Goal: Use online tool/utility: Utilize a website feature to perform a specific function

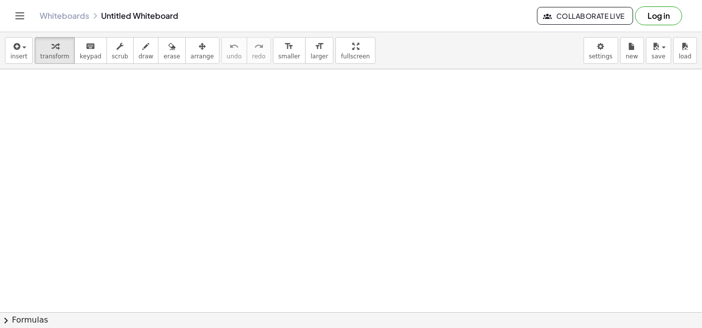
drag, startPoint x: 350, startPoint y: 262, endPoint x: 304, endPoint y: 218, distance: 62.7
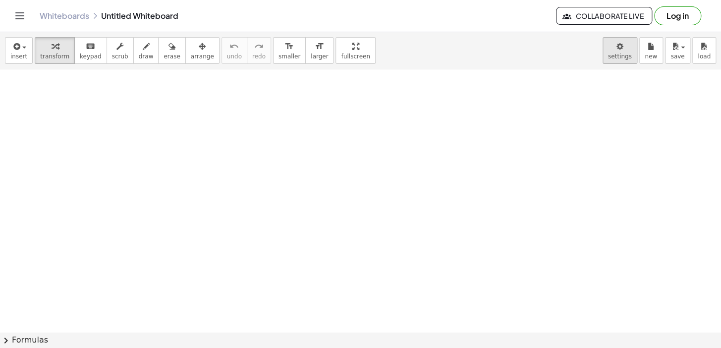
click at [629, 53] on body "Graspable Math Activities Get Started Activity Bank Assigned Work Classes White…" at bounding box center [360, 174] width 721 height 348
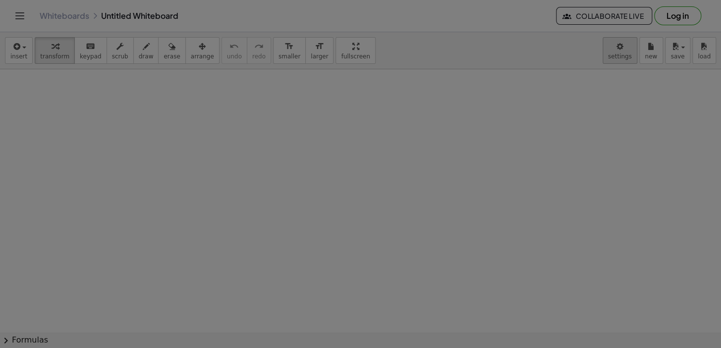
click at [629, 53] on div at bounding box center [360, 174] width 721 height 348
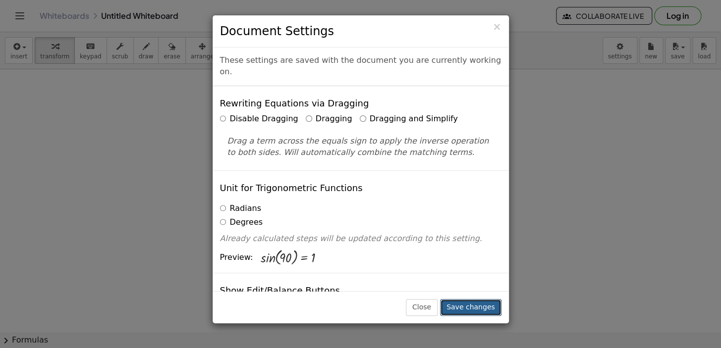
click at [490, 301] on button "Save changes" at bounding box center [470, 307] width 61 height 17
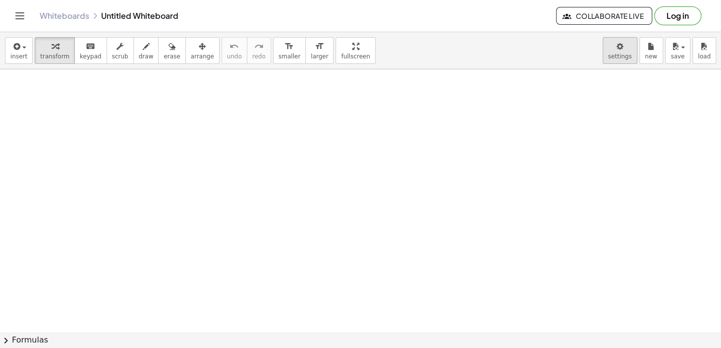
click at [623, 47] on body "Graspable Math Activities Get Started Activity Bank Assigned Work Classes White…" at bounding box center [360, 174] width 721 height 348
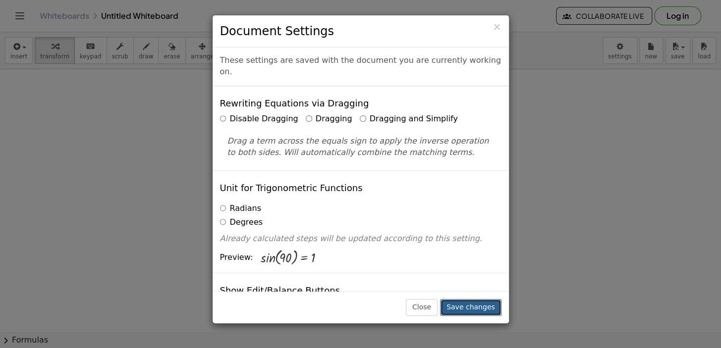
click at [483, 305] on button "Save changes" at bounding box center [470, 307] width 61 height 17
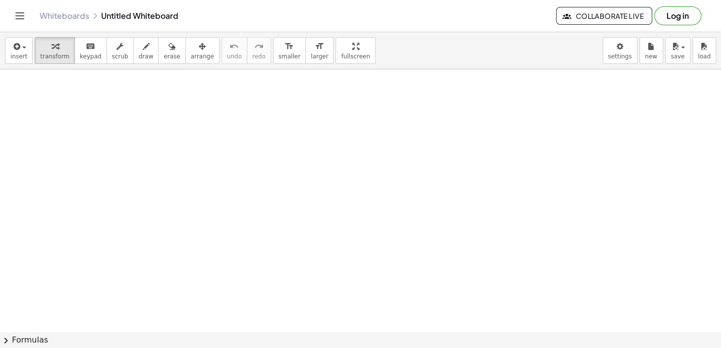
click at [325, 177] on div at bounding box center [360, 174] width 721 height 348
drag, startPoint x: 339, startPoint y: 258, endPoint x: 332, endPoint y: 213, distance: 45.6
click at [339, 247] on div at bounding box center [360, 344] width 721 height 551
drag, startPoint x: 332, startPoint y: 213, endPoint x: 332, endPoint y: 220, distance: 7.0
click at [332, 217] on div at bounding box center [360, 344] width 721 height 551
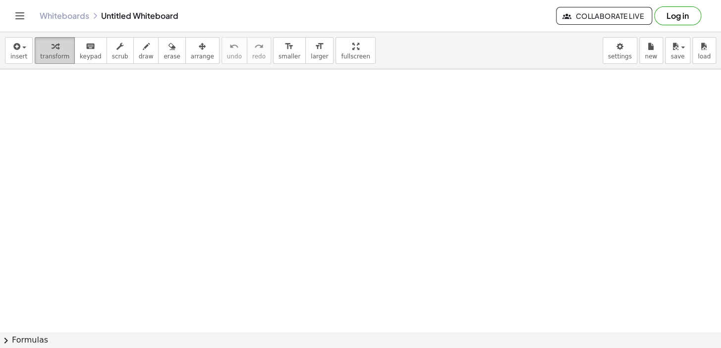
click at [329, 237] on div at bounding box center [360, 344] width 721 height 551
click at [0, 0] on div at bounding box center [0, 0] width 0 height 0
click at [0, 0] on div "x y ⬚ 2 ⬚ n 7 8 9 + – ( ) √ 4 5 6 × ÷ , ⬚ < > 1 2 3 f(x) abc αβγ | a | 0 . =" at bounding box center [0, 0] width 0 height 0
click at [0, 106] on div at bounding box center [360, 344] width 721 height 551
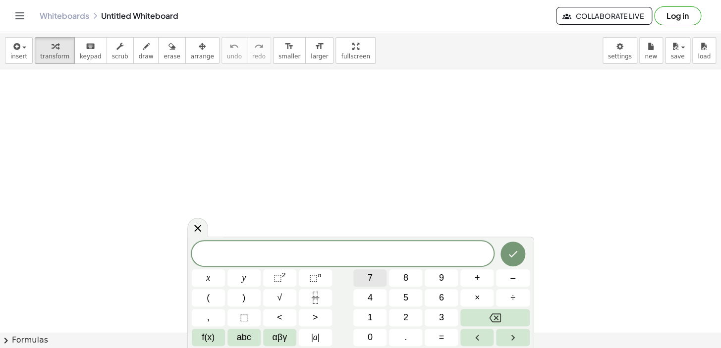
click at [382, 278] on button "7" at bounding box center [369, 278] width 33 height 17
click at [207, 279] on span "x" at bounding box center [208, 278] width 4 height 13
click at [511, 282] on span "–" at bounding box center [512, 278] width 5 height 13
click at [445, 314] on button "3" at bounding box center [441, 317] width 33 height 17
click at [444, 328] on button "=" at bounding box center [441, 337] width 33 height 17
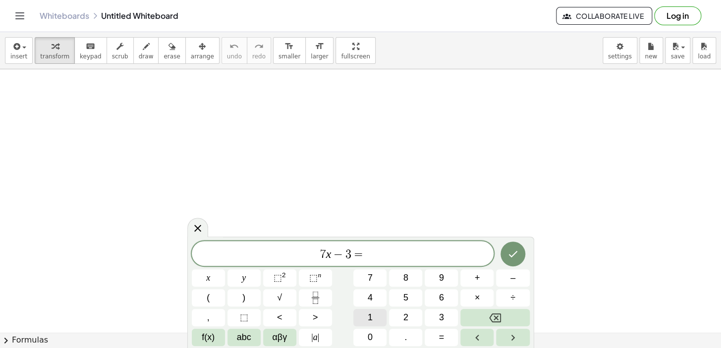
click at [370, 311] on span "1" at bounding box center [370, 317] width 5 height 13
click at [407, 281] on span "8" at bounding box center [405, 278] width 5 height 13
click at [522, 249] on button "Done" at bounding box center [512, 254] width 25 height 25
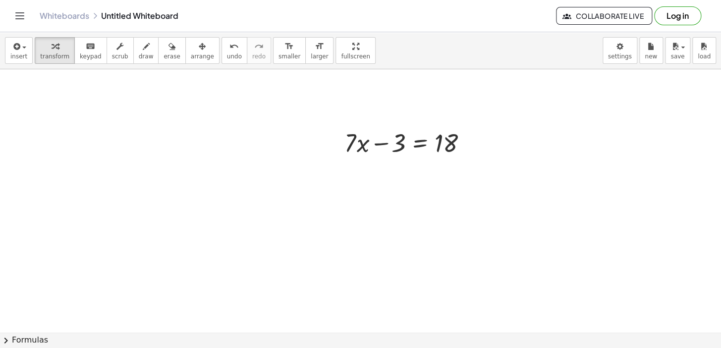
scroll to position [135, 0]
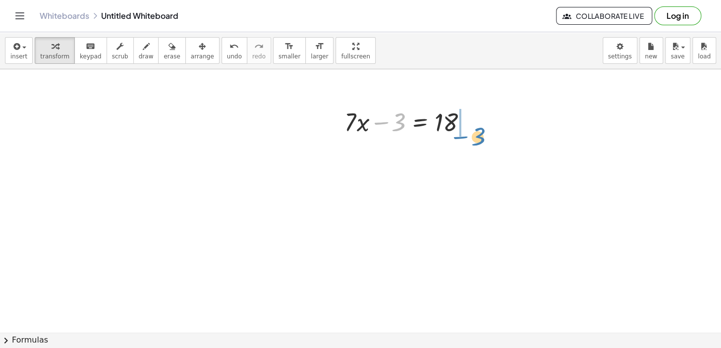
drag, startPoint x: 382, startPoint y: 125, endPoint x: 463, endPoint y: 140, distance: 81.7
click at [463, 140] on div "− 3 + · 7 · x − 3 = 18" at bounding box center [360, 210] width 721 height 551
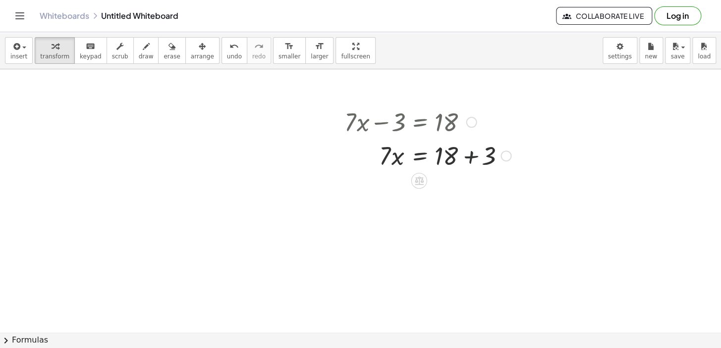
click at [468, 154] on div at bounding box center [427, 155] width 176 height 34
drag, startPoint x: 385, startPoint y: 187, endPoint x: 450, endPoint y: 211, distance: 69.8
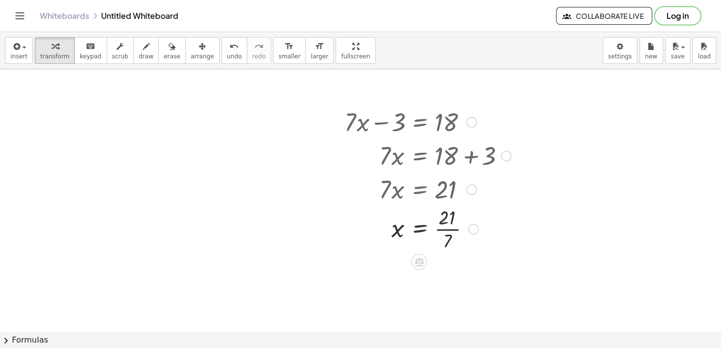
click at [419, 122] on div "+ · 7 · x − 3 = 18 · 7 · x = + 18 + 3 · 7 · x = 21 · 7 x = 21 ·" at bounding box center [419, 122] width 0 height 0
click at [441, 232] on div at bounding box center [427, 231] width 176 height 50
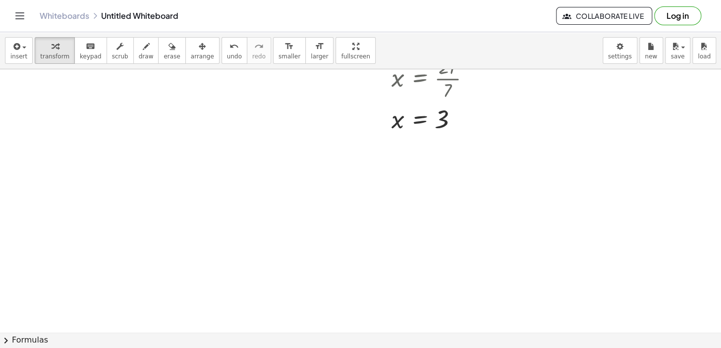
scroll to position [423, 0]
click at [358, 93] on div at bounding box center [360, 41] width 721 height 789
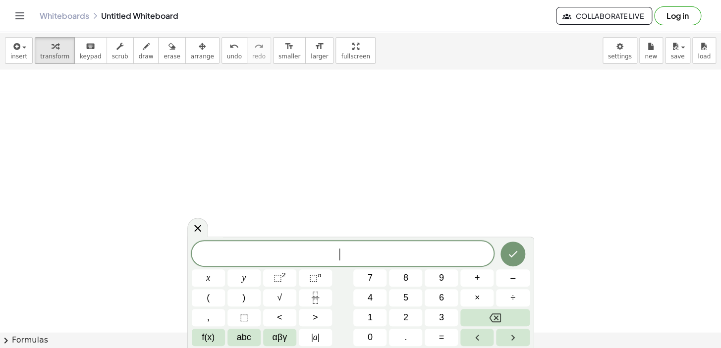
click at [418, 288] on div "​ x y ⬚ 2 ⬚ n 7 8 9 + – ( ) √ 4 5 6 × ÷ , ⬚ < > 1 2 3 f(x) abc αβγ | a | 0 . =" at bounding box center [361, 293] width 338 height 105
click at [416, 294] on button "5" at bounding box center [405, 297] width 33 height 17
click at [243, 278] on span "y" at bounding box center [244, 278] width 4 height 13
click at [480, 277] on button "+" at bounding box center [476, 278] width 33 height 17
click at [381, 315] on button "1" at bounding box center [369, 317] width 33 height 17
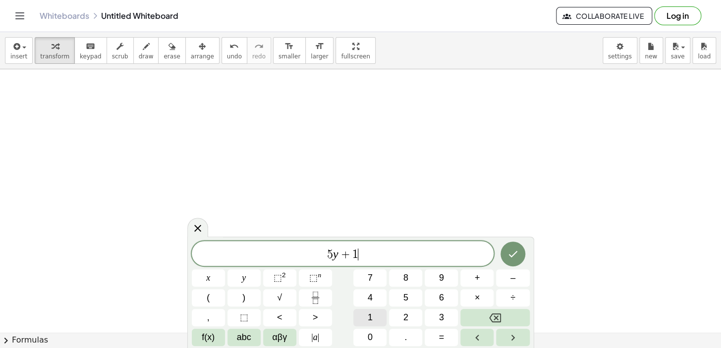
click at [381, 315] on button "1" at bounding box center [369, 317] width 33 height 17
click at [431, 328] on button "=" at bounding box center [441, 337] width 33 height 17
click at [507, 277] on button "–" at bounding box center [512, 278] width 33 height 17
click at [365, 314] on button "1" at bounding box center [369, 317] width 33 height 17
click at [441, 274] on span "9" at bounding box center [441, 278] width 5 height 13
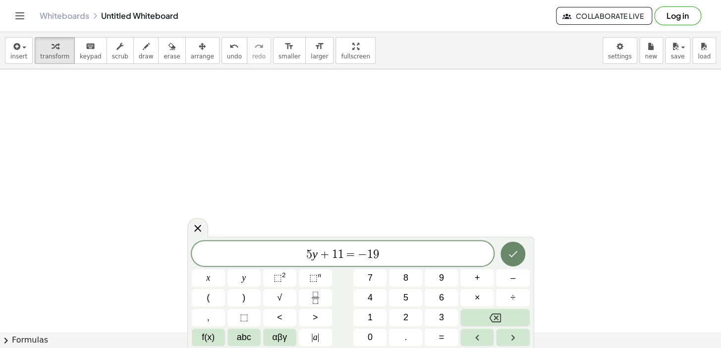
click at [521, 253] on button "Done" at bounding box center [512, 254] width 25 height 25
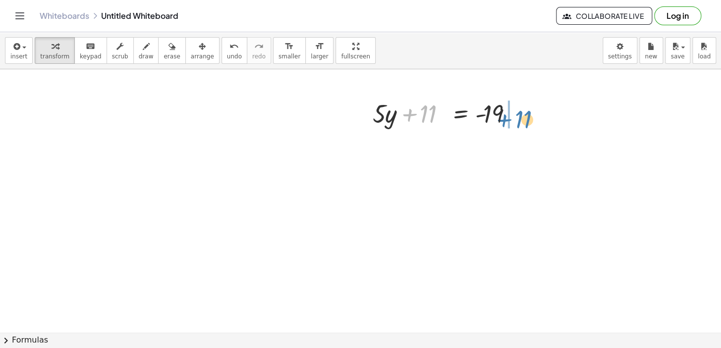
drag, startPoint x: 407, startPoint y: 113, endPoint x: 502, endPoint y: 110, distance: 95.2
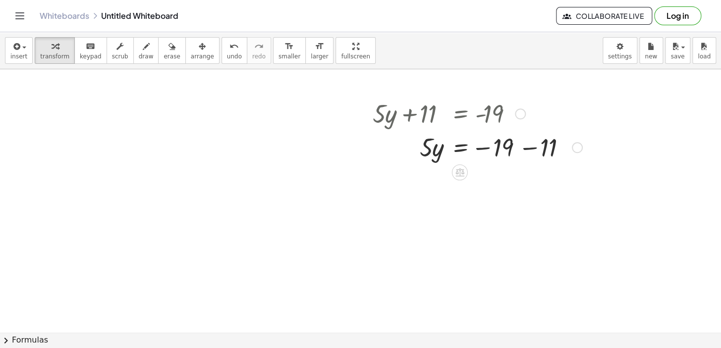
drag, startPoint x: 502, startPoint y: 110, endPoint x: 465, endPoint y: 201, distance: 98.0
click at [465, 201] on div at bounding box center [360, 41] width 721 height 789
click at [527, 150] on div at bounding box center [477, 147] width 219 height 34
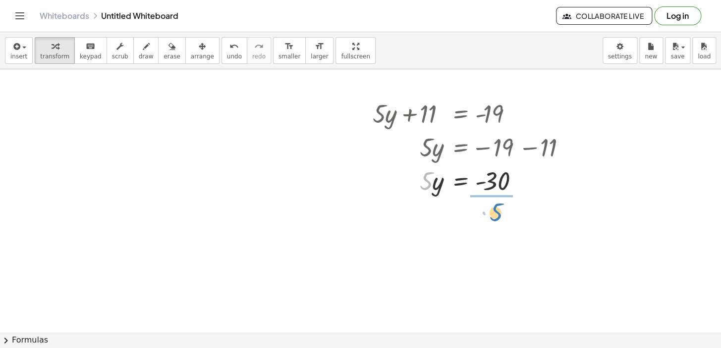
drag, startPoint x: 431, startPoint y: 182, endPoint x: 501, endPoint y: 212, distance: 76.8
click at [492, 221] on div at bounding box center [477, 222] width 219 height 50
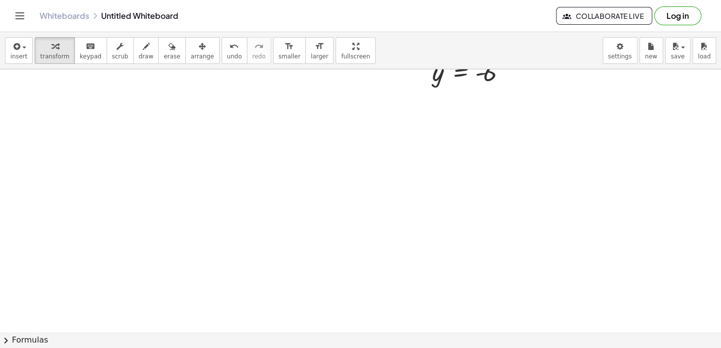
scroll to position [616, 0]
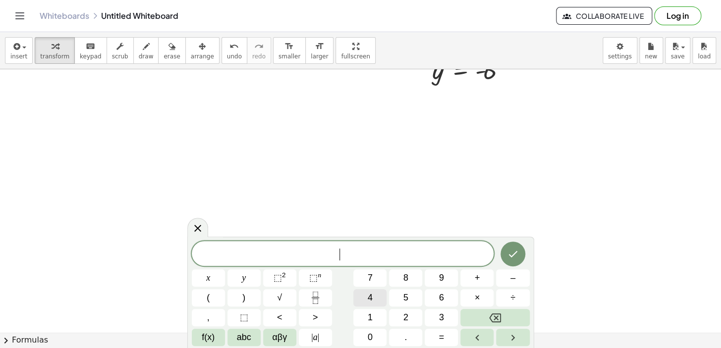
click at [375, 297] on button "4" at bounding box center [369, 297] width 33 height 17
click at [215, 283] on button "x" at bounding box center [208, 278] width 33 height 17
click at [485, 272] on button "+" at bounding box center [476, 278] width 33 height 17
click at [405, 314] on span "2" at bounding box center [405, 317] width 5 height 13
click at [375, 314] on button "1" at bounding box center [369, 317] width 33 height 17
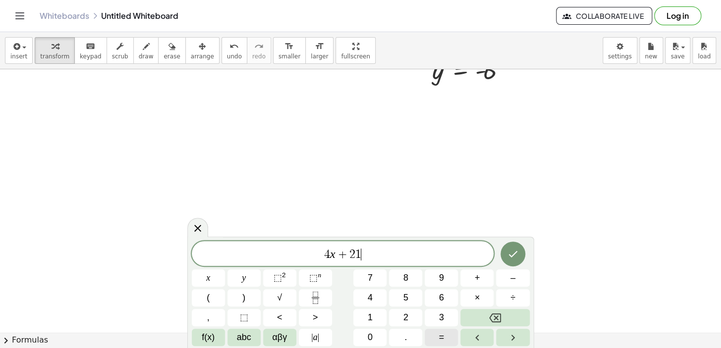
click at [439, 328] on span "=" at bounding box center [441, 337] width 5 height 13
click at [512, 277] on span "–" at bounding box center [512, 278] width 5 height 13
click at [371, 320] on span "1" at bounding box center [370, 317] width 5 height 13
click at [444, 276] on button "9" at bounding box center [441, 278] width 33 height 17
click at [515, 248] on icon "Done" at bounding box center [513, 254] width 12 height 12
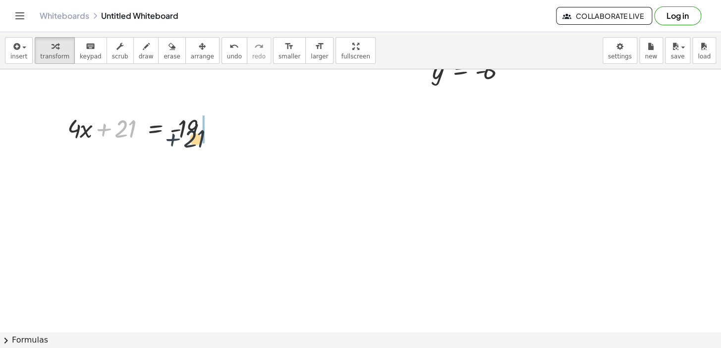
drag, startPoint x: 109, startPoint y: 129, endPoint x: 191, endPoint y: 137, distance: 81.6
click at [191, 137] on div at bounding box center [143, 128] width 163 height 34
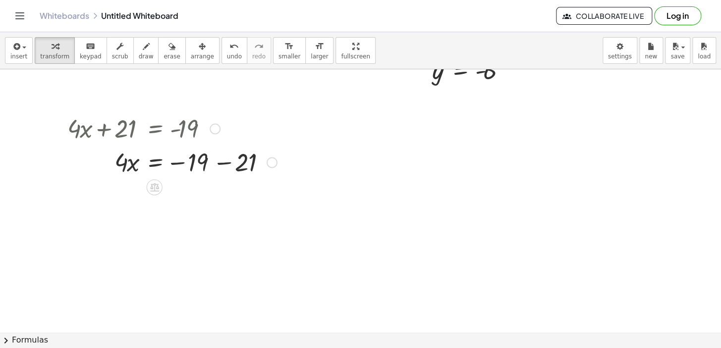
click at [220, 165] on div at bounding box center [171, 162] width 219 height 34
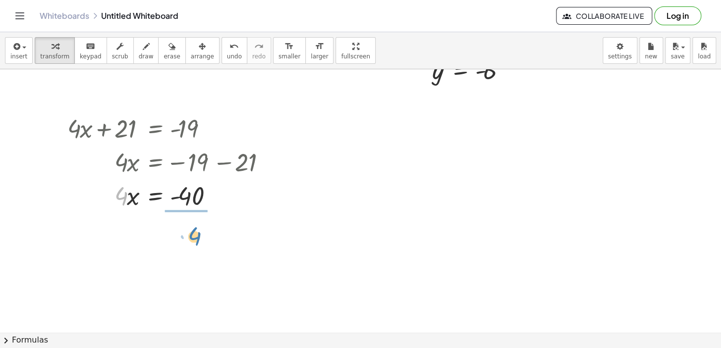
drag, startPoint x: 123, startPoint y: 193, endPoint x: 192, endPoint y: 222, distance: 74.8
click at [197, 239] on div at bounding box center [171, 237] width 219 height 50
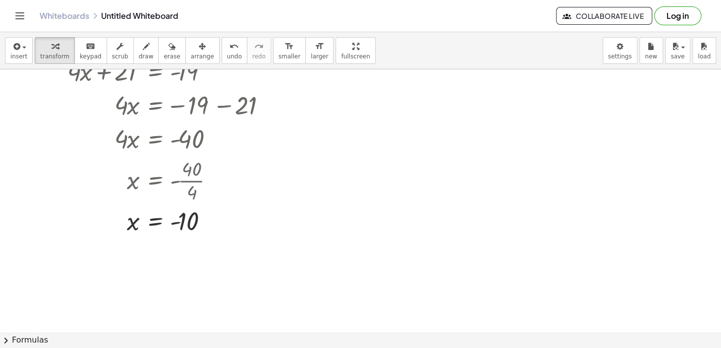
scroll to position [706, 0]
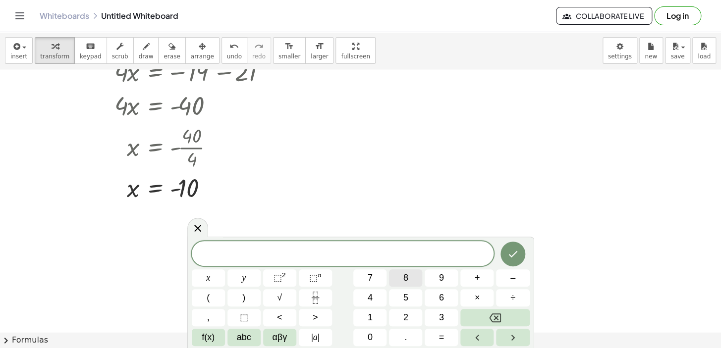
click at [395, 273] on button "8" at bounding box center [405, 278] width 33 height 17
click at [253, 272] on button "y" at bounding box center [243, 278] width 33 height 17
click at [524, 274] on button "–" at bounding box center [512, 278] width 33 height 17
click at [364, 272] on button "7" at bounding box center [369, 278] width 33 height 17
click at [444, 328] on button "=" at bounding box center [441, 337] width 33 height 17
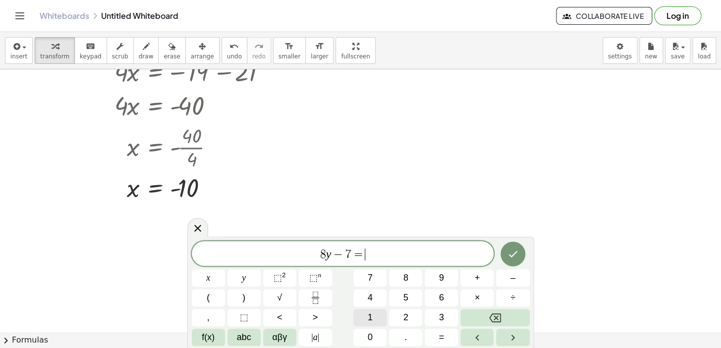
click at [370, 317] on span "1" at bounding box center [370, 317] width 5 height 13
click at [385, 279] on button "7" at bounding box center [369, 278] width 33 height 17
click at [523, 254] on button "Done" at bounding box center [512, 254] width 25 height 25
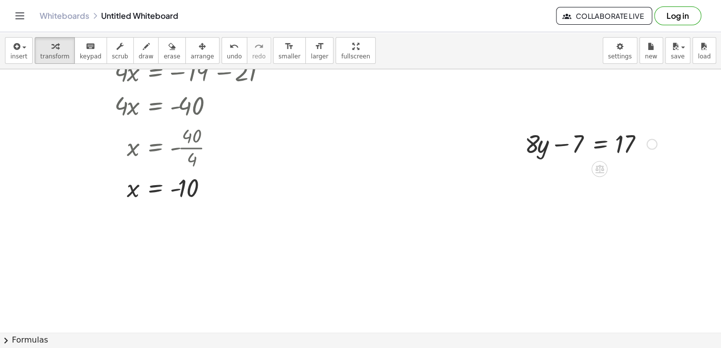
drag, startPoint x: 540, startPoint y: 146, endPoint x: 571, endPoint y: 133, distance: 33.1
click at [571, 134] on div at bounding box center [591, 143] width 142 height 34
drag, startPoint x: 569, startPoint y: 144, endPoint x: 637, endPoint y: 150, distance: 68.1
click at [637, 150] on div at bounding box center [591, 143] width 142 height 34
click at [648, 175] on div at bounding box center [608, 177] width 176 height 34
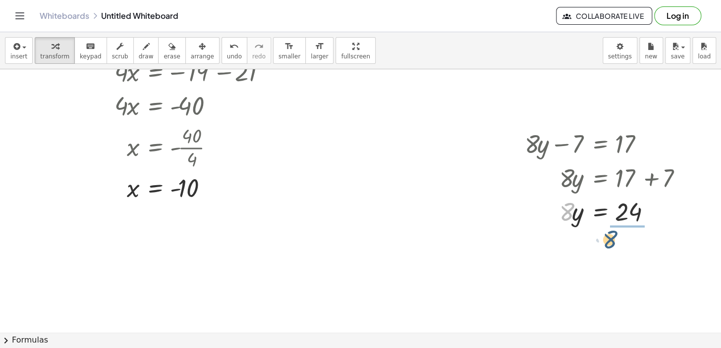
drag, startPoint x: 568, startPoint y: 202, endPoint x: 626, endPoint y: 227, distance: 63.7
click at [625, 248] on div at bounding box center [608, 252] width 176 height 50
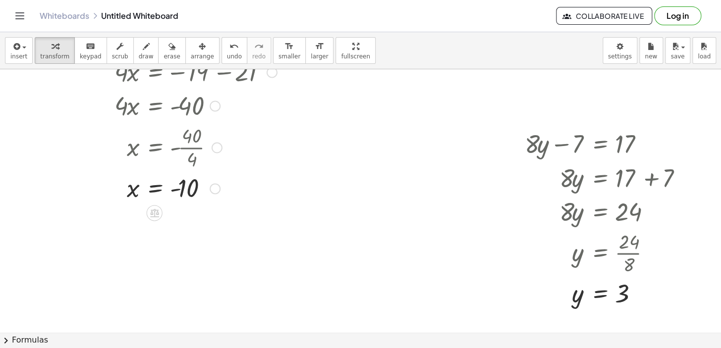
scroll to position [789, 0]
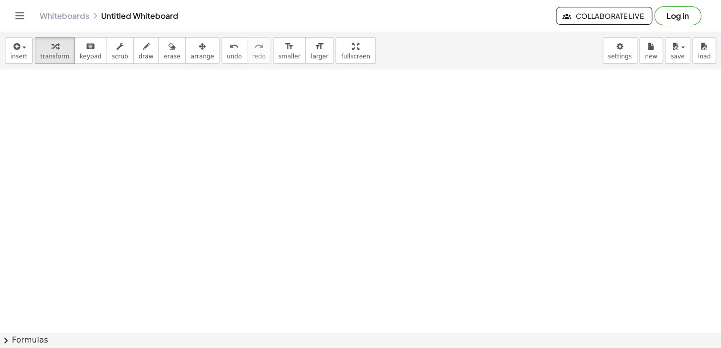
scroll to position [1052, 0]
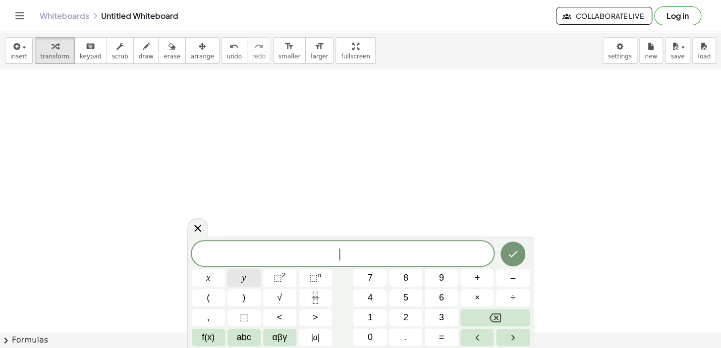
click at [253, 277] on button "y" at bounding box center [243, 278] width 33 height 17
click at [509, 276] on button "–" at bounding box center [512, 278] width 33 height 17
click at [415, 297] on button "5" at bounding box center [405, 297] width 33 height 17
click at [211, 276] on button "x" at bounding box center [208, 278] width 33 height 17
click at [435, 328] on button "=" at bounding box center [441, 337] width 33 height 17
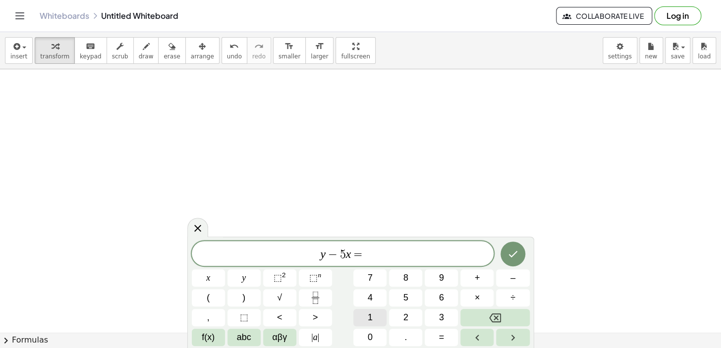
click at [372, 312] on span "1" at bounding box center [370, 317] width 5 height 13
click at [518, 254] on button "Done" at bounding box center [512, 254] width 25 height 25
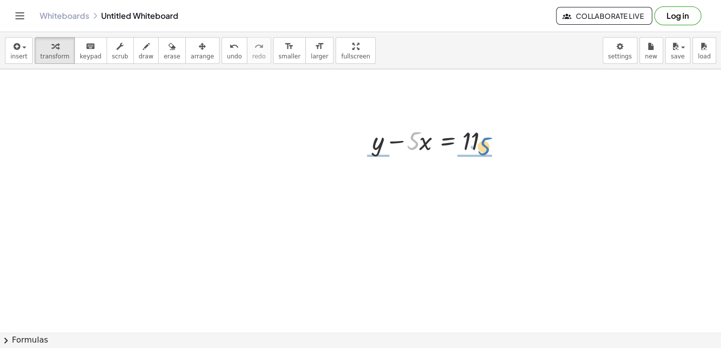
drag, startPoint x: 411, startPoint y: 145, endPoint x: 482, endPoint y: 150, distance: 71.1
click at [482, 150] on div at bounding box center [438, 140] width 142 height 34
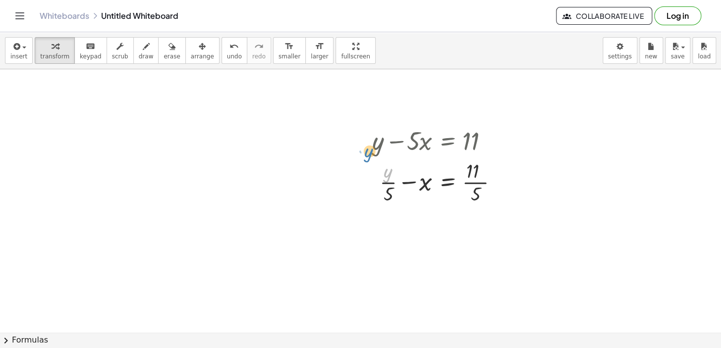
drag, startPoint x: 382, startPoint y: 173, endPoint x: 378, endPoint y: 157, distance: 17.1
click at [378, 157] on div at bounding box center [439, 182] width 144 height 50
click at [477, 186] on div at bounding box center [439, 182] width 144 height 50
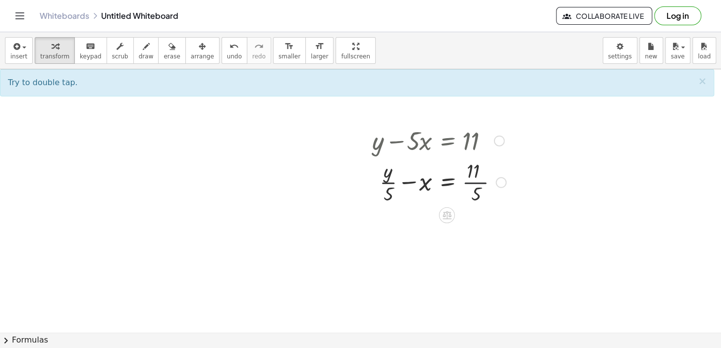
click at [477, 181] on div at bounding box center [439, 182] width 144 height 50
drag, startPoint x: 386, startPoint y: 196, endPoint x: 483, endPoint y: 182, distance: 97.7
click at [483, 182] on div at bounding box center [439, 182] width 144 height 50
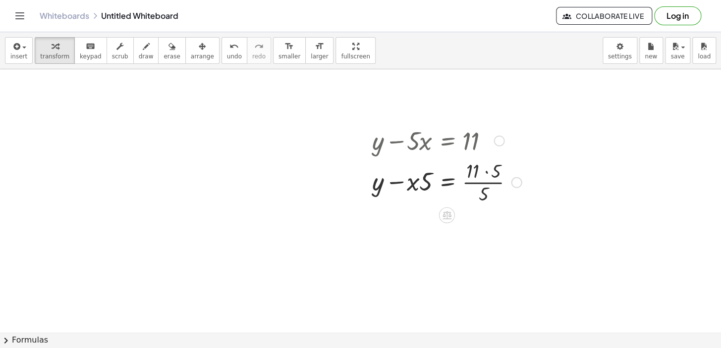
click at [486, 184] on div at bounding box center [446, 182] width 159 height 50
drag, startPoint x: 428, startPoint y: 184, endPoint x: 509, endPoint y: 192, distance: 81.6
click at [509, 192] on div at bounding box center [446, 182] width 159 height 50
click at [489, 183] on div at bounding box center [457, 182] width 190 height 50
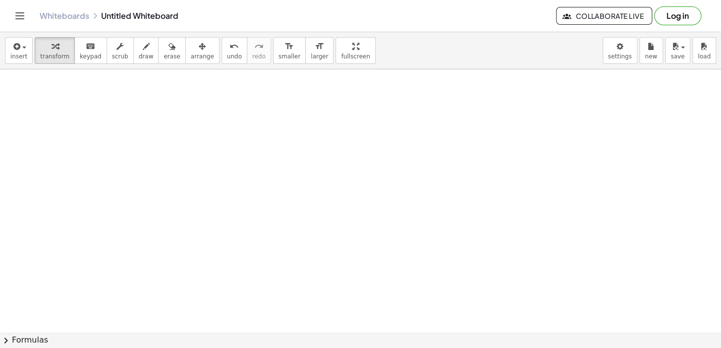
scroll to position [1315, 0]
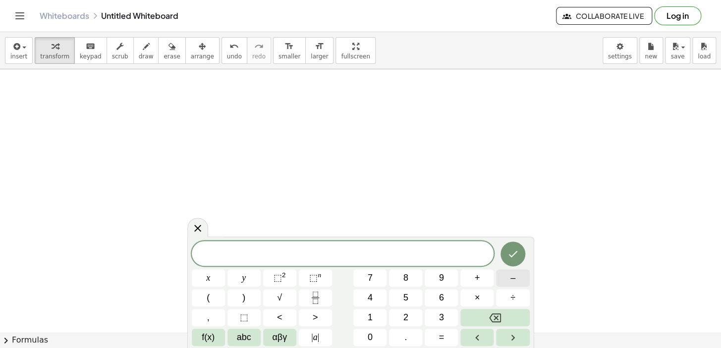
click at [514, 274] on span "–" at bounding box center [512, 278] width 5 height 13
click at [382, 282] on button "7" at bounding box center [369, 278] width 33 height 17
click at [234, 282] on button "y" at bounding box center [243, 278] width 33 height 17
click at [485, 282] on button "+" at bounding box center [476, 278] width 33 height 17
click at [217, 278] on button "x" at bounding box center [208, 278] width 33 height 17
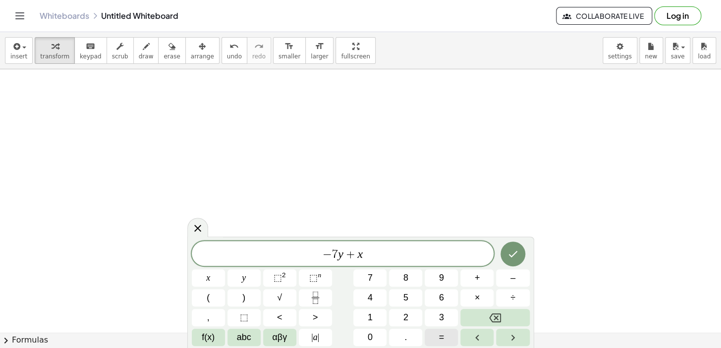
click at [433, 328] on button "=" at bounding box center [441, 337] width 33 height 17
click at [439, 320] on span "3" at bounding box center [441, 317] width 5 height 13
click at [512, 263] on button "Done" at bounding box center [512, 254] width 25 height 25
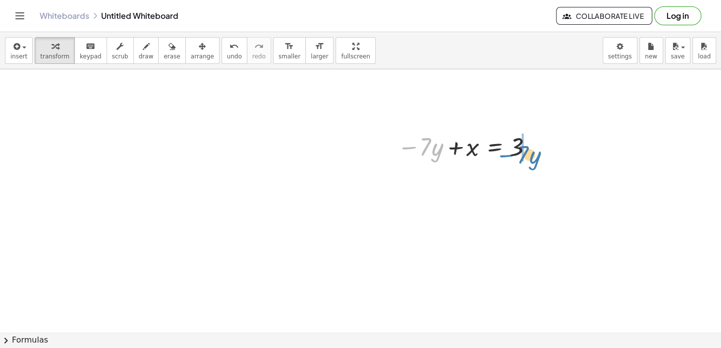
drag, startPoint x: 506, startPoint y: 161, endPoint x: 512, endPoint y: 156, distance: 7.8
click at [512, 156] on div at bounding box center [466, 146] width 148 height 34
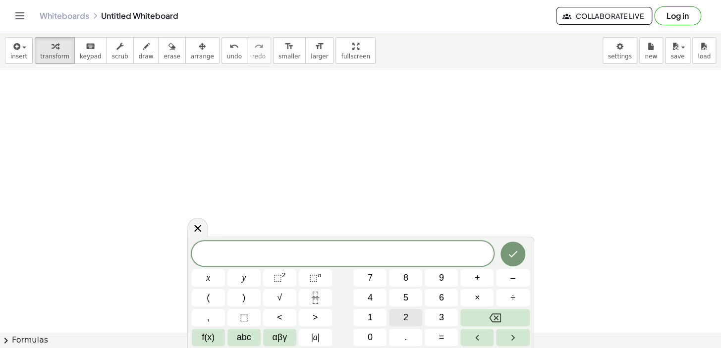
click at [411, 318] on button "2" at bounding box center [405, 317] width 33 height 17
click at [240, 275] on button "y" at bounding box center [243, 278] width 33 height 17
click at [480, 282] on button "+" at bounding box center [476, 278] width 33 height 17
click at [377, 317] on button "1" at bounding box center [369, 317] width 33 height 17
click at [411, 317] on button "2" at bounding box center [405, 317] width 33 height 17
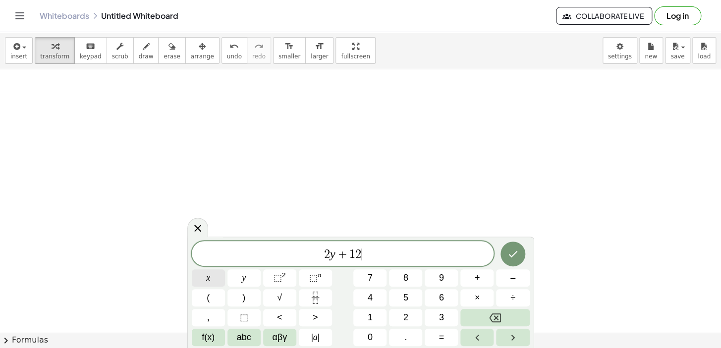
click at [210, 281] on span "x" at bounding box center [208, 278] width 4 height 13
click at [446, 327] on div "2 y + 1 2 x ​ x y ⬚ 2 ⬚ n 7 8 9 + – ( ) √ 4 5 6 × ÷ , ⬚ < > 1 2 3 f(x) abc αβγ …" at bounding box center [361, 293] width 338 height 105
click at [447, 328] on button "=" at bounding box center [441, 337] width 33 height 17
click at [377, 317] on button "1" at bounding box center [369, 317] width 33 height 17
click at [377, 328] on button "0" at bounding box center [369, 337] width 33 height 17
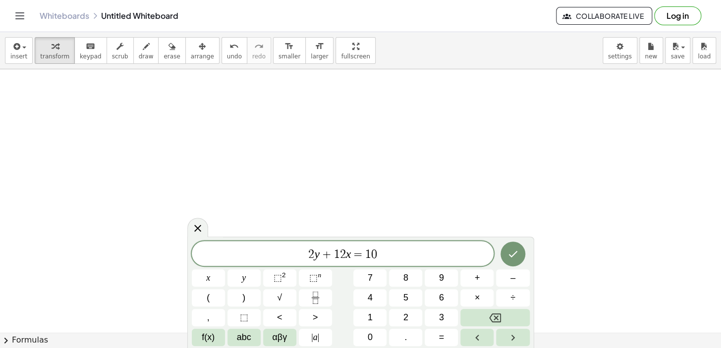
click at [497, 253] on div at bounding box center [512, 254] width 33 height 26
click at [517, 252] on icon "Done" at bounding box center [513, 254] width 12 height 12
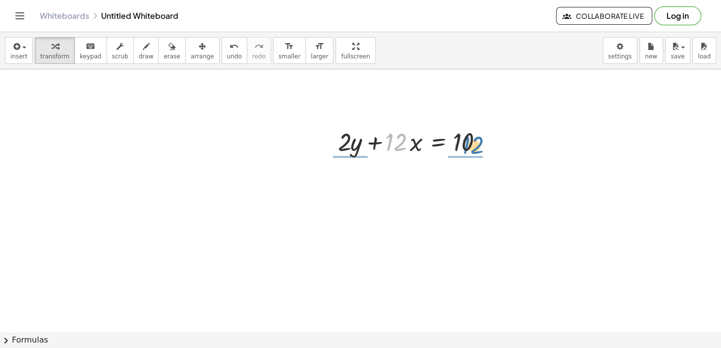
drag, startPoint x: 386, startPoint y: 144, endPoint x: 465, endPoint y: 147, distance: 78.3
click at [465, 147] on div at bounding box center [416, 141] width 166 height 34
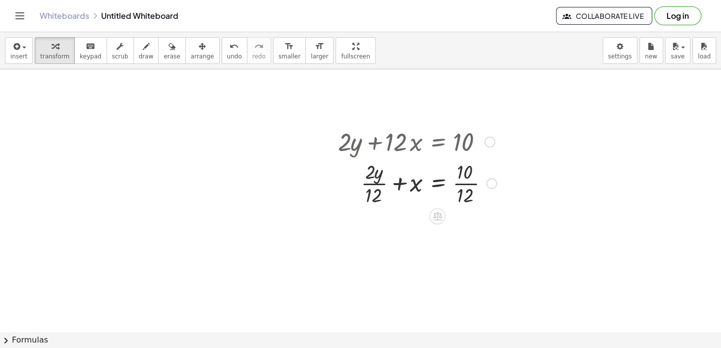
click at [472, 183] on div at bounding box center [417, 183] width 168 height 50
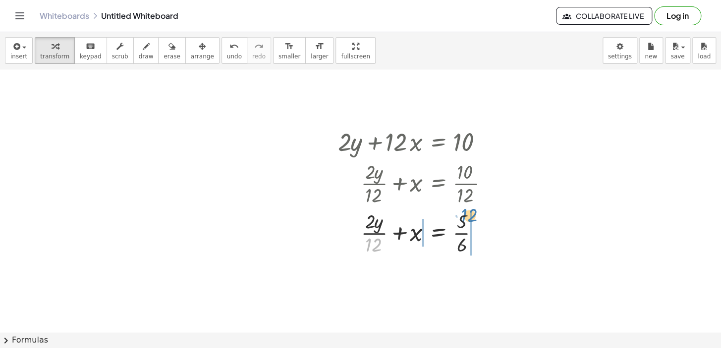
drag, startPoint x: 370, startPoint y: 242, endPoint x: 465, endPoint y: 213, distance: 99.8
click at [465, 213] on div at bounding box center [417, 233] width 168 height 50
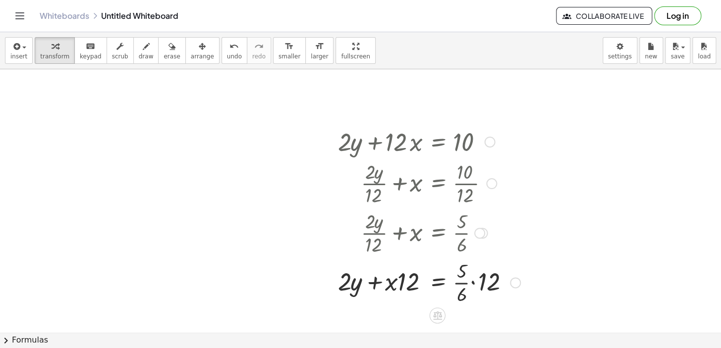
click at [455, 278] on div at bounding box center [429, 282] width 192 height 50
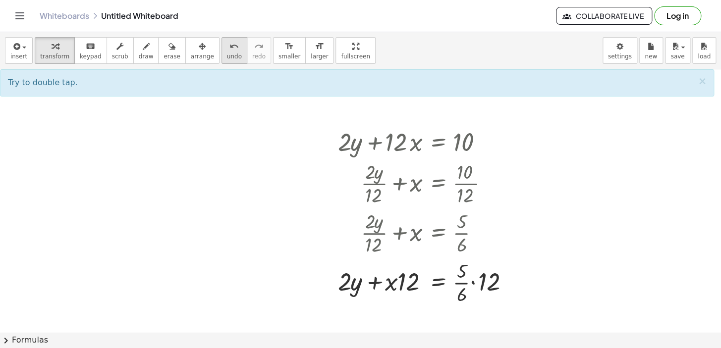
click at [221, 60] on button "undo undo" at bounding box center [234, 50] width 26 height 27
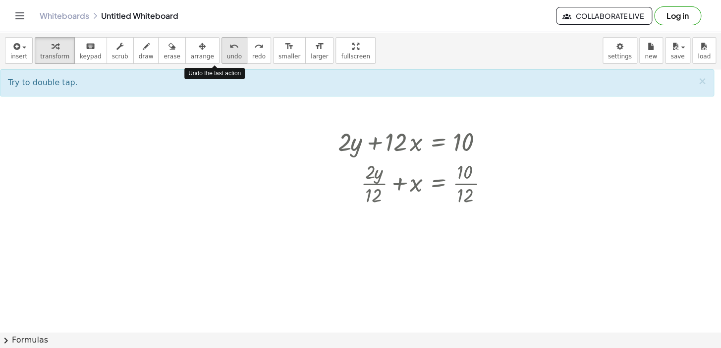
click at [221, 63] on button "undo undo" at bounding box center [234, 50] width 26 height 27
click at [227, 59] on span "undo" at bounding box center [234, 56] width 15 height 7
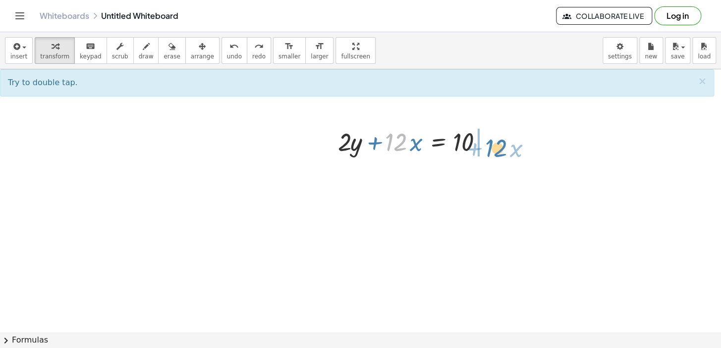
drag, startPoint x: 386, startPoint y: 146, endPoint x: 487, endPoint y: 152, distance: 100.3
click at [487, 152] on div at bounding box center [416, 141] width 166 height 34
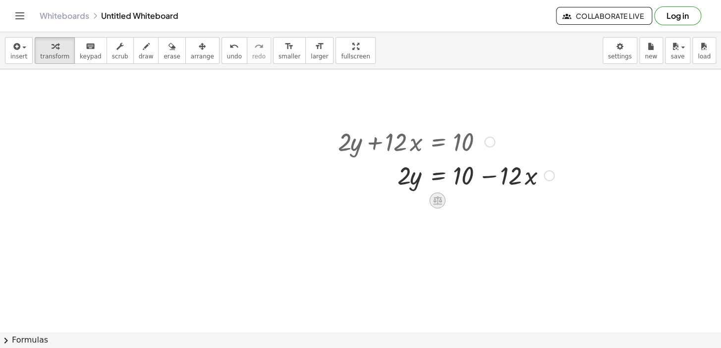
click at [437, 203] on icon at bounding box center [437, 201] width 9 height 8
click at [449, 199] on div "÷" at bounding box center [457, 201] width 16 height 16
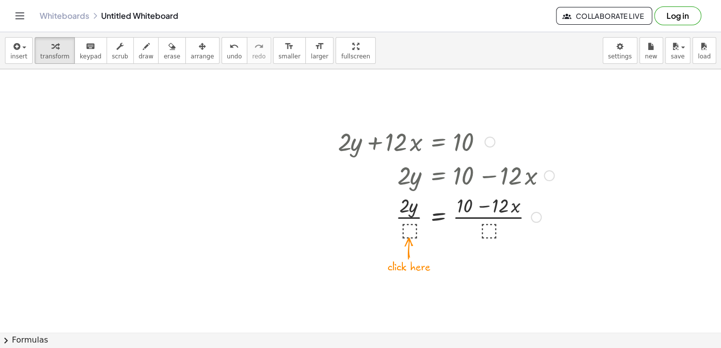
click at [406, 229] on div at bounding box center [446, 217] width 226 height 50
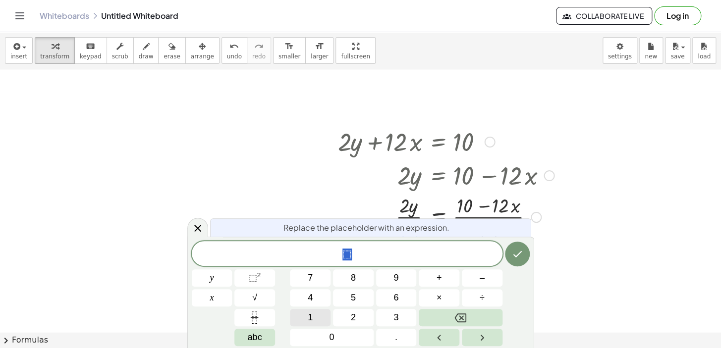
click at [301, 313] on button "1" at bounding box center [310, 317] width 41 height 17
click at [525, 252] on button "Done" at bounding box center [517, 254] width 25 height 25
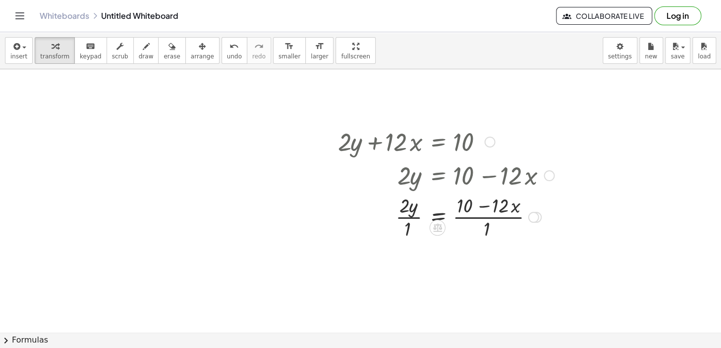
click at [480, 214] on div at bounding box center [446, 217] width 226 height 50
click at [486, 202] on div at bounding box center [446, 217] width 226 height 50
click at [487, 235] on div at bounding box center [446, 217] width 226 height 50
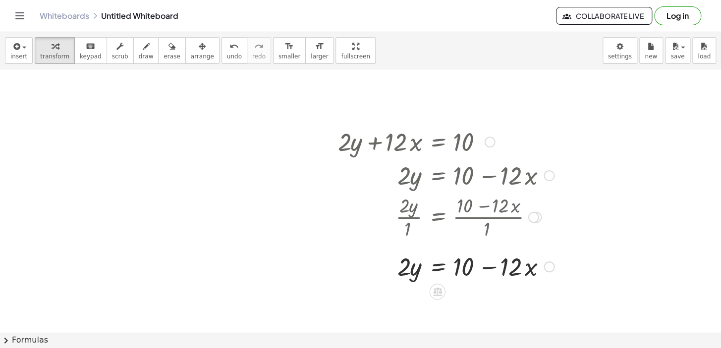
click at [405, 265] on div at bounding box center [446, 266] width 226 height 34
drag, startPoint x: 405, startPoint y: 265, endPoint x: 406, endPoint y: 271, distance: 6.0
click at [404, 271] on div at bounding box center [446, 266] width 226 height 34
drag, startPoint x: 404, startPoint y: 268, endPoint x: 473, endPoint y: 275, distance: 68.8
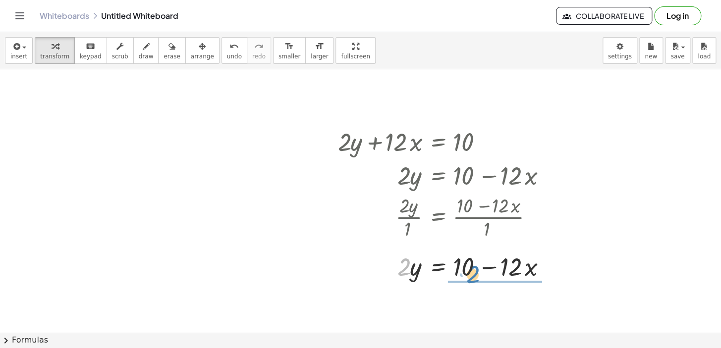
click at [473, 275] on div at bounding box center [446, 266] width 226 height 34
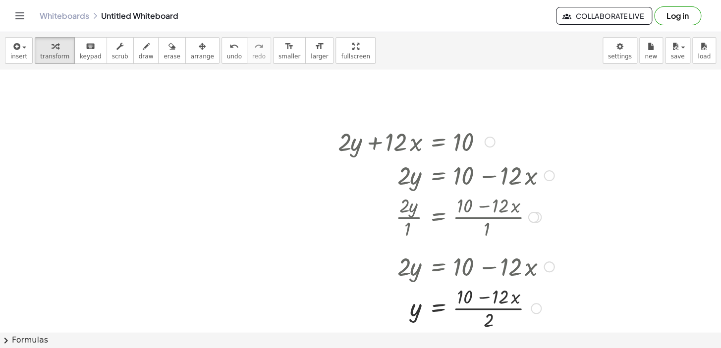
click at [472, 307] on div at bounding box center [446, 308] width 226 height 50
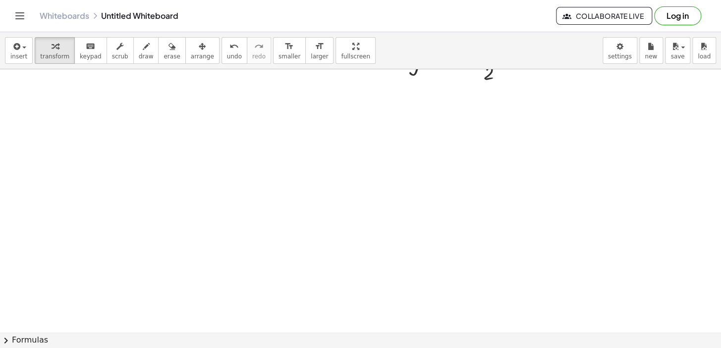
scroll to position [1759, 0]
drag, startPoint x: 159, startPoint y: 99, endPoint x: 163, endPoint y: 68, distance: 30.5
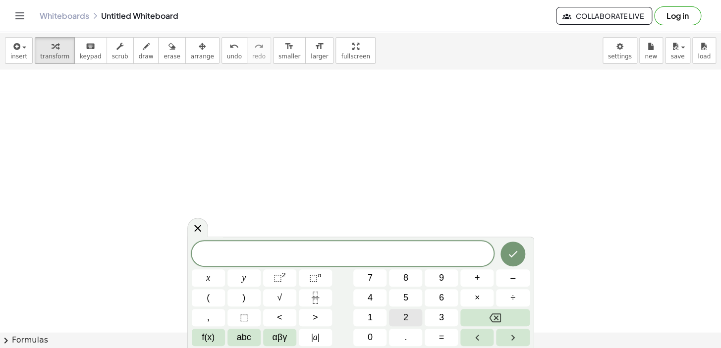
click at [401, 312] on button "2" at bounding box center [405, 317] width 33 height 17
click at [214, 273] on button "x" at bounding box center [208, 278] width 33 height 17
click at [507, 279] on button "–" at bounding box center [512, 278] width 33 height 17
click at [413, 317] on button "2" at bounding box center [405, 317] width 33 height 17
click at [373, 328] on button "0" at bounding box center [369, 337] width 33 height 17
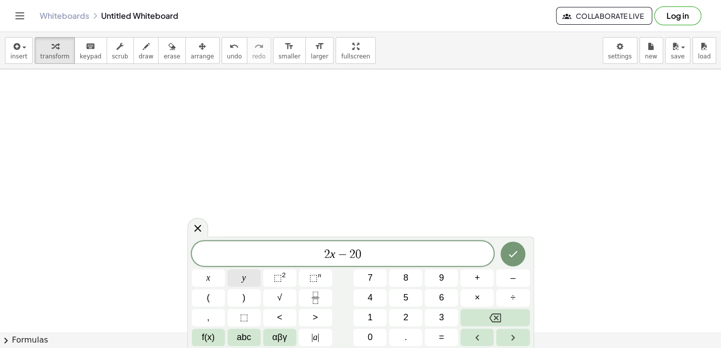
click at [245, 280] on span "y" at bounding box center [244, 278] width 4 height 13
click at [446, 328] on button "=" at bounding box center [441, 337] width 33 height 17
click at [375, 317] on button "1" at bounding box center [369, 317] width 33 height 17
click at [375, 291] on button "4" at bounding box center [369, 297] width 33 height 17
click at [514, 251] on icon "Done" at bounding box center [513, 254] width 12 height 12
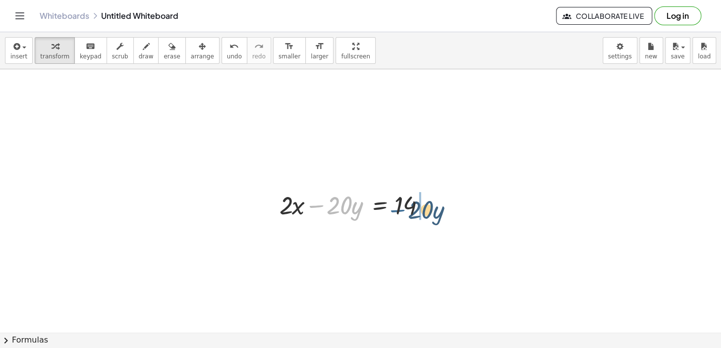
drag, startPoint x: 320, startPoint y: 202, endPoint x: 401, endPoint y: 207, distance: 81.9
click at [401, 207] on div at bounding box center [357, 205] width 166 height 34
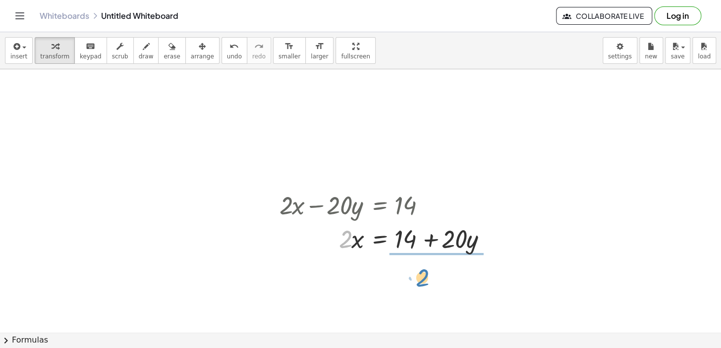
drag, startPoint x: 342, startPoint y: 242, endPoint x: 421, endPoint y: 276, distance: 86.5
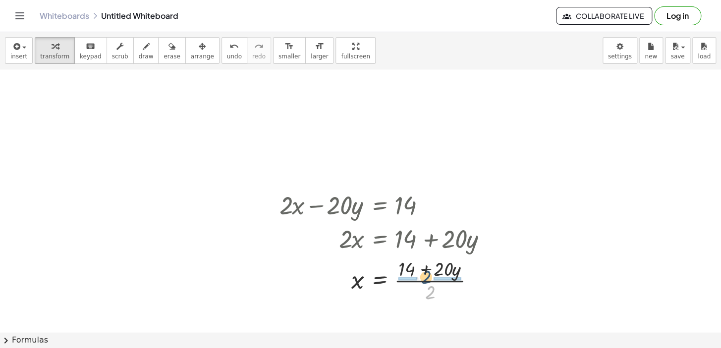
drag, startPoint x: 433, startPoint y: 292, endPoint x: 428, endPoint y: 276, distance: 16.9
click at [428, 276] on div at bounding box center [387, 280] width 226 height 50
click at [456, 282] on div at bounding box center [387, 280] width 227 height 50
click at [412, 282] on div at bounding box center [388, 280] width 228 height 50
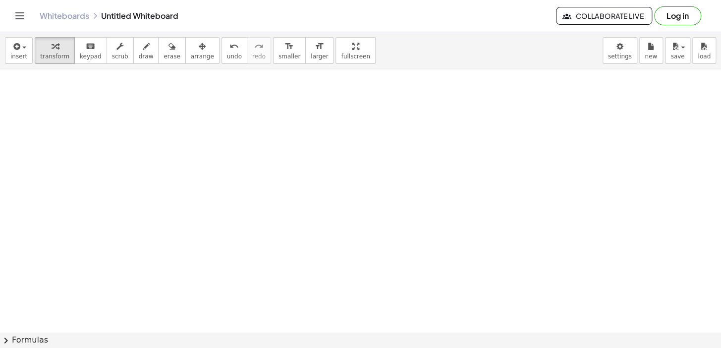
scroll to position [2022, 0]
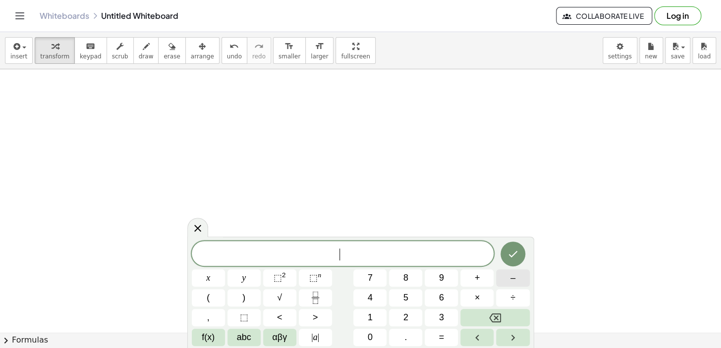
click at [517, 271] on button "–" at bounding box center [512, 278] width 33 height 17
click at [368, 291] on span "4" at bounding box center [370, 297] width 5 height 13
click at [203, 273] on button "x" at bounding box center [208, 278] width 33 height 17
click at [475, 274] on span "+" at bounding box center [477, 278] width 5 height 13
click at [405, 297] on span "5" at bounding box center [405, 297] width 5 height 13
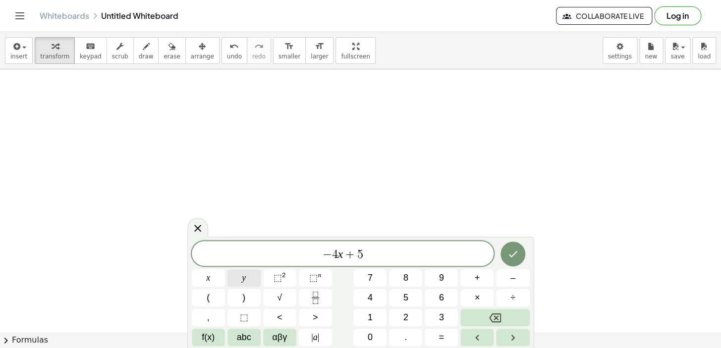
click at [237, 272] on button "y" at bounding box center [243, 278] width 33 height 17
click at [431, 328] on button "=" at bounding box center [441, 337] width 33 height 17
click at [377, 311] on button "1" at bounding box center [369, 317] width 33 height 17
click at [519, 256] on button "Done" at bounding box center [512, 254] width 25 height 25
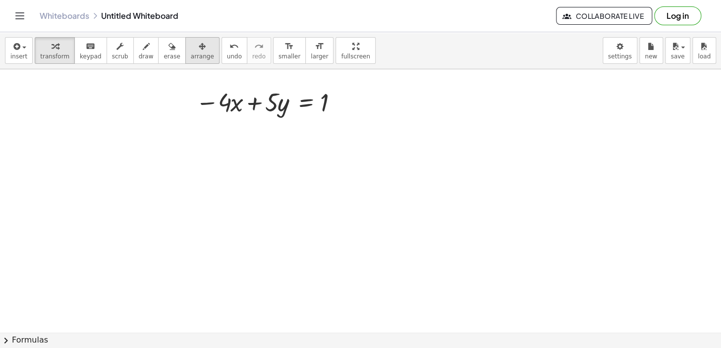
click at [199, 52] on icon "button" at bounding box center [202, 47] width 7 height 12
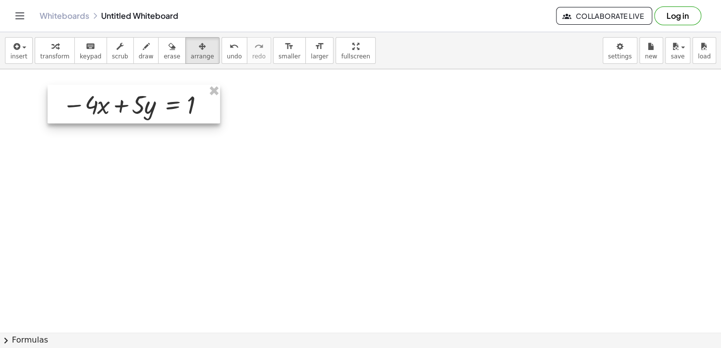
drag, startPoint x: 270, startPoint y: 105, endPoint x: 137, endPoint y: 107, distance: 133.3
click at [137, 107] on div at bounding box center [134, 104] width 172 height 39
click at [193, 51] on div "button" at bounding box center [202, 46] width 23 height 12
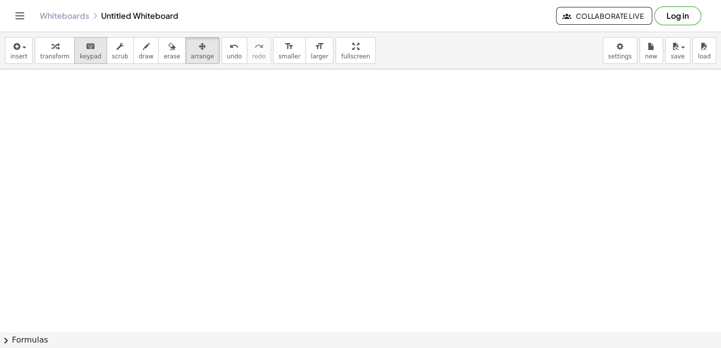
click at [74, 48] on button "keyboard keypad" at bounding box center [90, 50] width 33 height 27
click at [54, 48] on div "button" at bounding box center [54, 46] width 29 height 12
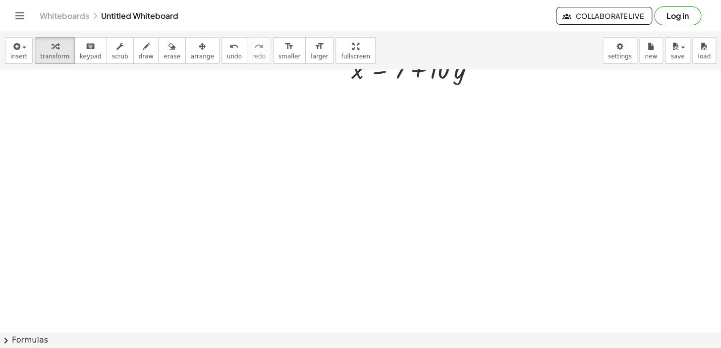
drag, startPoint x: 150, startPoint y: 114, endPoint x: 119, endPoint y: 131, distance: 34.6
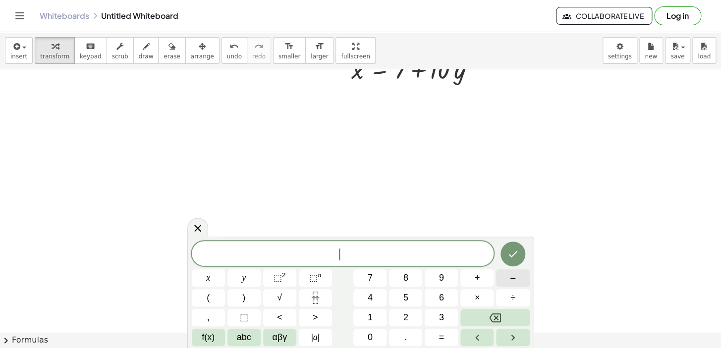
click at [526, 275] on button "–" at bounding box center [512, 278] width 33 height 17
click at [377, 302] on button "4" at bounding box center [369, 297] width 33 height 17
click at [502, 321] on button "Backspace" at bounding box center [494, 317] width 69 height 17
click at [381, 298] on button "4" at bounding box center [369, 297] width 33 height 17
click at [209, 278] on span "x" at bounding box center [208, 278] width 4 height 13
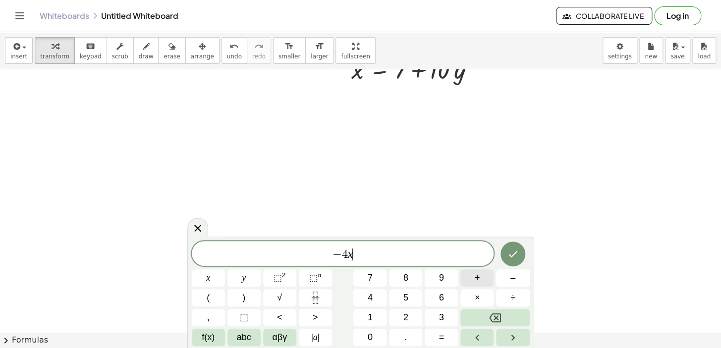
click at [483, 279] on button "+" at bounding box center [476, 278] width 33 height 17
click at [403, 301] on span "5" at bounding box center [405, 297] width 5 height 13
click at [237, 280] on button "y" at bounding box center [243, 278] width 33 height 17
click at [446, 328] on button "=" at bounding box center [441, 337] width 33 height 17
click at [385, 317] on button "1" at bounding box center [369, 317] width 33 height 17
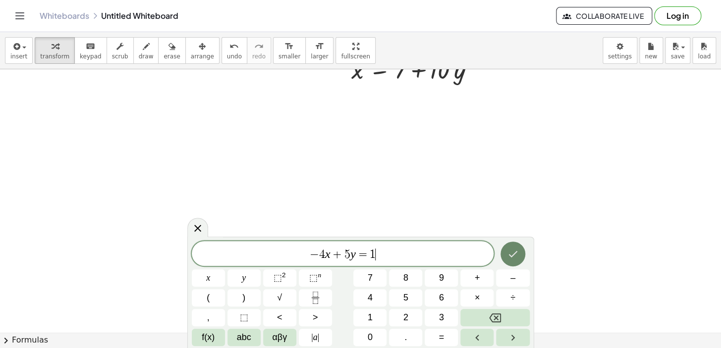
click at [510, 245] on button "Done" at bounding box center [512, 254] width 25 height 25
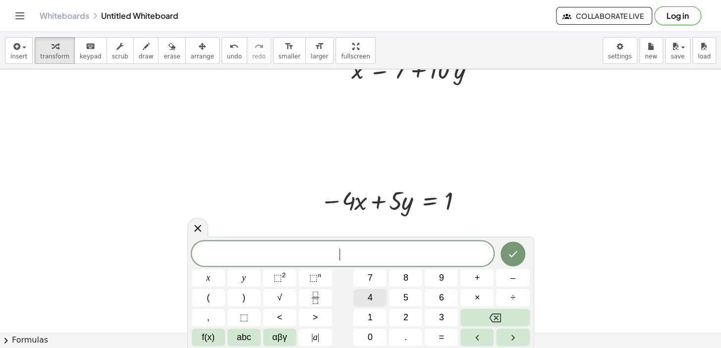
click at [384, 295] on button "4" at bounding box center [369, 297] width 33 height 17
click at [207, 275] on span "x" at bounding box center [208, 278] width 4 height 13
click at [476, 280] on span "+" at bounding box center [477, 278] width 5 height 13
click at [368, 273] on span "7" at bounding box center [370, 278] width 5 height 13
click at [247, 272] on button "y" at bounding box center [243, 278] width 33 height 17
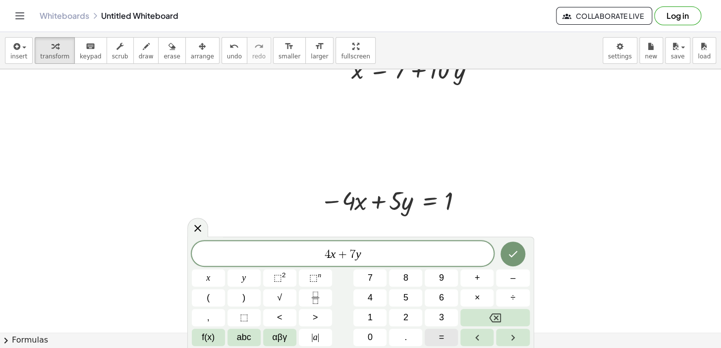
click at [440, 328] on span "=" at bounding box center [441, 337] width 5 height 13
click at [362, 315] on button "1" at bounding box center [369, 317] width 33 height 17
click at [504, 250] on button "Done" at bounding box center [512, 254] width 25 height 25
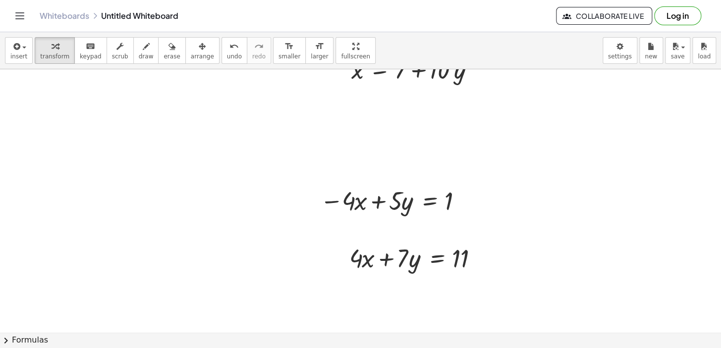
drag, startPoint x: 192, startPoint y: 58, endPoint x: 412, endPoint y: 228, distance: 278.4
click at [192, 59] on span "arrange" at bounding box center [202, 56] width 23 height 7
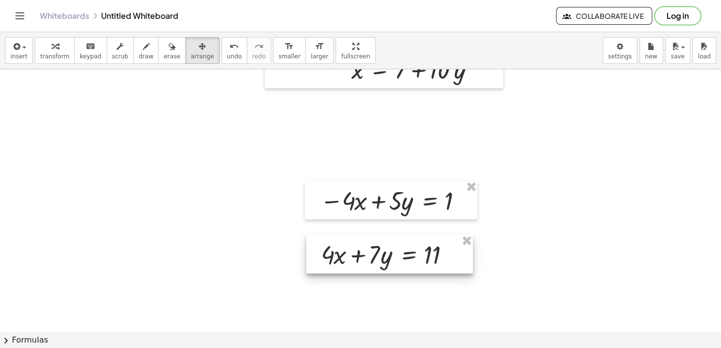
drag, startPoint x: 405, startPoint y: 271, endPoint x: 378, endPoint y: 267, distance: 27.6
click at [378, 267] on div at bounding box center [389, 254] width 166 height 39
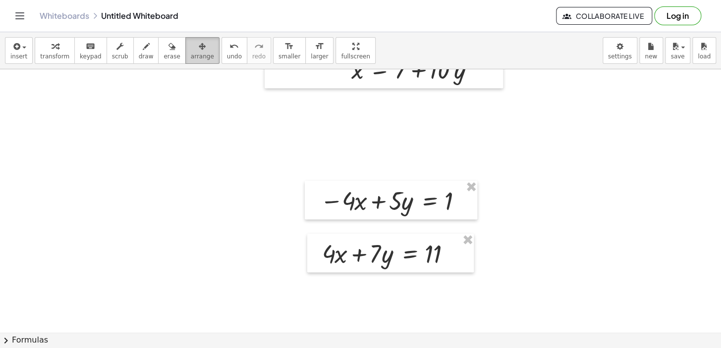
click at [191, 59] on span "arrange" at bounding box center [202, 56] width 23 height 7
click at [64, 50] on button "transform" at bounding box center [55, 50] width 40 height 27
click at [185, 60] on button "arrange" at bounding box center [202, 50] width 34 height 27
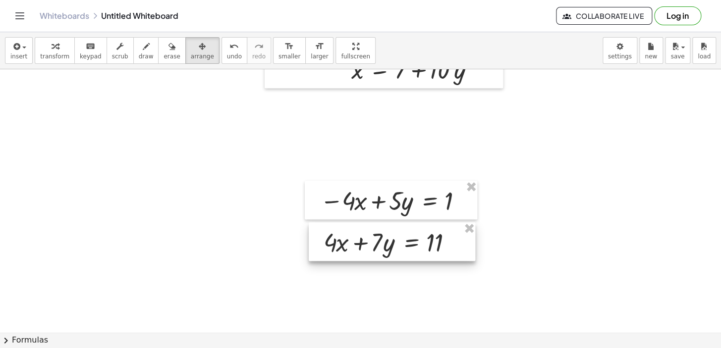
drag, startPoint x: 406, startPoint y: 232, endPoint x: 408, endPoint y: 241, distance: 9.0
click at [408, 241] on div at bounding box center [392, 241] width 166 height 39
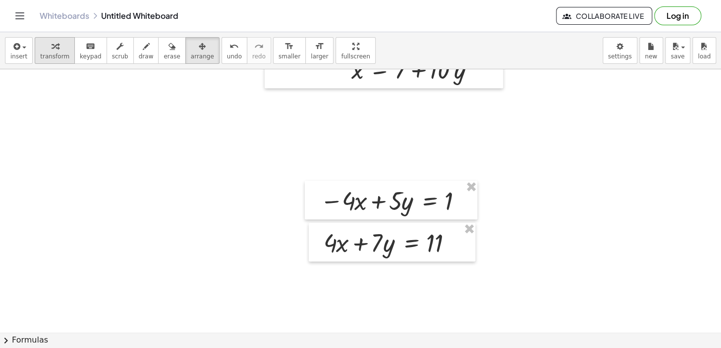
click at [54, 43] on div "button" at bounding box center [54, 46] width 29 height 12
click at [139, 53] on span "draw" at bounding box center [146, 56] width 15 height 7
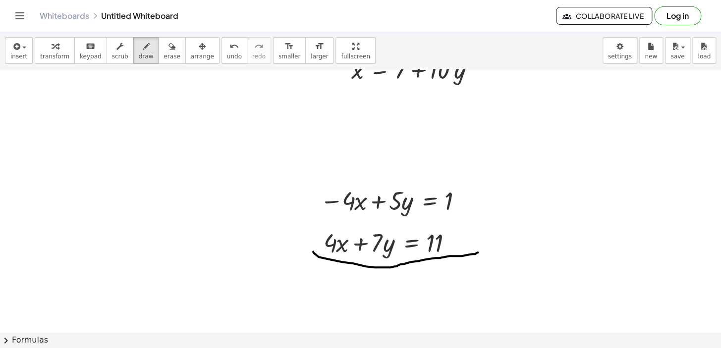
drag, startPoint x: 313, startPoint y: 251, endPoint x: 413, endPoint y: 226, distance: 102.6
drag, startPoint x: 323, startPoint y: 168, endPoint x: 357, endPoint y: 268, distance: 105.1
click at [163, 55] on span "erase" at bounding box center [171, 56] width 16 height 7
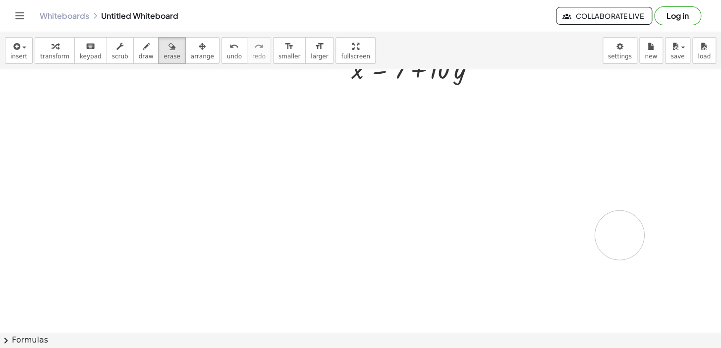
drag, startPoint x: 319, startPoint y: 163, endPoint x: 31, endPoint y: -40, distance: 352.3
click at [31, 0] on html "Graspable Math Activities Get Started Activity Bank Assigned Work Classes White…" at bounding box center [360, 174] width 721 height 348
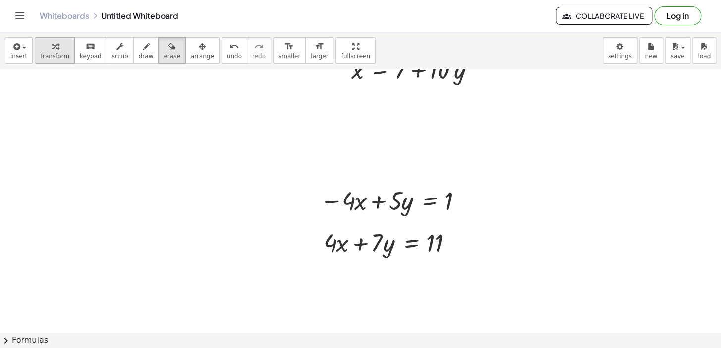
click at [63, 55] on button "transform" at bounding box center [55, 50] width 40 height 27
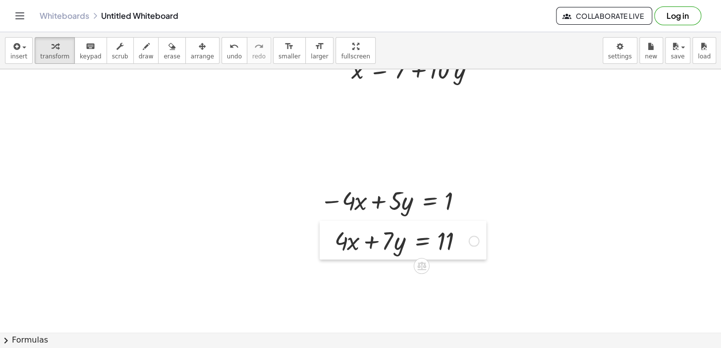
drag, startPoint x: 456, startPoint y: 269, endPoint x: 320, endPoint y: 250, distance: 137.0
drag, startPoint x: 320, startPoint y: 250, endPoint x: 45, endPoint y: 59, distance: 335.3
click at [46, 60] on button "transform" at bounding box center [55, 50] width 40 height 27
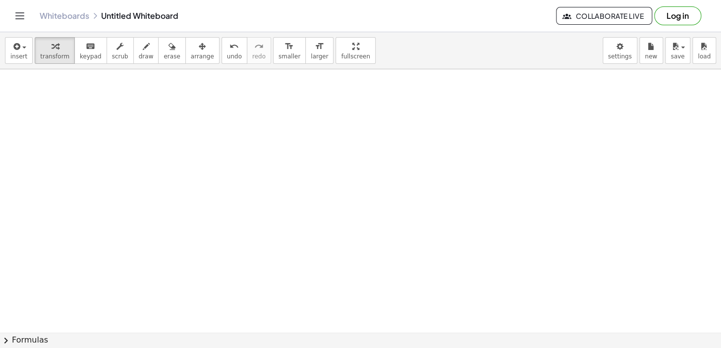
scroll to position [2195, 0]
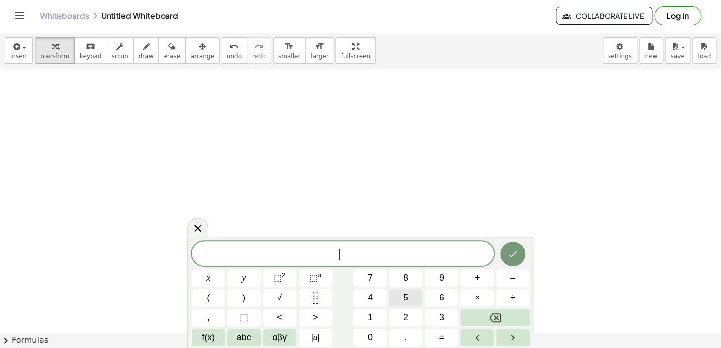
click at [416, 296] on button "5" at bounding box center [405, 297] width 33 height 17
click at [209, 273] on span "x" at bounding box center [208, 278] width 4 height 13
click at [499, 283] on button "–" at bounding box center [512, 278] width 33 height 17
click at [439, 312] on span "3" at bounding box center [441, 317] width 5 height 13
click at [254, 277] on button "y" at bounding box center [243, 278] width 33 height 17
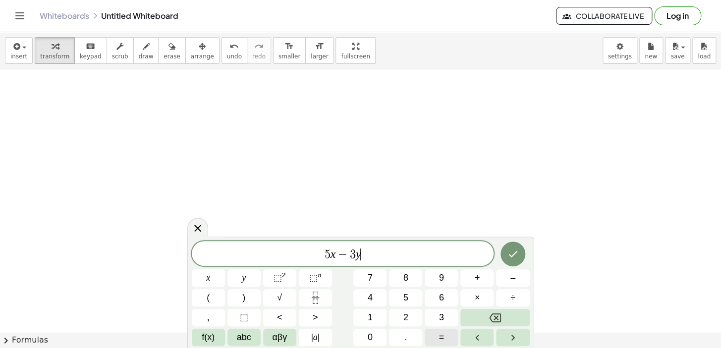
click at [440, 328] on span "=" at bounding box center [441, 337] width 5 height 13
click at [364, 294] on button "4" at bounding box center [369, 297] width 33 height 17
click at [513, 258] on icon "Done" at bounding box center [513, 254] width 12 height 12
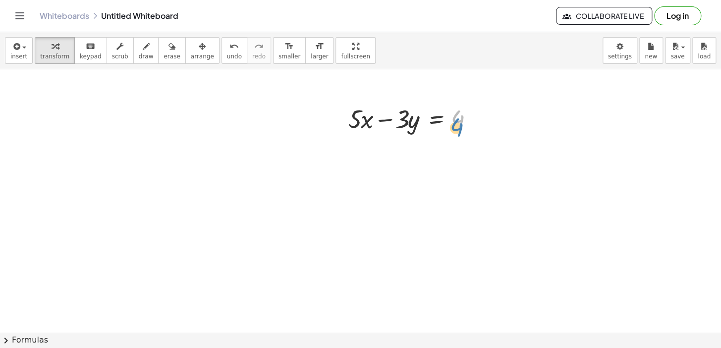
drag, startPoint x: 462, startPoint y: 121, endPoint x: 461, endPoint y: 129, distance: 8.0
click at [461, 129] on div at bounding box center [414, 119] width 142 height 34
click at [436, 119] on div "+ · 5 · x − · 3 · y = 4" at bounding box center [436, 119] width 0 height 0
drag, startPoint x: 475, startPoint y: 118, endPoint x: 375, endPoint y: 97, distance: 102.8
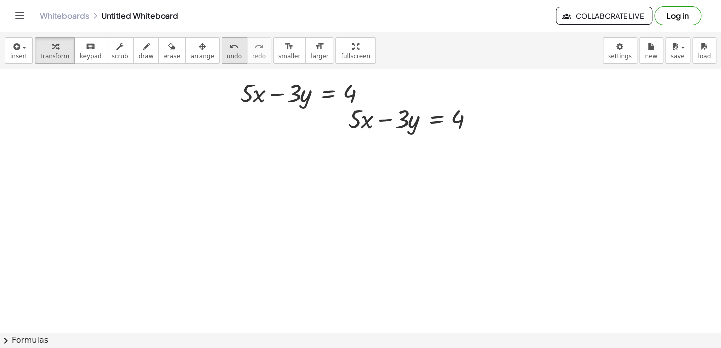
click at [227, 49] on div "undo" at bounding box center [234, 46] width 15 height 12
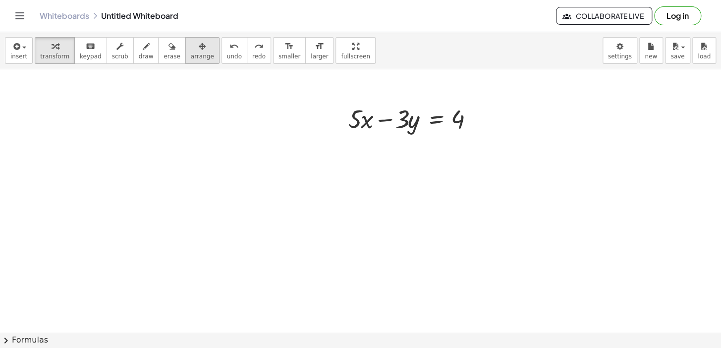
click at [191, 54] on span "arrange" at bounding box center [202, 56] width 23 height 7
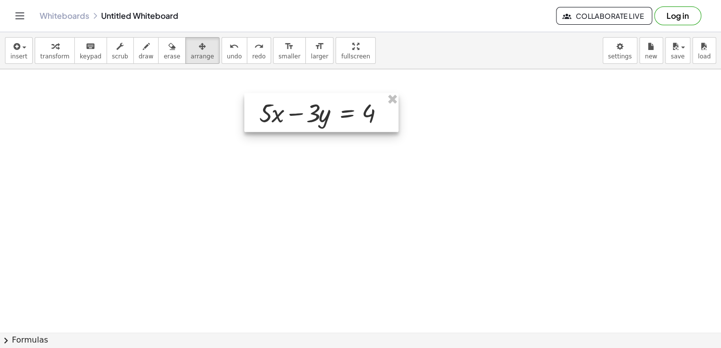
drag, startPoint x: 388, startPoint y: 109, endPoint x: 299, endPoint y: 103, distance: 89.4
click at [299, 103] on div at bounding box center [321, 112] width 154 height 39
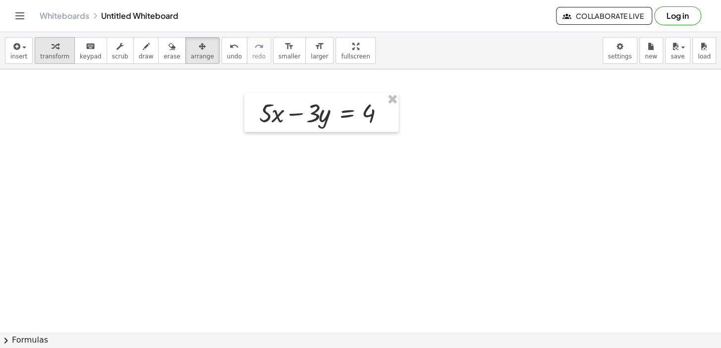
click at [52, 47] on icon "button" at bounding box center [55, 47] width 7 height 12
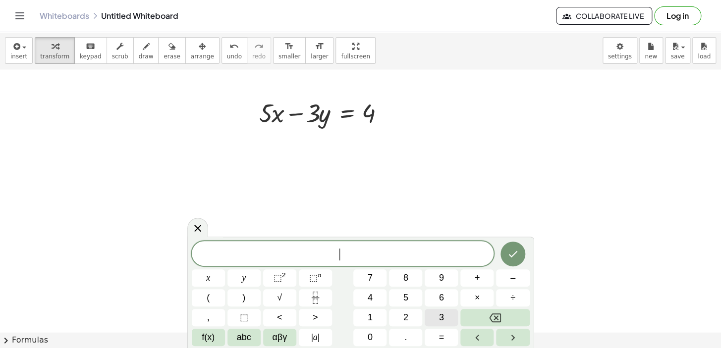
click at [439, 314] on span "3" at bounding box center [441, 317] width 5 height 13
click at [212, 278] on button "x" at bounding box center [208, 278] width 33 height 17
click at [489, 272] on button "+" at bounding box center [476, 278] width 33 height 17
click at [430, 314] on button "3" at bounding box center [441, 317] width 33 height 17
click at [243, 272] on span "y" at bounding box center [244, 278] width 4 height 13
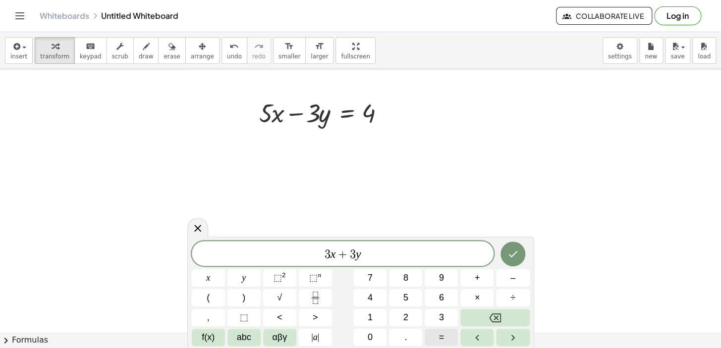
click at [447, 328] on button "=" at bounding box center [441, 337] width 33 height 17
click at [370, 315] on span "1" at bounding box center [370, 317] width 5 height 13
click at [411, 313] on button "2" at bounding box center [405, 317] width 33 height 17
click at [510, 252] on icon "Done" at bounding box center [513, 254] width 12 height 12
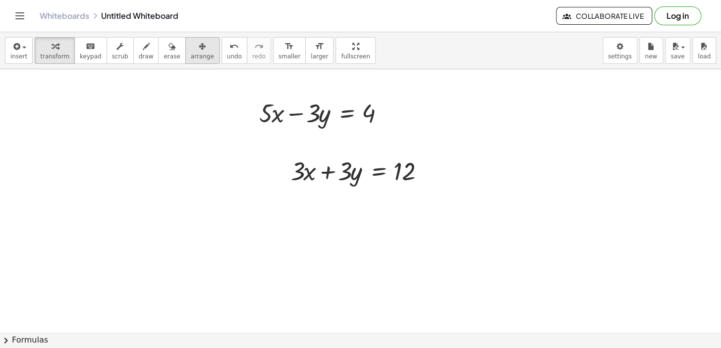
click at [191, 50] on div "button" at bounding box center [202, 46] width 23 height 12
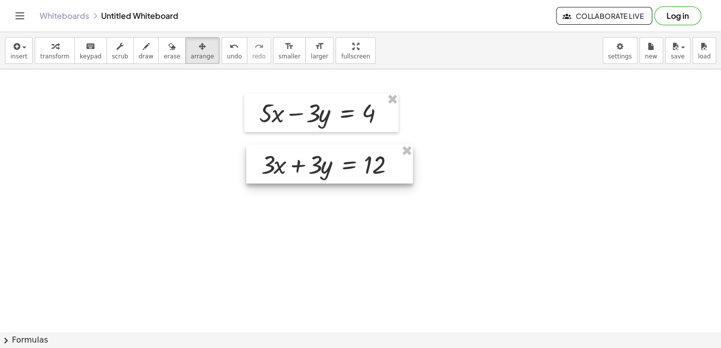
drag, startPoint x: 355, startPoint y: 173, endPoint x: 325, endPoint y: 167, distance: 30.3
click at [325, 167] on div at bounding box center [329, 164] width 166 height 39
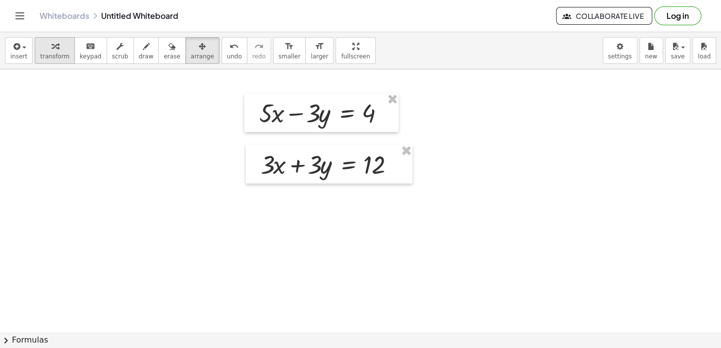
click at [52, 49] on icon "button" at bounding box center [55, 47] width 7 height 12
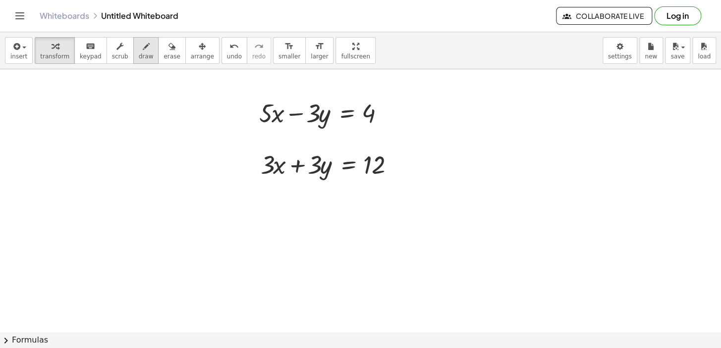
click at [143, 44] on icon "button" at bounding box center [146, 47] width 7 height 12
drag, startPoint x: 255, startPoint y: 183, endPoint x: 436, endPoint y: 192, distance: 180.6
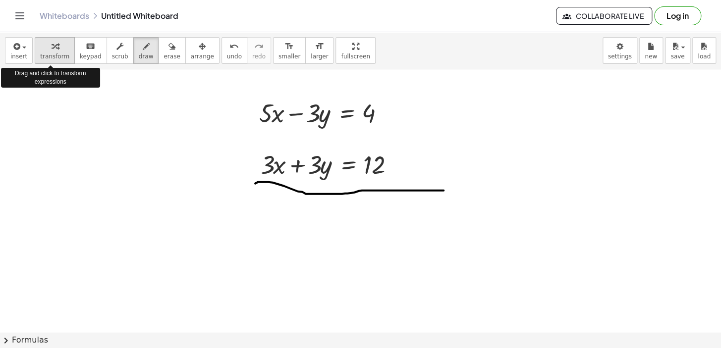
click at [52, 47] on icon "button" at bounding box center [55, 47] width 7 height 12
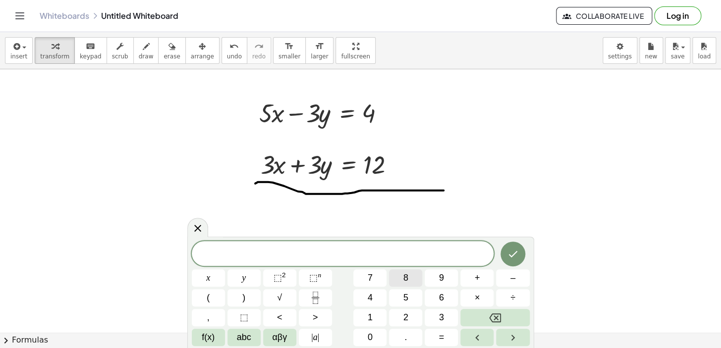
click at [417, 274] on button "8" at bounding box center [405, 278] width 33 height 17
click at [217, 277] on button "x" at bounding box center [208, 278] width 33 height 17
click at [444, 328] on button "=" at bounding box center [441, 337] width 33 height 17
click at [377, 314] on button "1" at bounding box center [369, 317] width 33 height 17
click at [446, 296] on button "6" at bounding box center [441, 297] width 33 height 17
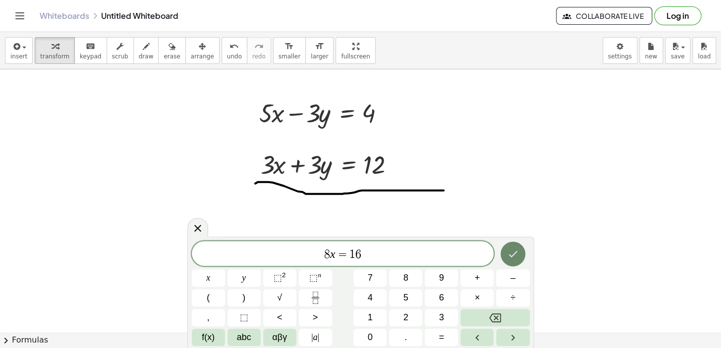
click at [515, 252] on icon "Done" at bounding box center [513, 254] width 12 height 12
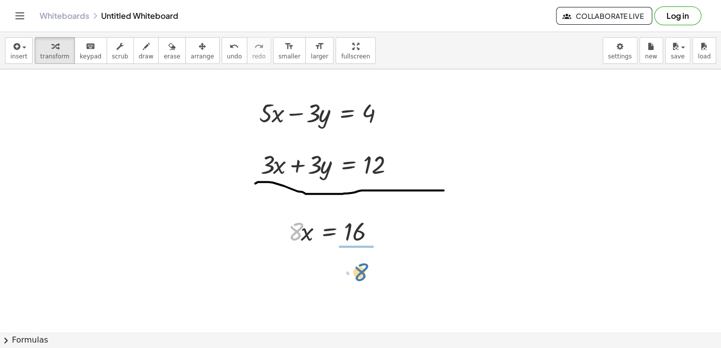
drag, startPoint x: 293, startPoint y: 231, endPoint x: 359, endPoint y: 272, distance: 78.1
click at [352, 236] on div at bounding box center [344, 231] width 97 height 50
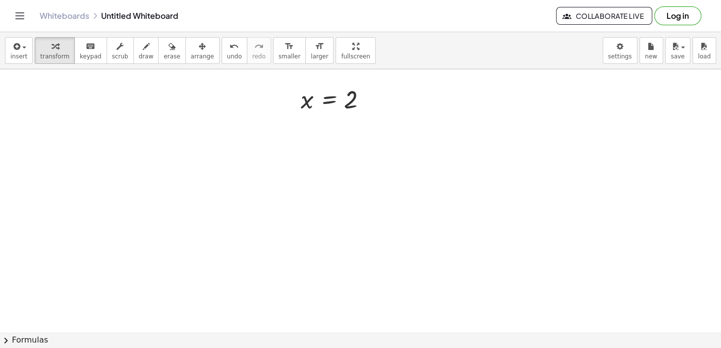
scroll to position [2458, 0]
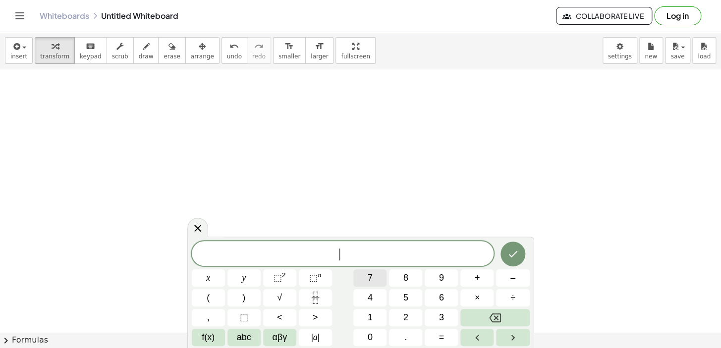
click at [370, 276] on span "7" at bounding box center [370, 278] width 5 height 13
click at [212, 283] on button "x" at bounding box center [208, 278] width 33 height 17
click at [508, 283] on button "–" at bounding box center [512, 278] width 33 height 17
click at [401, 297] on button "5" at bounding box center [405, 297] width 33 height 17
click at [245, 272] on span "y" at bounding box center [244, 278] width 4 height 13
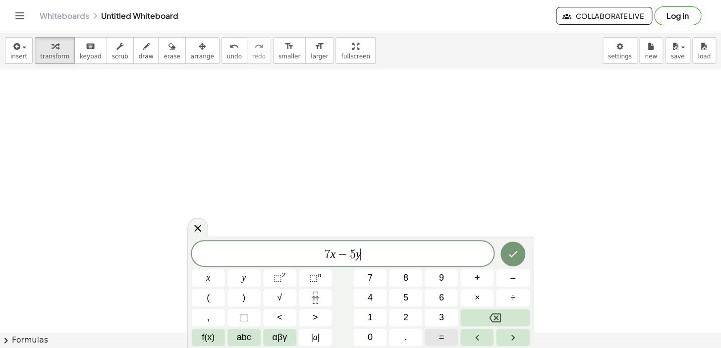
click at [437, 328] on button "=" at bounding box center [441, 337] width 33 height 17
click at [443, 297] on span "6" at bounding box center [441, 297] width 5 height 13
click at [521, 251] on button "Done" at bounding box center [512, 254] width 25 height 25
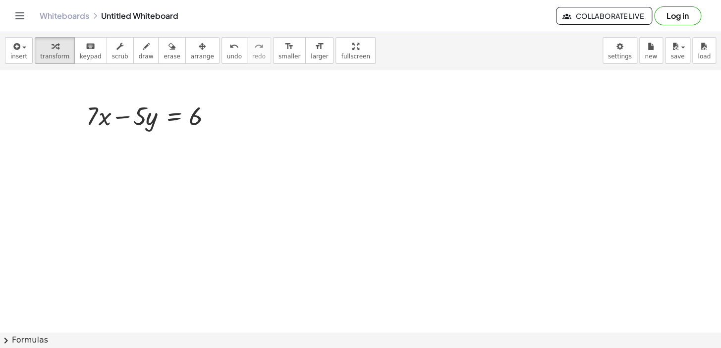
drag, startPoint x: 93, startPoint y: 143, endPoint x: 92, endPoint y: 129, distance: 13.9
click at [89, 131] on div at bounding box center [152, 116] width 142 height 34
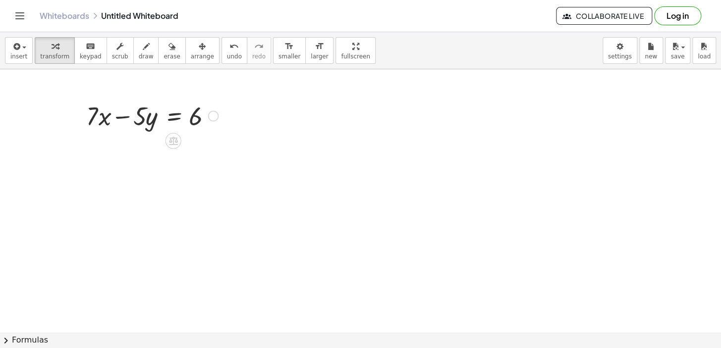
click at [103, 131] on div at bounding box center [152, 116] width 142 height 34
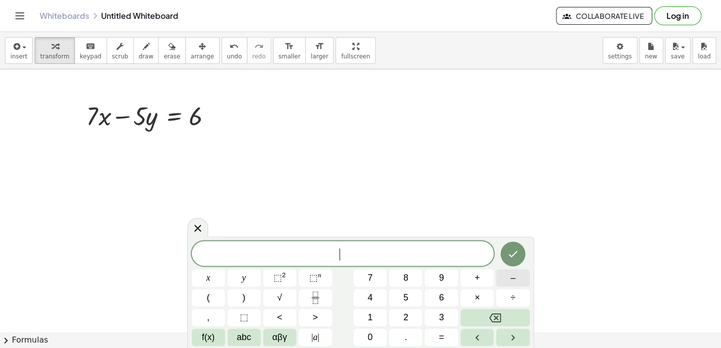
click at [519, 281] on button "–" at bounding box center [512, 278] width 33 height 17
click at [373, 276] on button "7" at bounding box center [369, 278] width 33 height 17
click at [198, 269] on div "− 7 ​ x y ⬚ 2 ⬚ n 7 8 9 + – ( ) √ 4 5 6 × ÷ , ⬚ < > 1 2 3 f(x) abc αβγ | a | 0 …" at bounding box center [361, 293] width 338 height 105
click at [203, 279] on button "x" at bounding box center [208, 278] width 33 height 17
click at [483, 270] on button "+" at bounding box center [476, 278] width 33 height 17
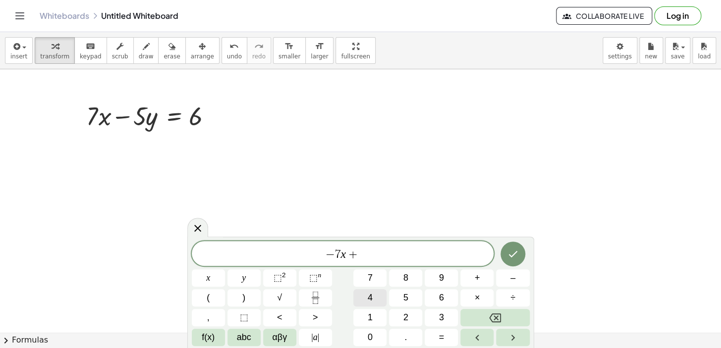
click at [378, 299] on button "4" at bounding box center [369, 297] width 33 height 17
click at [242, 280] on span "y" at bounding box center [244, 278] width 4 height 13
click at [439, 328] on span "=" at bounding box center [441, 337] width 5 height 13
click at [503, 278] on button "–" at bounding box center [512, 278] width 33 height 17
click at [445, 280] on button "9" at bounding box center [441, 278] width 33 height 17
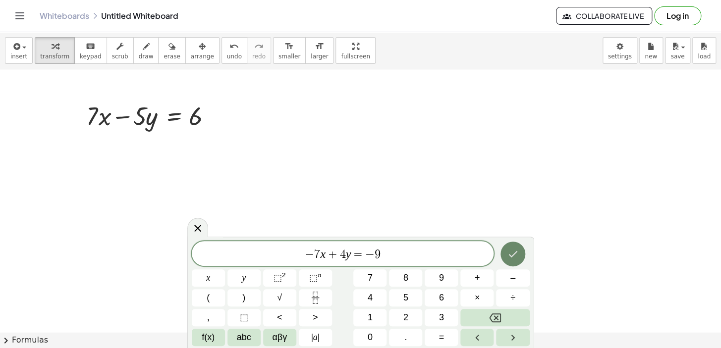
click at [515, 258] on icon "Done" at bounding box center [513, 254] width 12 height 12
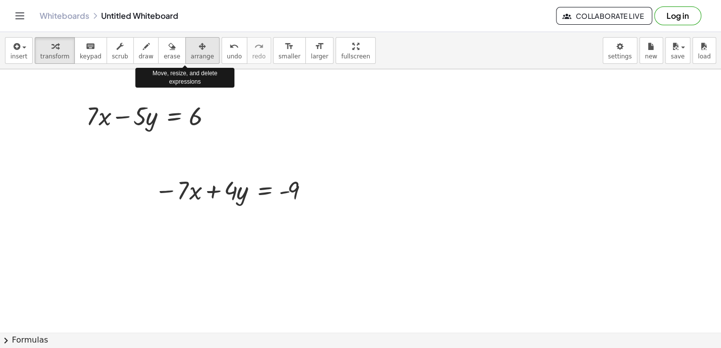
click at [193, 40] on div "button" at bounding box center [202, 46] width 23 height 12
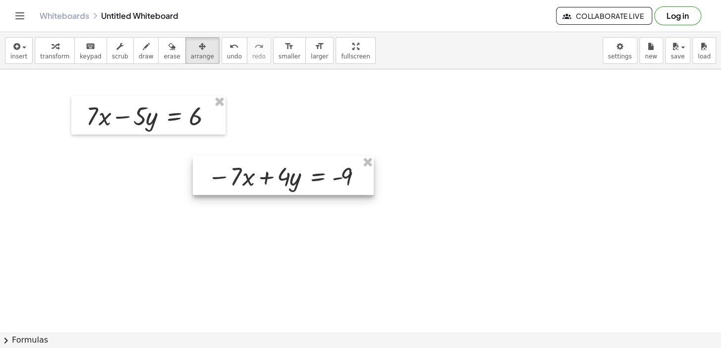
drag, startPoint x: 258, startPoint y: 193, endPoint x: 311, endPoint y: 179, distance: 55.4
click at [311, 179] on div at bounding box center [283, 176] width 181 height 39
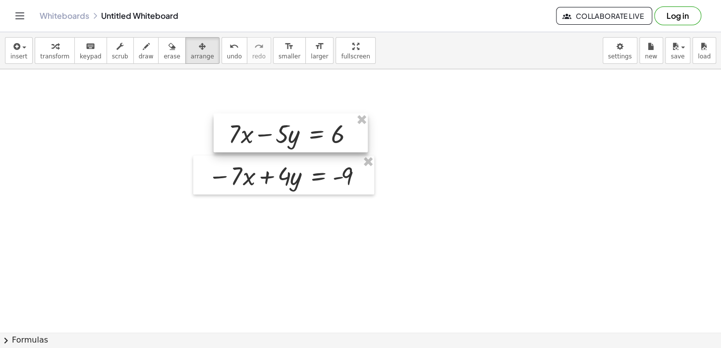
drag, startPoint x: 193, startPoint y: 123, endPoint x: 318, endPoint y: 128, distance: 124.5
click at [318, 128] on div at bounding box center [291, 133] width 154 height 39
click at [59, 59] on span "transform" at bounding box center [54, 56] width 29 height 7
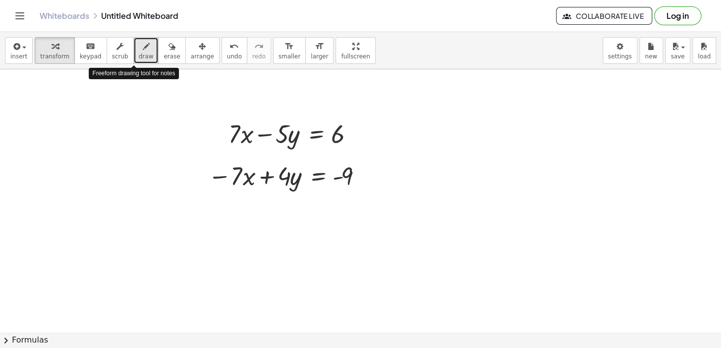
click at [139, 50] on div "button" at bounding box center [146, 46] width 15 height 12
click at [139, 51] on div "button" at bounding box center [146, 46] width 15 height 12
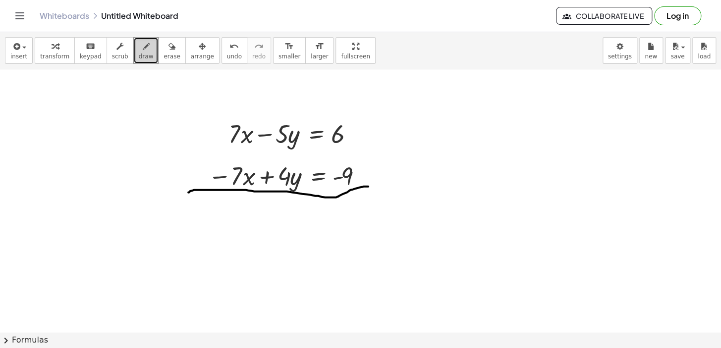
drag, startPoint x: 191, startPoint y: 191, endPoint x: 378, endPoint y: 186, distance: 187.3
drag, startPoint x: 251, startPoint y: 113, endPoint x: 214, endPoint y: 175, distance: 72.0
click at [55, 56] on span "transform" at bounding box center [54, 56] width 29 height 7
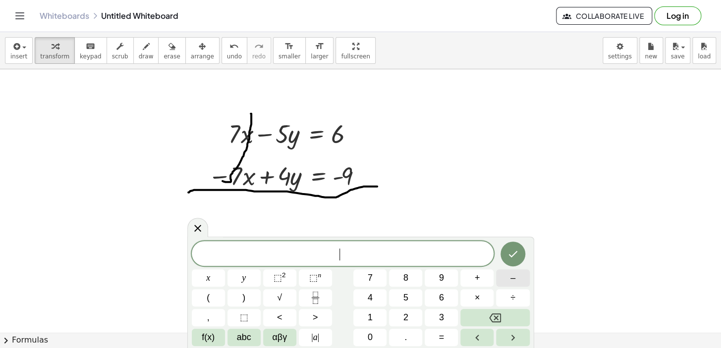
click at [521, 278] on button "–" at bounding box center [512, 278] width 33 height 17
click at [405, 301] on span "5" at bounding box center [405, 297] width 5 height 13
click at [251, 278] on button "y" at bounding box center [243, 278] width 33 height 17
click at [479, 274] on span "+" at bounding box center [477, 278] width 5 height 13
click at [382, 298] on button "4" at bounding box center [369, 297] width 33 height 17
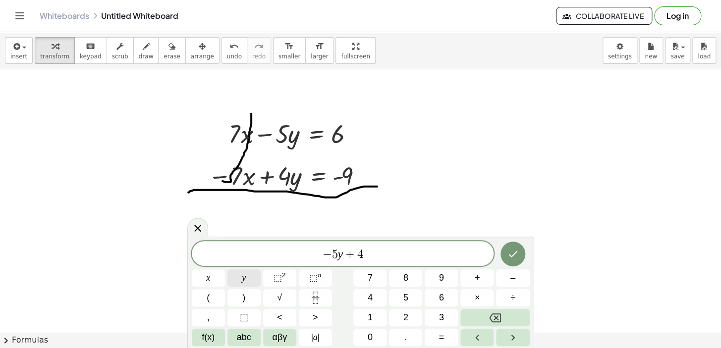
click at [251, 272] on button "y" at bounding box center [243, 278] width 33 height 17
click at [453, 328] on button "=" at bounding box center [441, 337] width 33 height 17
click at [519, 277] on button "–" at bounding box center [512, 278] width 33 height 17
click at [447, 274] on button "9" at bounding box center [441, 278] width 33 height 17
click at [509, 256] on icon "Done" at bounding box center [513, 254] width 12 height 12
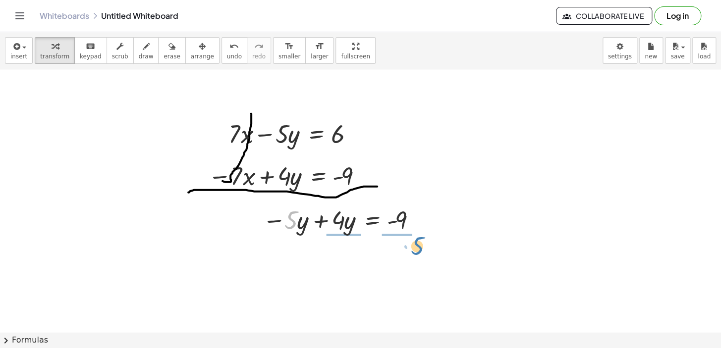
drag, startPoint x: 293, startPoint y: 220, endPoint x: 419, endPoint y: 246, distance: 128.9
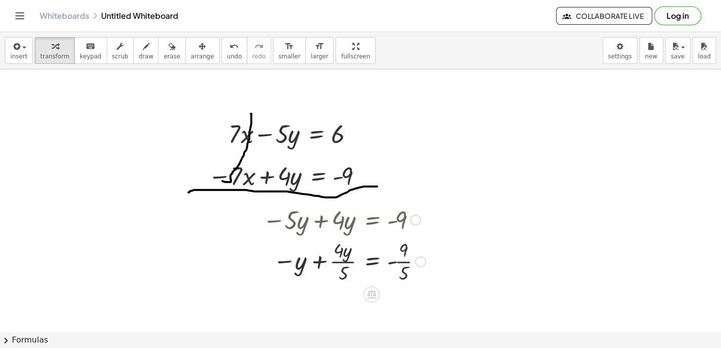
click at [317, 259] on div at bounding box center [343, 261] width 173 height 50
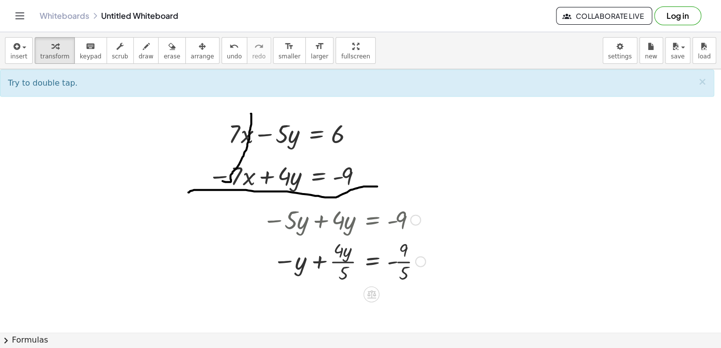
click at [392, 263] on div at bounding box center [343, 261] width 173 height 50
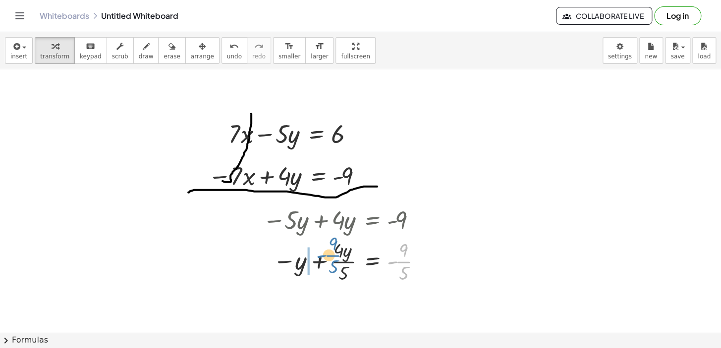
drag, startPoint x: 399, startPoint y: 262, endPoint x: 326, endPoint y: 256, distance: 73.1
click at [326, 256] on div at bounding box center [343, 261] width 173 height 50
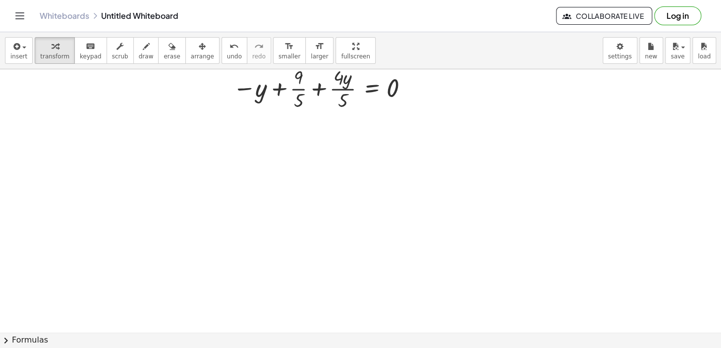
scroll to position [2766, 0]
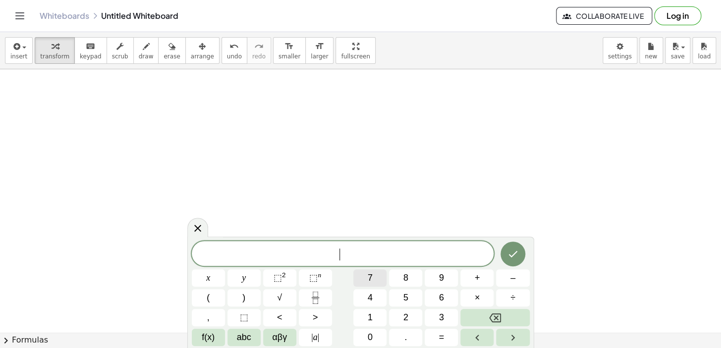
click at [377, 275] on button "7" at bounding box center [369, 278] width 33 height 17
click at [200, 276] on button "x" at bounding box center [208, 278] width 33 height 17
click at [479, 276] on span "+" at bounding box center [477, 278] width 5 height 13
click at [405, 297] on span "5" at bounding box center [405, 297] width 5 height 13
click at [237, 279] on button "y" at bounding box center [243, 278] width 33 height 17
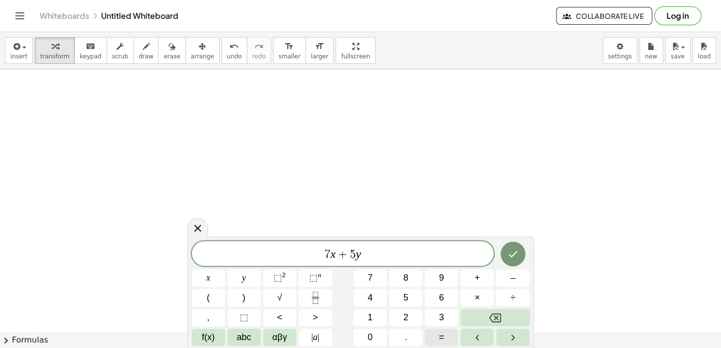
click at [451, 328] on button "=" at bounding box center [441, 337] width 33 height 17
click at [375, 314] on button "1" at bounding box center [369, 317] width 33 height 17
click at [481, 311] on button "Backspace" at bounding box center [494, 317] width 69 height 17
click at [518, 280] on button "–" at bounding box center [512, 278] width 33 height 17
click at [379, 319] on button "1" at bounding box center [369, 317] width 33 height 17
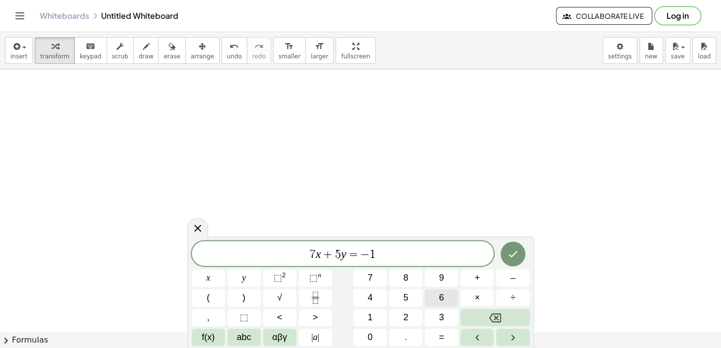
click at [445, 296] on button "6" at bounding box center [441, 297] width 33 height 17
click at [515, 253] on icon "Done" at bounding box center [512, 254] width 9 height 6
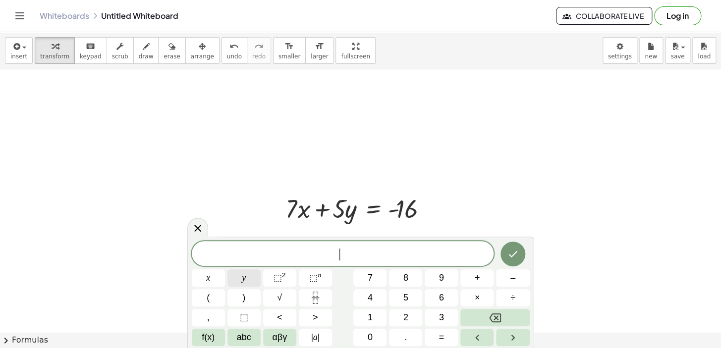
click at [237, 277] on button "y" at bounding box center [243, 278] width 33 height 17
click at [455, 328] on button "=" at bounding box center [441, 337] width 33 height 17
click at [380, 317] on button "1" at bounding box center [369, 317] width 33 height 17
click at [516, 261] on button "Done" at bounding box center [512, 254] width 25 height 25
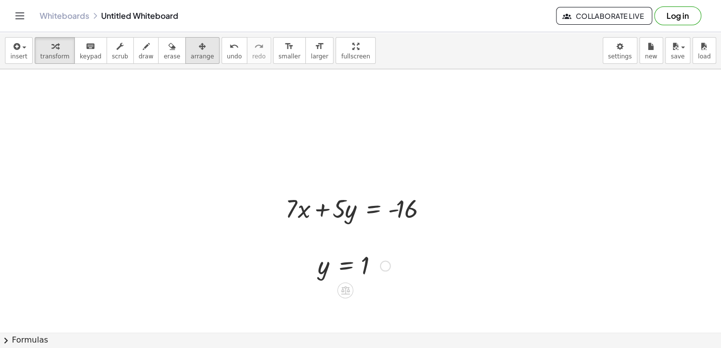
click at [199, 47] on icon "button" at bounding box center [202, 47] width 7 height 12
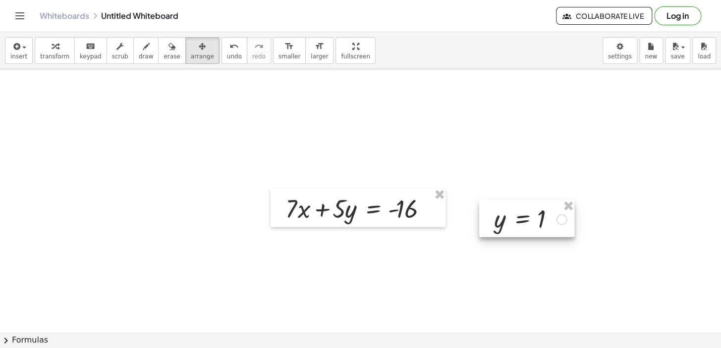
drag, startPoint x: 331, startPoint y: 273, endPoint x: 500, endPoint y: 225, distance: 175.7
click at [500, 225] on div at bounding box center [526, 219] width 95 height 38
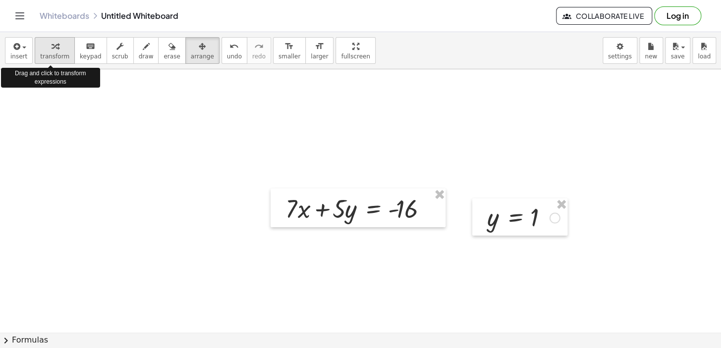
click at [52, 43] on icon "button" at bounding box center [55, 47] width 7 height 12
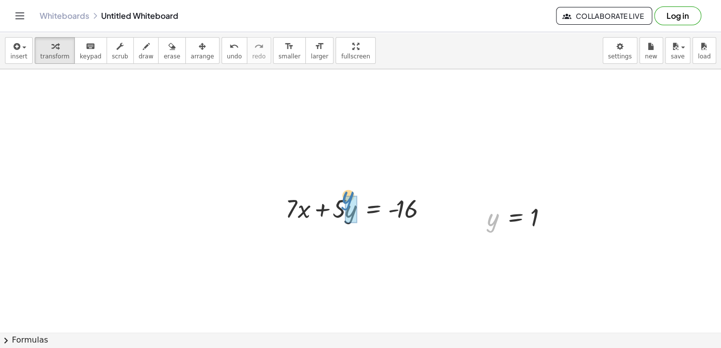
drag, startPoint x: 493, startPoint y: 222, endPoint x: 349, endPoint y: 201, distance: 145.8
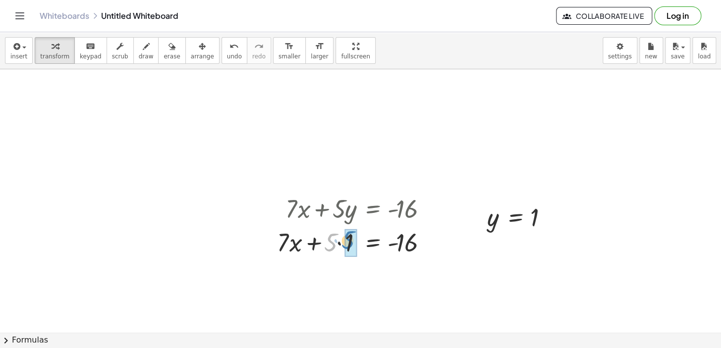
drag, startPoint x: 335, startPoint y: 238, endPoint x: 358, endPoint y: 241, distance: 22.9
click at [358, 241] on div at bounding box center [357, 242] width 171 height 34
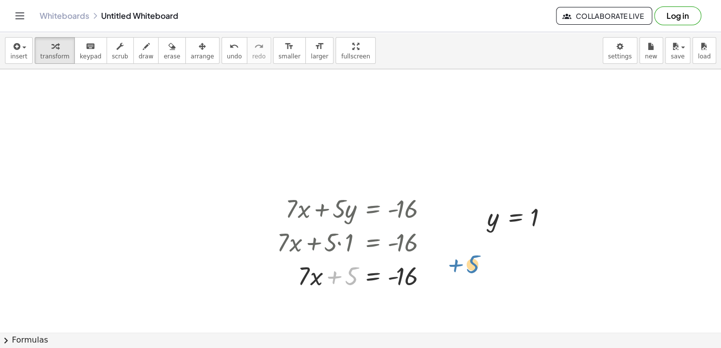
drag, startPoint x: 349, startPoint y: 277, endPoint x: 471, endPoint y: 266, distance: 122.0
drag, startPoint x: 333, startPoint y: 276, endPoint x: 410, endPoint y: 279, distance: 77.4
click at [410, 279] on div at bounding box center [357, 276] width 171 height 34
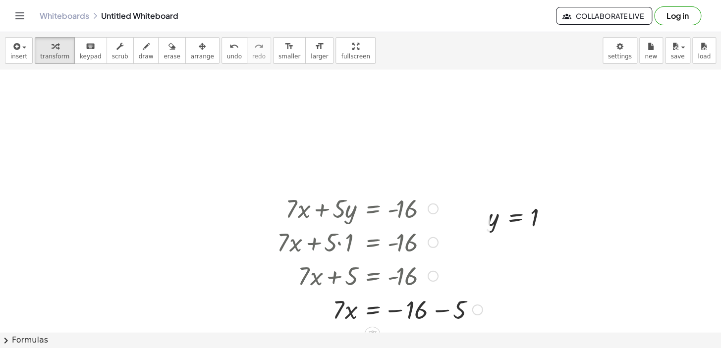
click at [433, 307] on div at bounding box center [379, 309] width 215 height 34
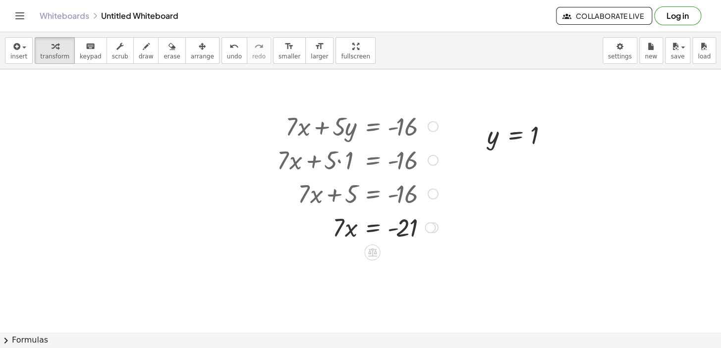
scroll to position [2894, 0]
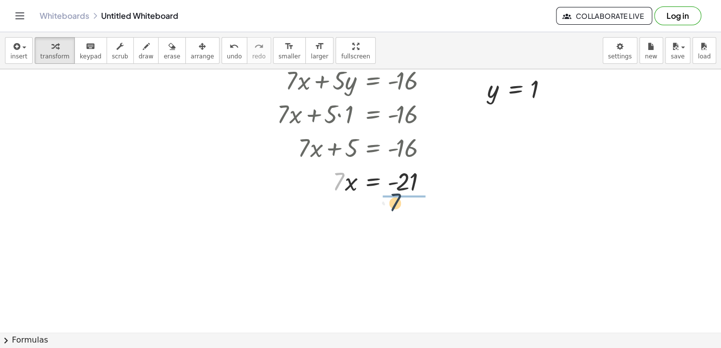
drag, startPoint x: 334, startPoint y: 185, endPoint x: 400, endPoint y: 207, distance: 69.4
click at [401, 225] on div at bounding box center [358, 223] width 172 height 50
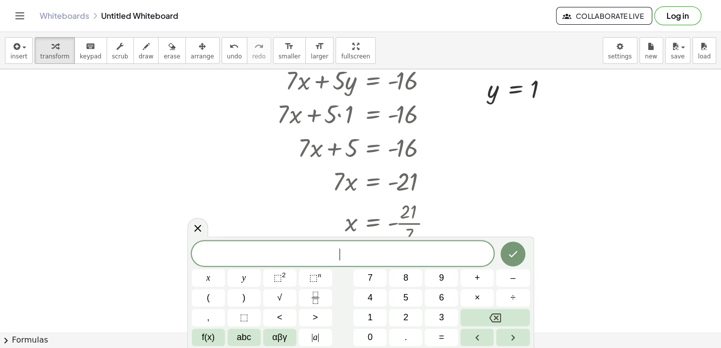
scroll to position [3158, 0]
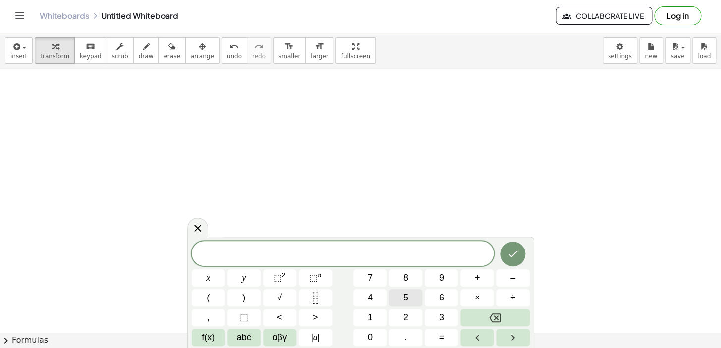
click at [414, 294] on button "5" at bounding box center [405, 297] width 33 height 17
click at [203, 277] on button "x" at bounding box center [208, 278] width 33 height 17
click at [506, 279] on button "–" at bounding box center [512, 278] width 33 height 17
click at [442, 276] on span "9" at bounding box center [441, 278] width 5 height 13
click at [249, 272] on button "y" at bounding box center [243, 278] width 33 height 17
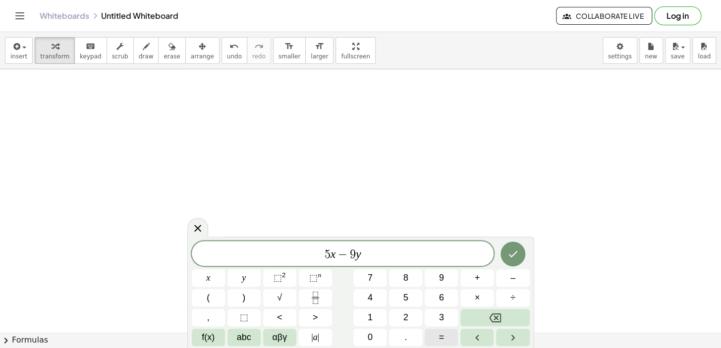
click at [439, 328] on span "=" at bounding box center [441, 337] width 5 height 13
click at [517, 274] on button "–" at bounding box center [512, 278] width 33 height 17
click at [411, 275] on button "8" at bounding box center [405, 278] width 33 height 17
click at [380, 328] on button "0" at bounding box center [369, 337] width 33 height 17
click at [508, 247] on button "Done" at bounding box center [512, 254] width 25 height 25
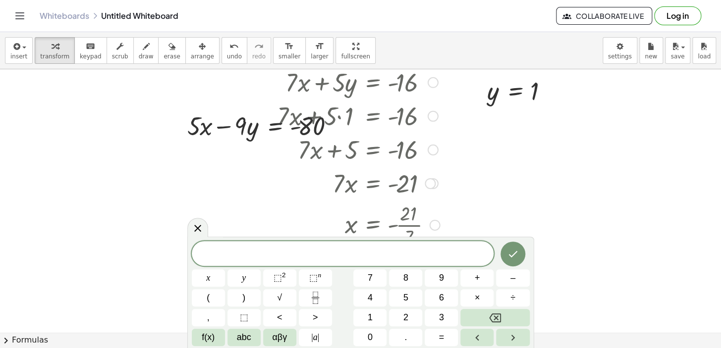
scroll to position [2887, 0]
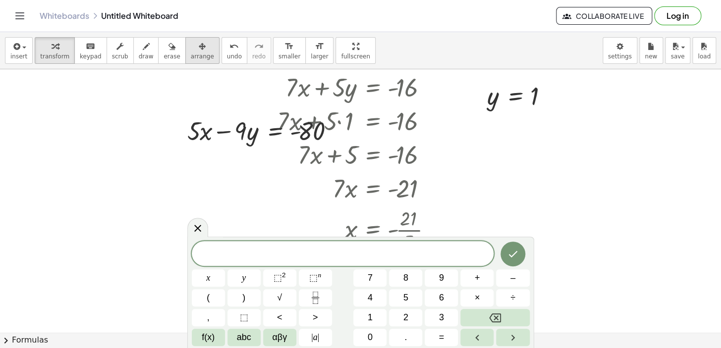
click at [185, 52] on button "arrange" at bounding box center [202, 50] width 34 height 27
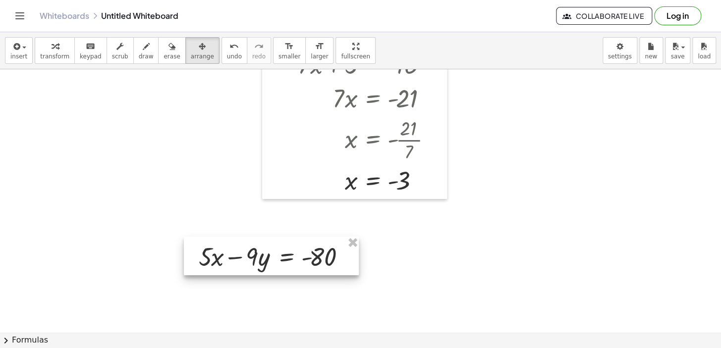
drag, startPoint x: 315, startPoint y: 185, endPoint x: 266, endPoint y: 282, distance: 109.0
click at [266, 275] on div at bounding box center [271, 256] width 175 height 39
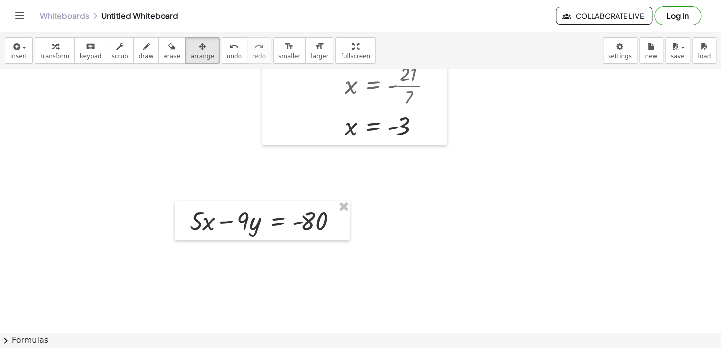
scroll to position [3112, 0]
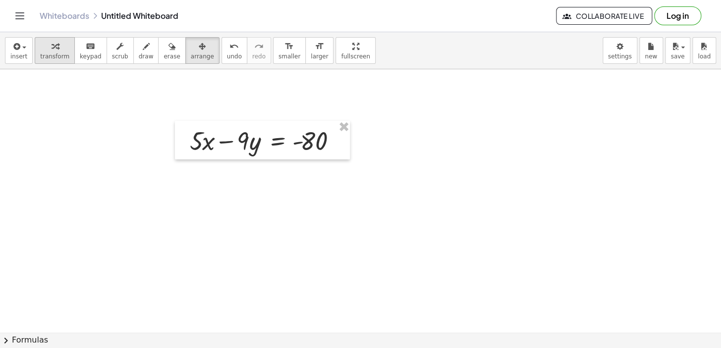
click at [61, 47] on div "button" at bounding box center [54, 46] width 29 height 12
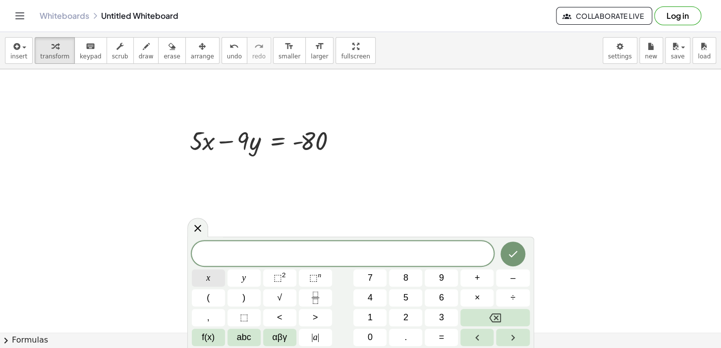
click at [211, 273] on button "x" at bounding box center [208, 278] width 33 height 17
click at [434, 328] on button "=" at bounding box center [441, 337] width 33 height 17
click at [404, 316] on span "2" at bounding box center [405, 317] width 5 height 13
click at [520, 252] on button "Done" at bounding box center [512, 254] width 25 height 25
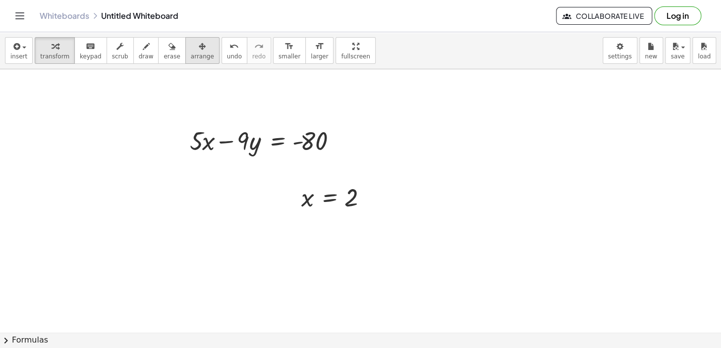
click at [197, 58] on button "arrange" at bounding box center [202, 50] width 34 height 27
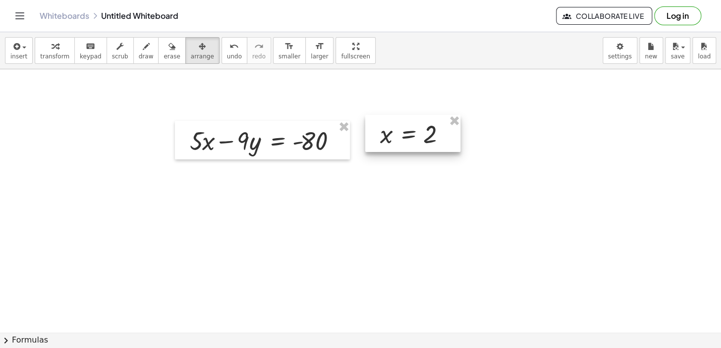
click at [408, 135] on div at bounding box center [412, 134] width 95 height 38
click at [44, 53] on span "transform" at bounding box center [54, 56] width 29 height 7
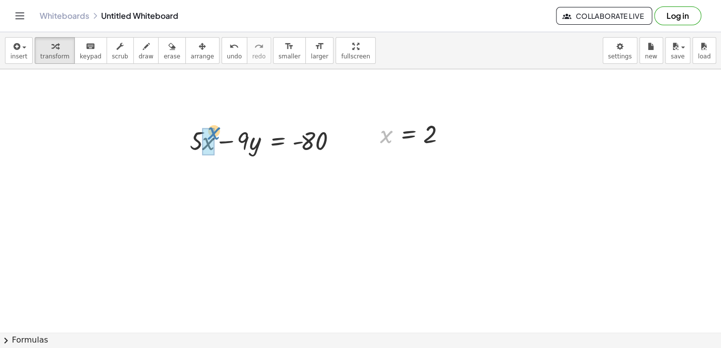
drag, startPoint x: 390, startPoint y: 131, endPoint x: 214, endPoint y: 134, distance: 175.9
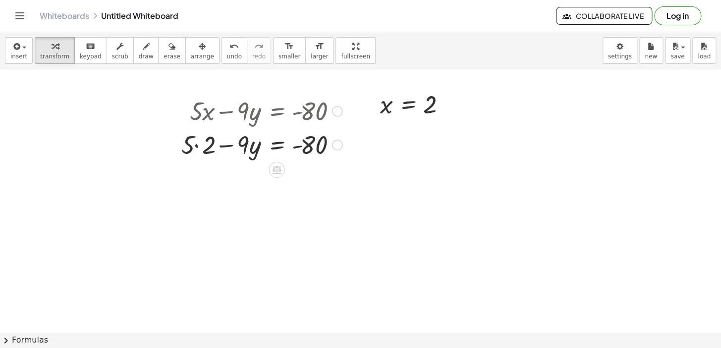
scroll to position [3158, 0]
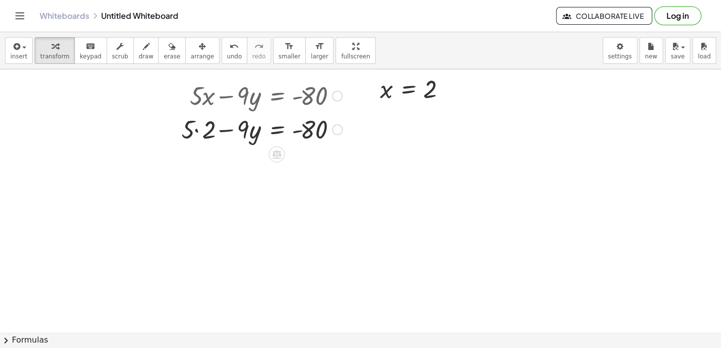
click at [197, 137] on div at bounding box center [261, 129] width 171 height 34
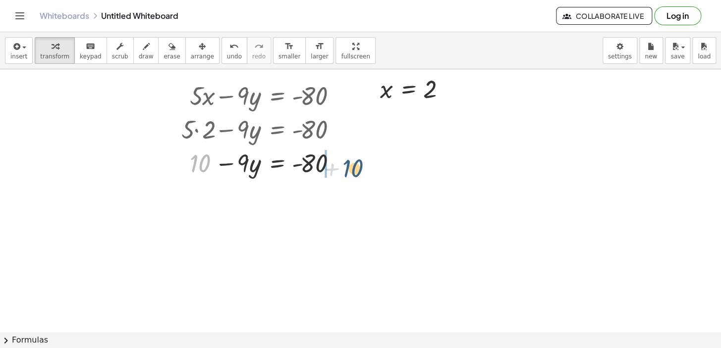
drag, startPoint x: 207, startPoint y: 161, endPoint x: 364, endPoint y: 165, distance: 157.1
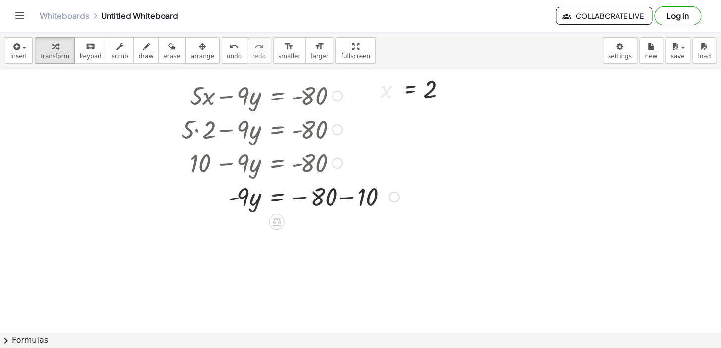
click at [346, 198] on div at bounding box center [289, 196] width 227 height 34
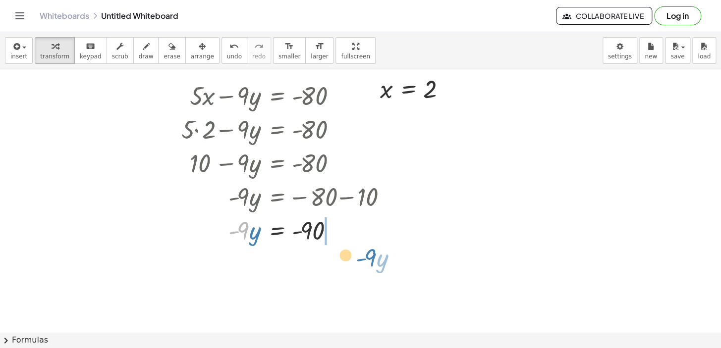
drag, startPoint x: 242, startPoint y: 223, endPoint x: 376, endPoint y: 251, distance: 136.5
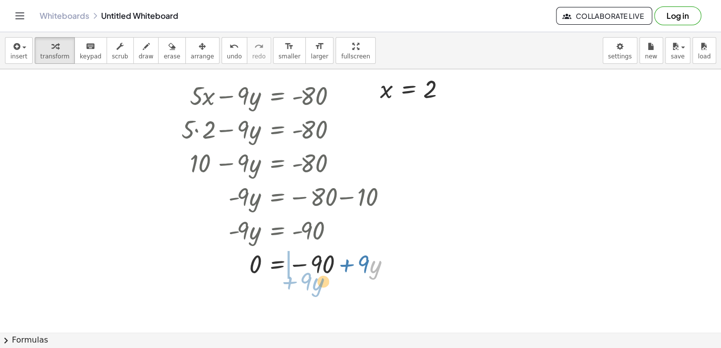
drag, startPoint x: 374, startPoint y: 263, endPoint x: 307, endPoint y: 276, distance: 67.7
click at [307, 276] on div at bounding box center [289, 264] width 227 height 34
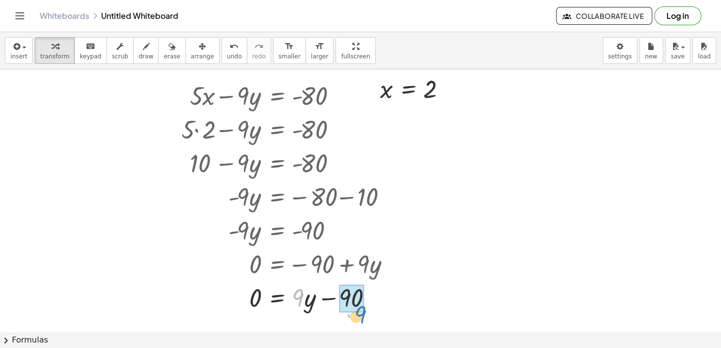
drag, startPoint x: 292, startPoint y: 294, endPoint x: 354, endPoint y: 311, distance: 64.2
click at [349, 307] on div at bounding box center [289, 297] width 227 height 38
click at [380, 301] on div at bounding box center [289, 297] width 227 height 38
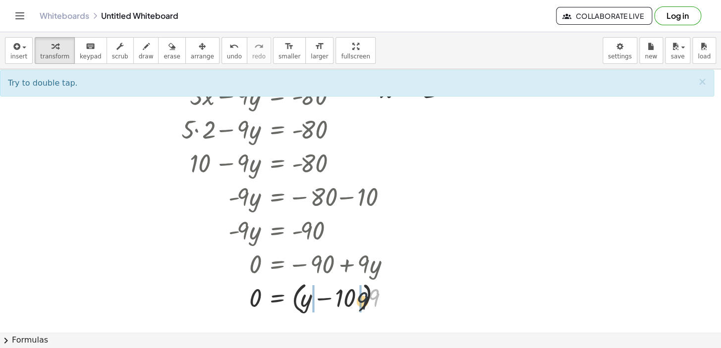
drag, startPoint x: 374, startPoint y: 301, endPoint x: 352, endPoint y: 306, distance: 22.8
click at [353, 306] on div at bounding box center [289, 297] width 227 height 38
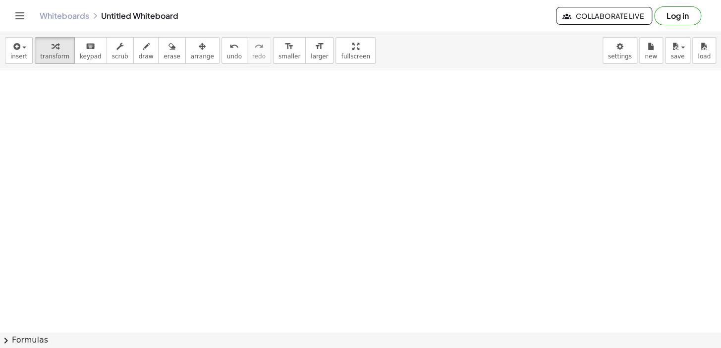
scroll to position [3556, 0]
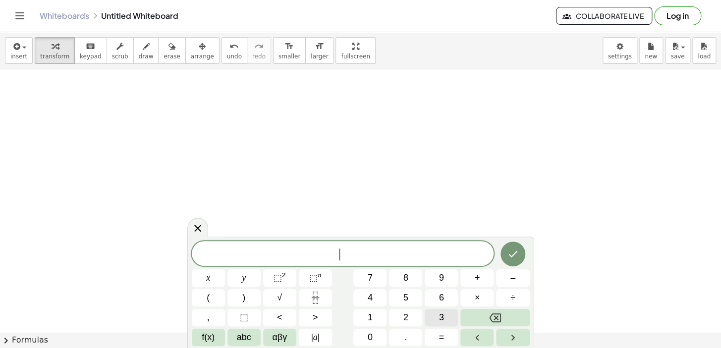
click at [439, 313] on span "3" at bounding box center [441, 317] width 5 height 13
click at [209, 278] on span "x" at bounding box center [208, 278] width 4 height 13
click at [472, 274] on button "+" at bounding box center [476, 278] width 33 height 17
click at [374, 270] on button "7" at bounding box center [369, 278] width 33 height 17
click at [258, 275] on button "y" at bounding box center [243, 278] width 33 height 17
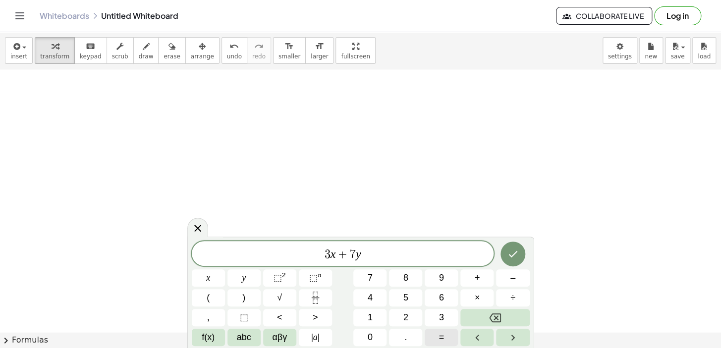
click at [447, 328] on button "=" at bounding box center [441, 337] width 33 height 17
click at [369, 297] on span "4" at bounding box center [370, 297] width 5 height 13
click at [371, 328] on span "0" at bounding box center [370, 337] width 5 height 13
click at [516, 247] on button "Done" at bounding box center [512, 254] width 25 height 25
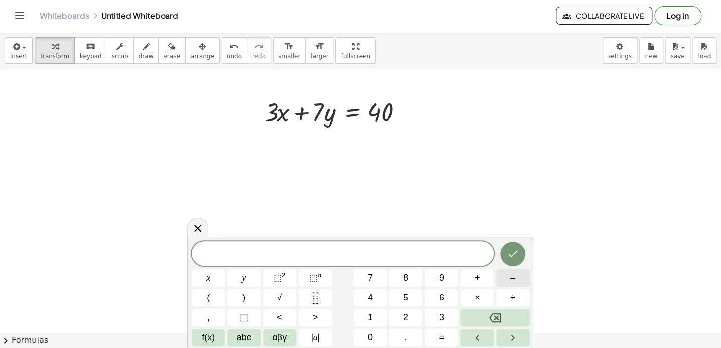
click at [506, 275] on button "–" at bounding box center [512, 278] width 33 height 17
click at [442, 312] on span "3" at bounding box center [441, 317] width 5 height 13
click at [204, 275] on button "x" at bounding box center [208, 278] width 33 height 17
click at [473, 273] on button "+" at bounding box center [476, 278] width 33 height 17
click at [372, 296] on span "4" at bounding box center [370, 297] width 5 height 13
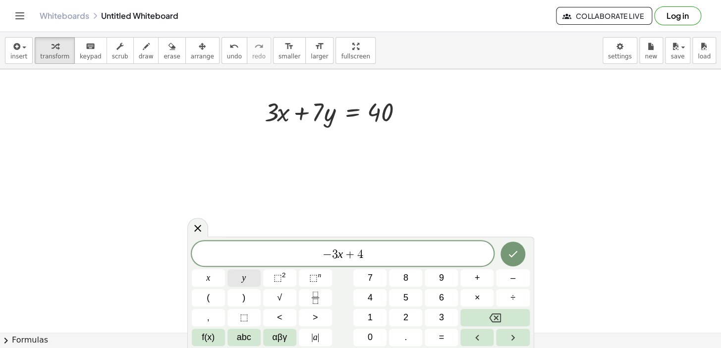
click at [249, 280] on button "y" at bounding box center [243, 278] width 33 height 17
click at [440, 328] on span "=" at bounding box center [441, 337] width 5 height 13
click at [372, 292] on button "4" at bounding box center [369, 297] width 33 height 17
click at [509, 252] on icon "Done" at bounding box center [513, 254] width 12 height 12
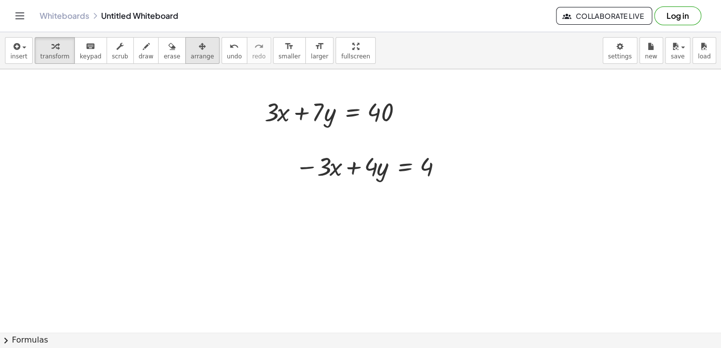
click at [191, 55] on span "arrange" at bounding box center [202, 56] width 23 height 7
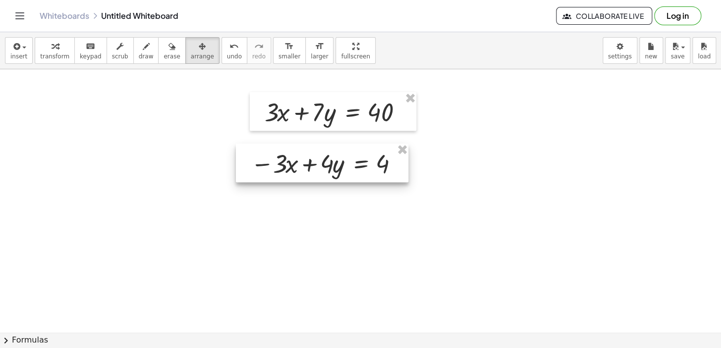
click at [319, 154] on div at bounding box center [322, 163] width 172 height 39
click at [64, 45] on button "transform" at bounding box center [55, 50] width 40 height 27
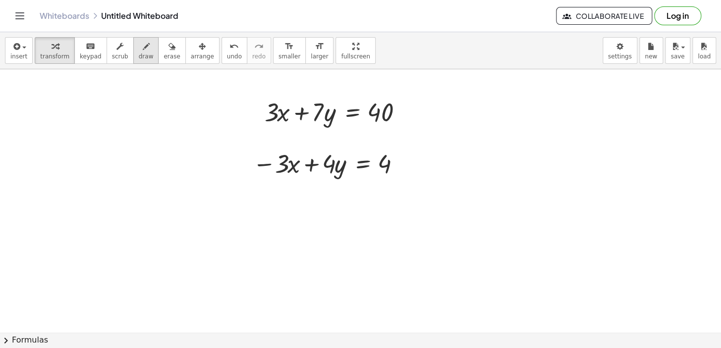
click at [143, 47] on icon "button" at bounding box center [146, 47] width 7 height 12
drag, startPoint x: 281, startPoint y: 94, endPoint x: 278, endPoint y: 187, distance: 93.2
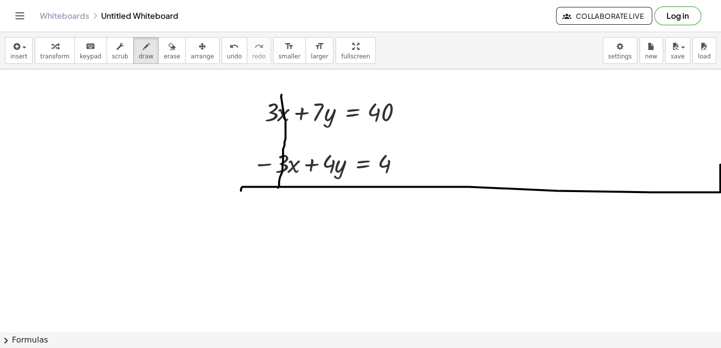
drag, startPoint x: 241, startPoint y: 188, endPoint x: 720, endPoint y: 164, distance: 479.2
click at [702, 164] on div "+ · 7 · x − 3 = 18 · 7 · x = + 18 + 3 · 7 · x = 21 x = · 21 · 7 x = 3 + · 5 · y…" at bounding box center [360, 200] width 721 height 263
drag, startPoint x: 318, startPoint y: 206, endPoint x: 259, endPoint y: 182, distance: 63.9
click at [40, 47] on div "button" at bounding box center [54, 46] width 29 height 12
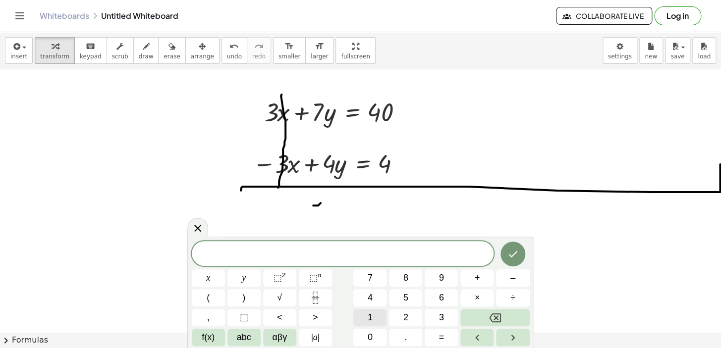
click at [383, 311] on button "1" at bounding box center [369, 317] width 33 height 17
click at [250, 273] on button "y" at bounding box center [243, 278] width 33 height 17
click at [440, 328] on span "=" at bounding box center [441, 337] width 5 height 13
click at [381, 298] on button "4" at bounding box center [369, 297] width 33 height 17
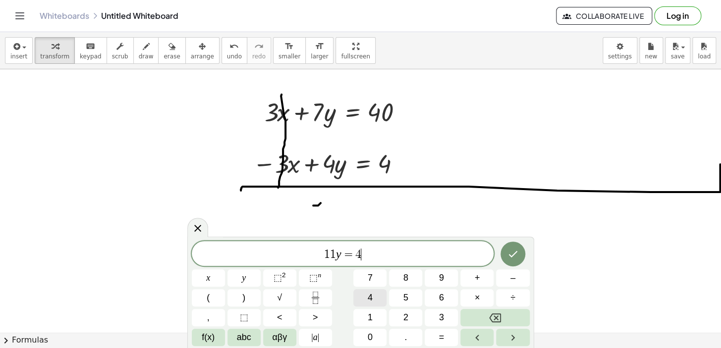
click at [381, 298] on button "4" at bounding box center [369, 297] width 33 height 17
click at [513, 253] on icon "Done" at bounding box center [513, 254] width 12 height 12
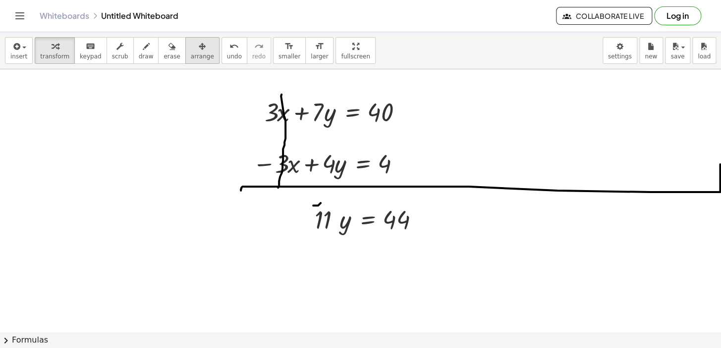
click at [192, 52] on button "arrange" at bounding box center [202, 50] width 34 height 27
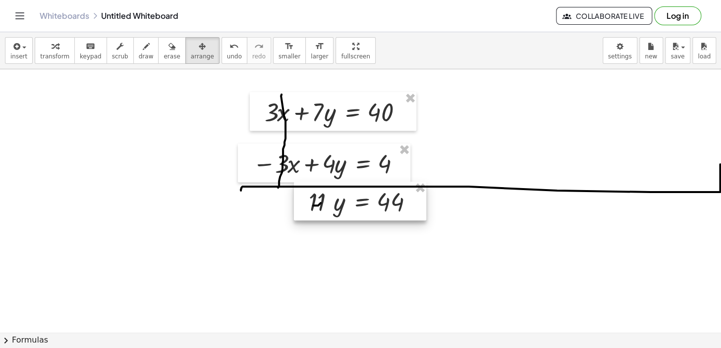
click at [367, 207] on div at bounding box center [360, 201] width 132 height 39
click at [57, 48] on div "button" at bounding box center [54, 46] width 29 height 12
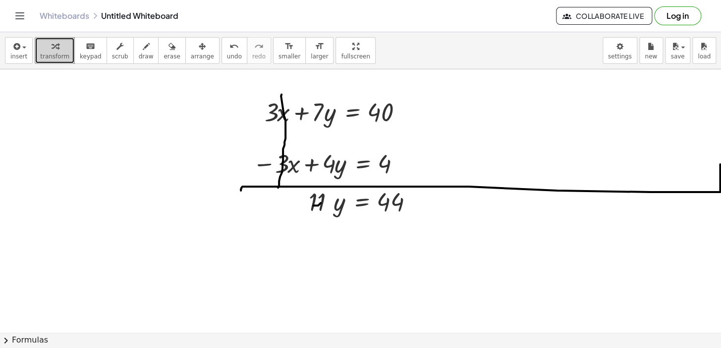
drag, startPoint x: 204, startPoint y: 127, endPoint x: 37, endPoint y: 45, distance: 185.7
click at [40, 45] on div "button" at bounding box center [54, 46] width 29 height 12
drag, startPoint x: 317, startPoint y: 202, endPoint x: 416, endPoint y: 213, distance: 100.2
click at [396, 244] on div at bounding box center [364, 243] width 121 height 50
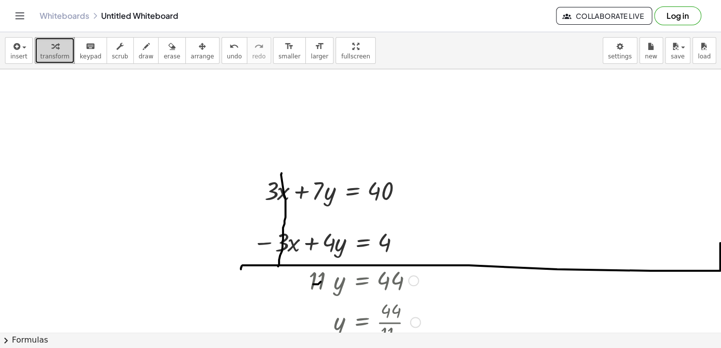
scroll to position [3465, 0]
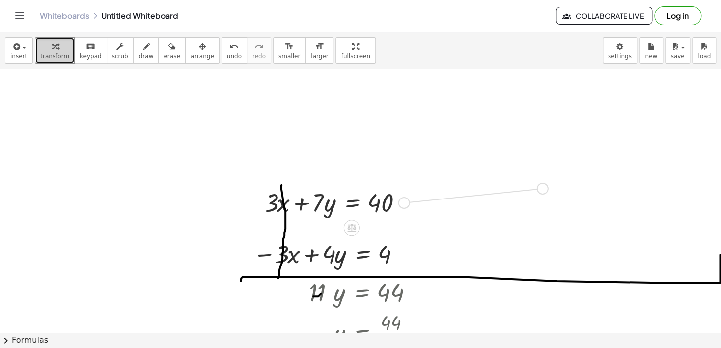
drag, startPoint x: 403, startPoint y: 199, endPoint x: 549, endPoint y: 181, distance: 147.2
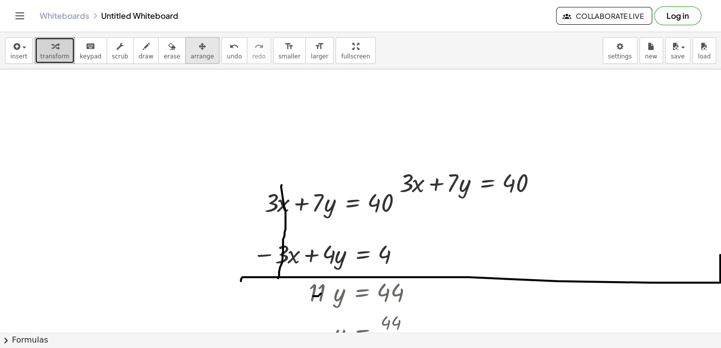
click at [191, 56] on span "arrange" at bounding box center [202, 56] width 23 height 7
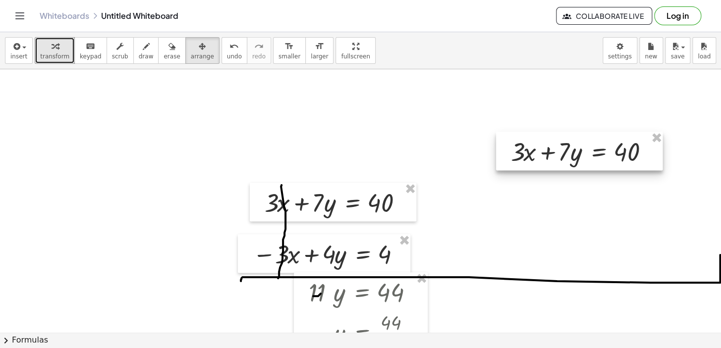
drag, startPoint x: 542, startPoint y: 169, endPoint x: 579, endPoint y: 162, distance: 37.4
click at [579, 162] on div at bounding box center [579, 151] width 166 height 39
click at [41, 48] on div "button" at bounding box center [54, 46] width 29 height 12
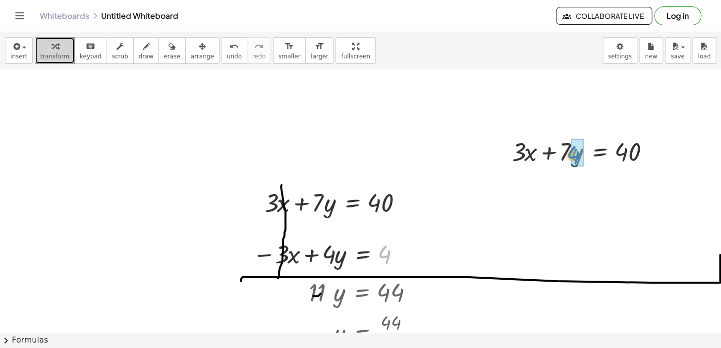
drag, startPoint x: 391, startPoint y: 252, endPoint x: 576, endPoint y: 152, distance: 209.5
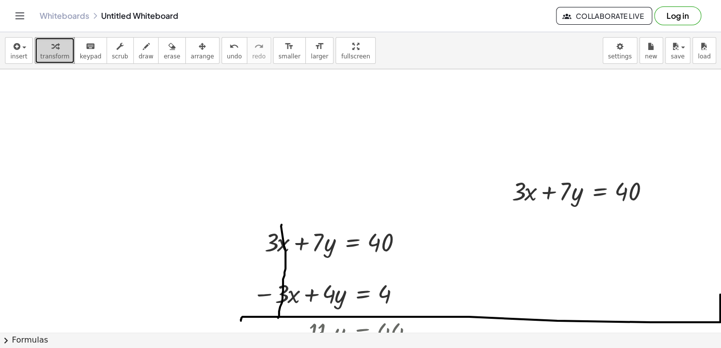
scroll to position [3420, 0]
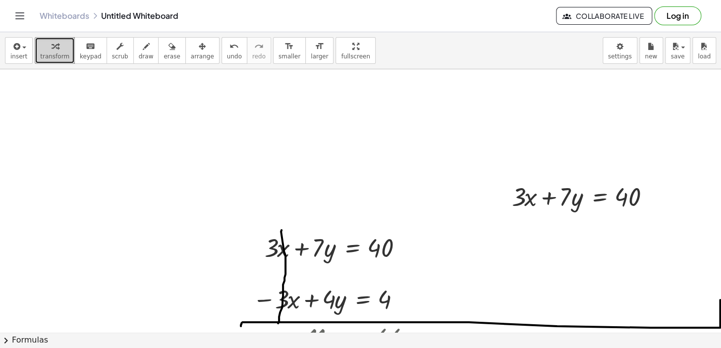
drag, startPoint x: 385, startPoint y: 193, endPoint x: 594, endPoint y: 103, distance: 227.9
drag, startPoint x: 594, startPoint y: 103, endPoint x: 511, endPoint y: 248, distance: 167.1
drag, startPoint x: 382, startPoint y: 234, endPoint x: 544, endPoint y: 4, distance: 281.4
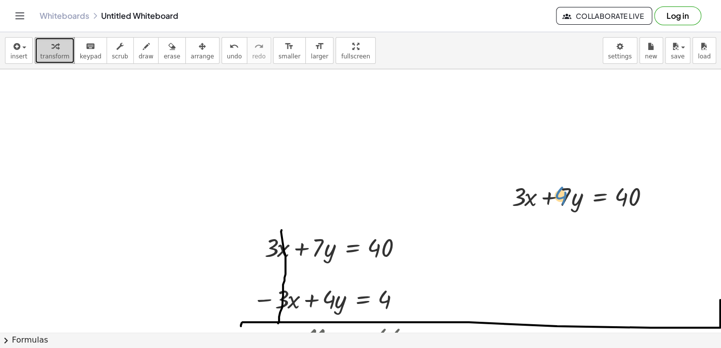
click at [551, 8] on div "Graspable Math Activities Get Started Activity Bank Assigned Work Classes White…" at bounding box center [360, 174] width 721 height 348
click at [571, 198] on div at bounding box center [584, 196] width 154 height 34
drag, startPoint x: 554, startPoint y: 202, endPoint x: 555, endPoint y: 112, distance: 89.7
click at [153, 328] on html "Graspable Math Activities Get Started Activity Bank Assigned Work Classes White…" at bounding box center [360, 174] width 721 height 348
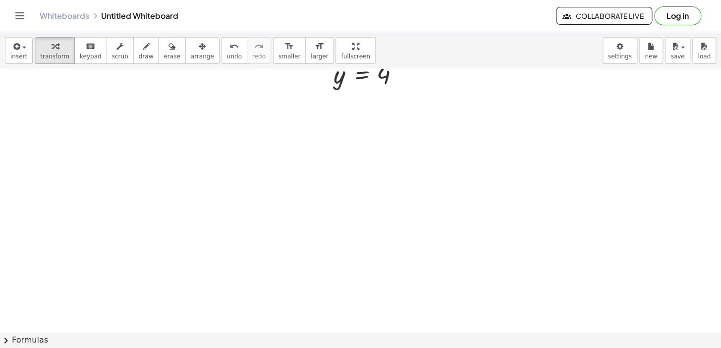
scroll to position [3870, 0]
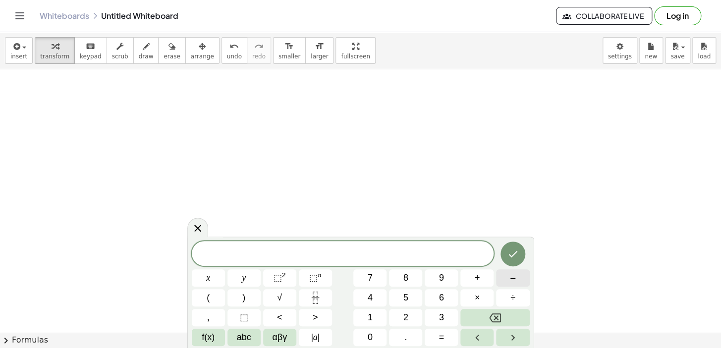
click at [514, 278] on span "–" at bounding box center [512, 278] width 5 height 13
click at [381, 269] on div "− x y ⬚ 2 ⬚ n 7 8 9 + – ( ) √ 4 5 6 × ÷ , ⬚ < > 1 2 3 f(x) abc αβγ | a | 0 . =" at bounding box center [361, 293] width 338 height 105
click at [381, 271] on button "7" at bounding box center [369, 278] width 33 height 17
click at [239, 277] on button "y" at bounding box center [243, 278] width 33 height 17
click at [472, 274] on button "+" at bounding box center [476, 278] width 33 height 17
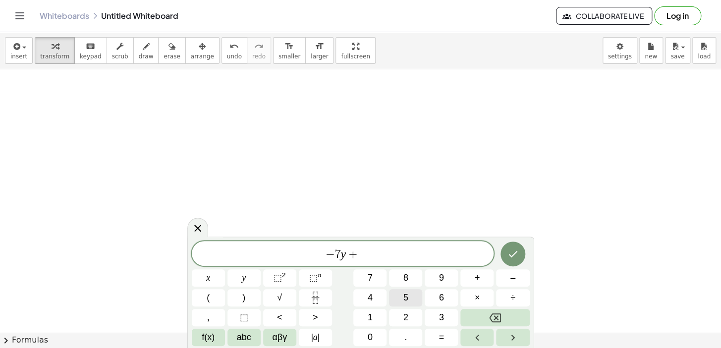
click at [405, 290] on button "5" at bounding box center [405, 297] width 33 height 17
click at [216, 279] on button "x" at bounding box center [208, 278] width 33 height 17
click at [432, 328] on button "=" at bounding box center [441, 337] width 33 height 17
click at [439, 318] on span "3" at bounding box center [441, 317] width 5 height 13
click at [515, 255] on icon "Done" at bounding box center [513, 254] width 12 height 12
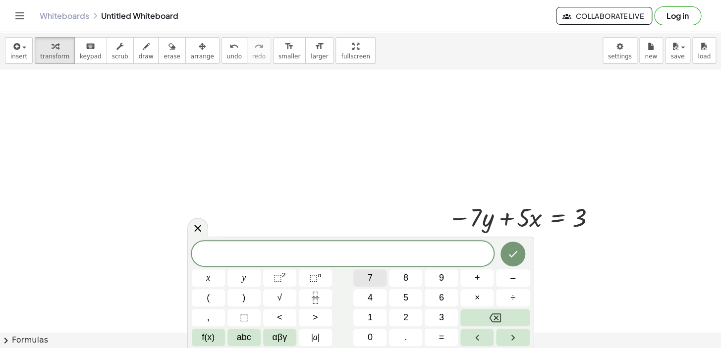
click at [382, 276] on button "7" at bounding box center [369, 278] width 33 height 17
click at [247, 281] on button "y" at bounding box center [243, 278] width 33 height 17
click at [473, 281] on button "+" at bounding box center [476, 278] width 33 height 17
click at [443, 278] on span "9" at bounding box center [441, 278] width 5 height 13
click at [204, 274] on button "x" at bounding box center [208, 278] width 33 height 17
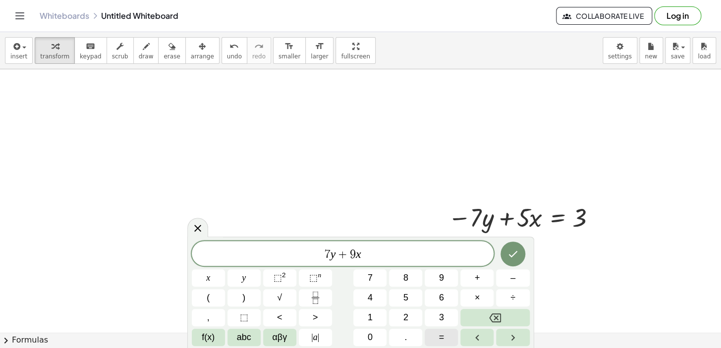
click at [441, 328] on span "=" at bounding box center [441, 337] width 5 height 13
click at [412, 316] on button "2" at bounding box center [405, 317] width 33 height 17
click at [413, 295] on button "5" at bounding box center [405, 297] width 33 height 17
click at [523, 254] on button "Done" at bounding box center [512, 254] width 25 height 25
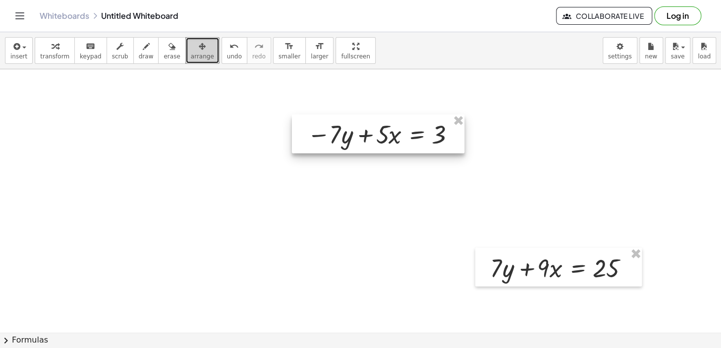
drag, startPoint x: 373, startPoint y: 147, endPoint x: 336, endPoint y: 148, distance: 36.7
click at [336, 148] on div at bounding box center [378, 133] width 172 height 39
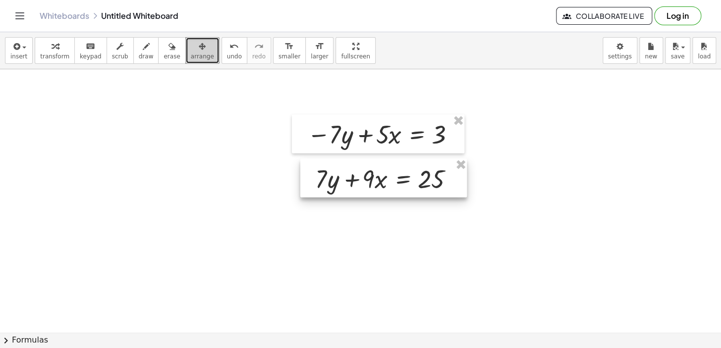
drag, startPoint x: 616, startPoint y: 283, endPoint x: 441, endPoint y: 194, distance: 196.3
click at [441, 194] on div at bounding box center [383, 178] width 166 height 39
click at [45, 52] on button "transform" at bounding box center [55, 50] width 40 height 27
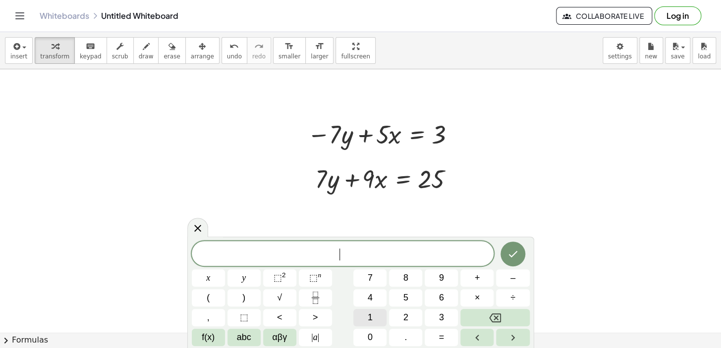
click at [367, 320] on button "1" at bounding box center [369, 317] width 33 height 17
click at [377, 291] on button "4" at bounding box center [369, 297] width 33 height 17
click at [201, 276] on button "x" at bounding box center [208, 278] width 33 height 17
drag, startPoint x: 436, startPoint y: 346, endPoint x: 436, endPoint y: 337, distance: 9.4
click at [436, 328] on div "1 4 x x y ⬚ 2 ⬚ n 7 8 9 + – ( ) √ 4 5 6 × ÷ , ⬚ < > 1 2 3 f(x) abc αβγ | a | 0 …" at bounding box center [360, 292] width 347 height 111
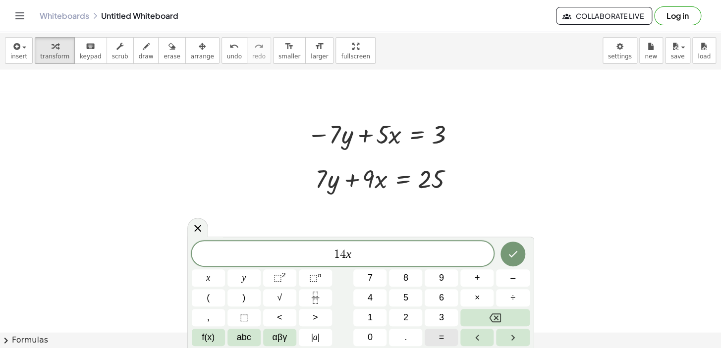
click at [436, 328] on button "=" at bounding box center [441, 337] width 33 height 17
click at [416, 312] on button "2" at bounding box center [405, 317] width 33 height 17
click at [406, 274] on span "8" at bounding box center [405, 278] width 5 height 13
click at [513, 247] on button "Done" at bounding box center [512, 254] width 25 height 25
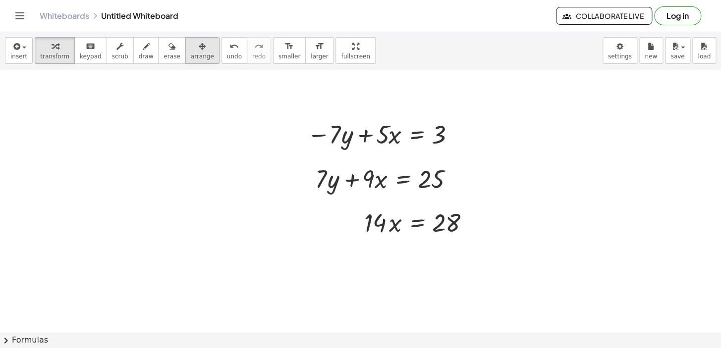
click at [192, 60] on button "arrange" at bounding box center [202, 50] width 34 height 27
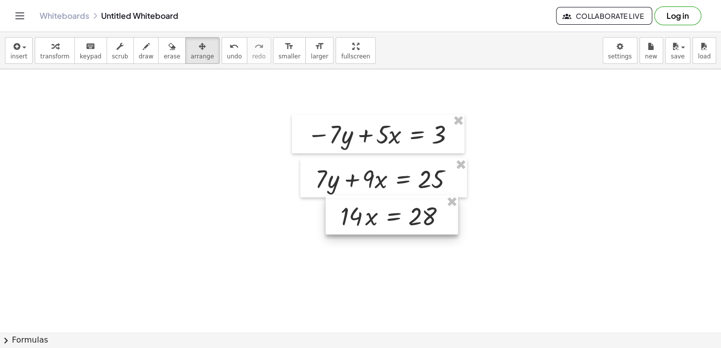
drag, startPoint x: 404, startPoint y: 224, endPoint x: 372, endPoint y: 227, distance: 32.4
click at [372, 227] on div at bounding box center [392, 215] width 132 height 39
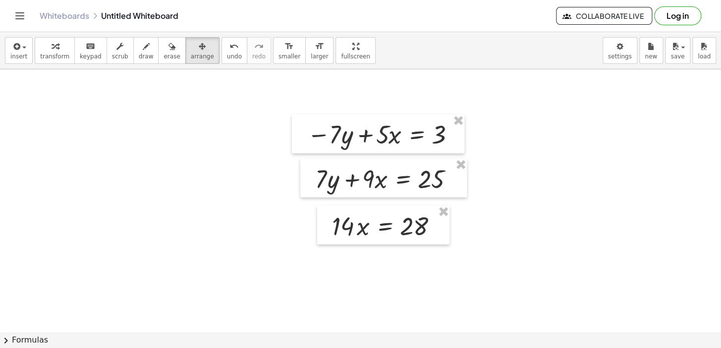
click at [53, 53] on span "transform" at bounding box center [54, 56] width 29 height 7
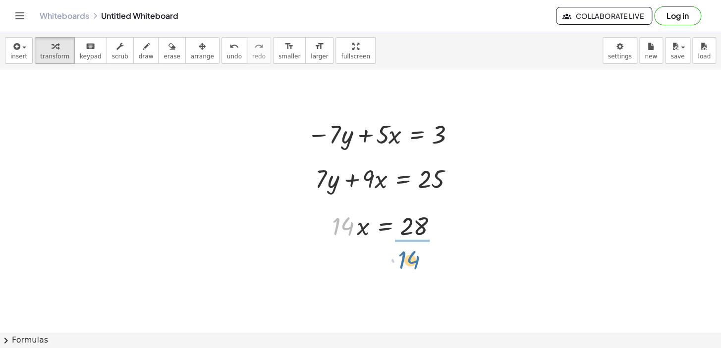
drag, startPoint x: 344, startPoint y: 226, endPoint x: 411, endPoint y: 260, distance: 74.7
drag, startPoint x: 421, startPoint y: 266, endPoint x: 410, endPoint y: 258, distance: 13.5
click at [421, 266] on div at bounding box center [387, 267] width 121 height 50
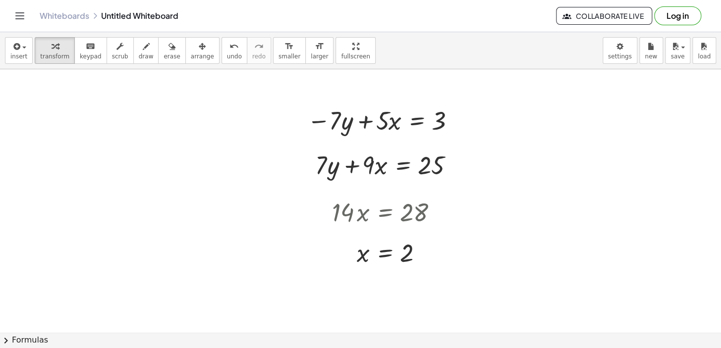
scroll to position [3864, 0]
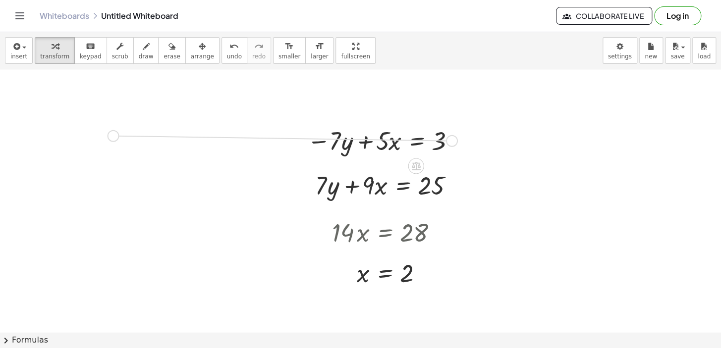
drag, startPoint x: 454, startPoint y: 137, endPoint x: 107, endPoint y: 107, distance: 348.7
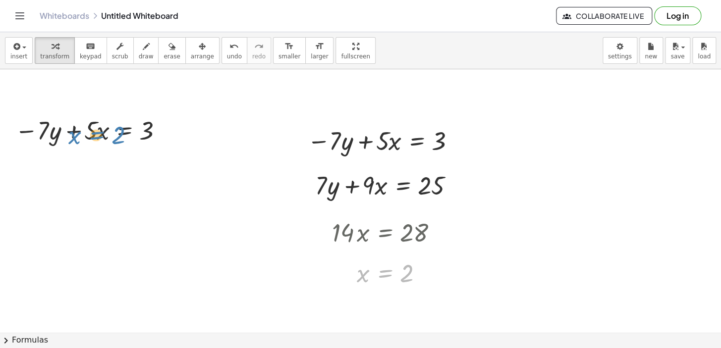
drag, startPoint x: 391, startPoint y: 273, endPoint x: 104, endPoint y: 136, distance: 318.9
drag, startPoint x: 413, startPoint y: 272, endPoint x: 97, endPoint y: 134, distance: 344.3
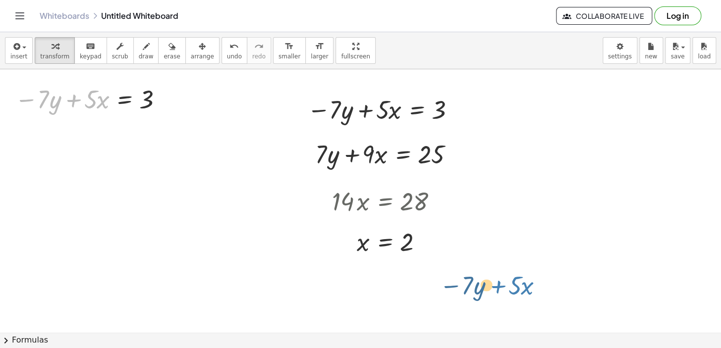
scroll to position [3902, 0]
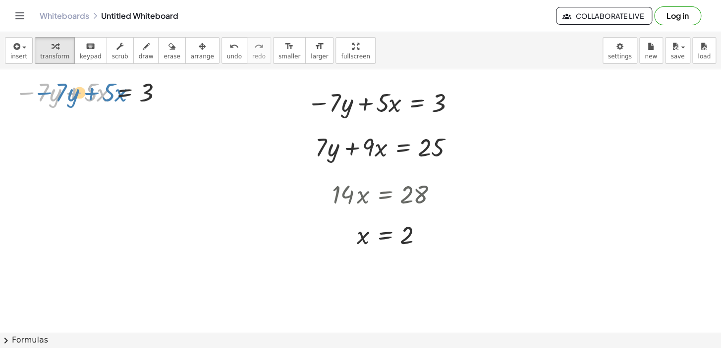
drag, startPoint x: 199, startPoint y: 214, endPoint x: 107, endPoint y: 135, distance: 121.2
drag, startPoint x: 110, startPoint y: 134, endPoint x: 97, endPoint y: 99, distance: 37.4
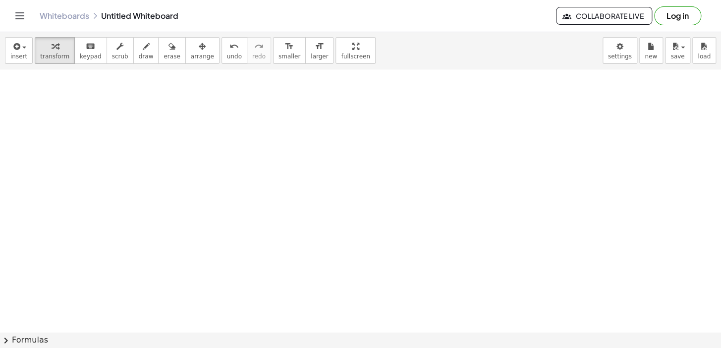
scroll to position [4217, 0]
click at [133, 61] on button "draw" at bounding box center [146, 50] width 26 height 27
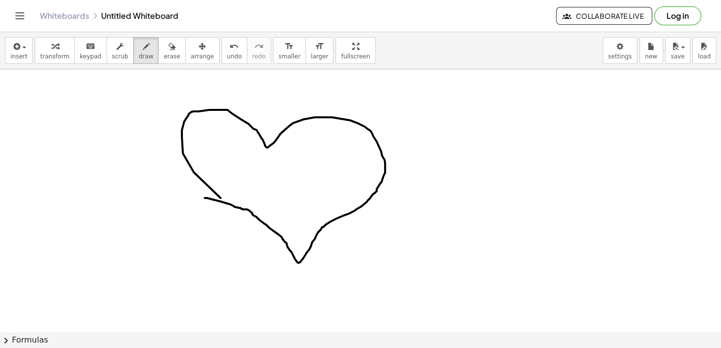
drag, startPoint x: 183, startPoint y: 154, endPoint x: 213, endPoint y: 173, distance: 35.7
drag, startPoint x: 212, startPoint y: 163, endPoint x: 222, endPoint y: 162, distance: 10.6
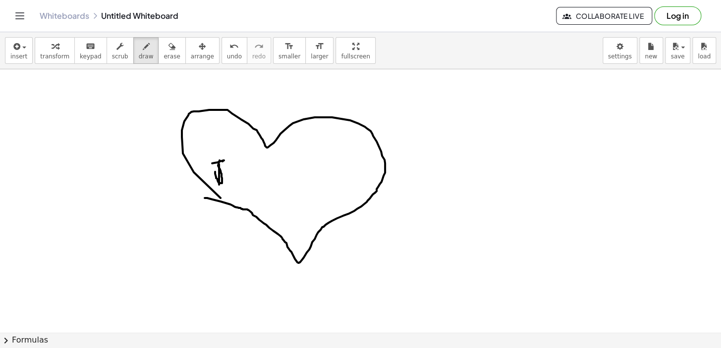
drag, startPoint x: 218, startPoint y: 167, endPoint x: 215, endPoint y: 172, distance: 6.0
drag, startPoint x: 227, startPoint y: 171, endPoint x: 250, endPoint y: 171, distance: 22.8
drag, startPoint x: 237, startPoint y: 157, endPoint x: 244, endPoint y: 173, distance: 17.6
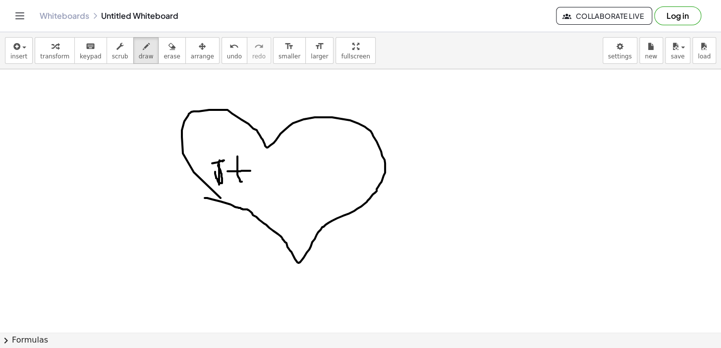
drag, startPoint x: 279, startPoint y: 181, endPoint x: 287, endPoint y: 165, distance: 18.0
drag, startPoint x: 313, startPoint y: 152, endPoint x: 318, endPoint y: 200, distance: 48.3
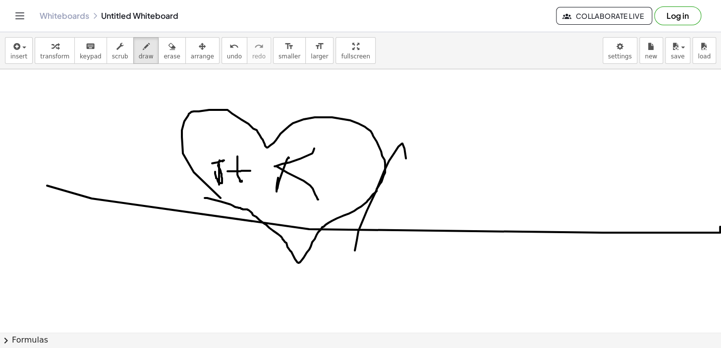
drag, startPoint x: 694, startPoint y: 228, endPoint x: 393, endPoint y: 191, distance: 302.6
drag, startPoint x: 379, startPoint y: 203, endPoint x: 436, endPoint y: 195, distance: 57.6
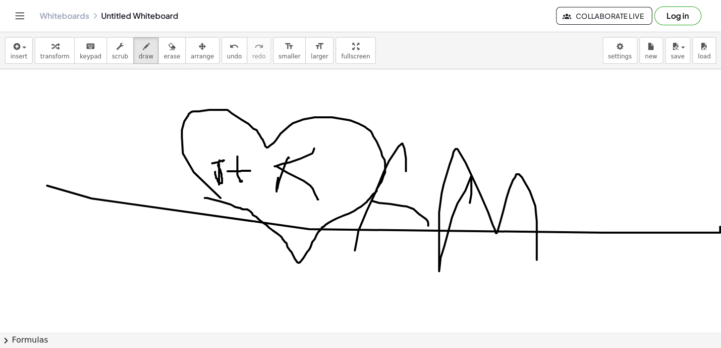
drag, startPoint x: 470, startPoint y: 203, endPoint x: 560, endPoint y: 223, distance: 92.4
drag, startPoint x: 584, startPoint y: 171, endPoint x: 592, endPoint y: 262, distance: 91.1
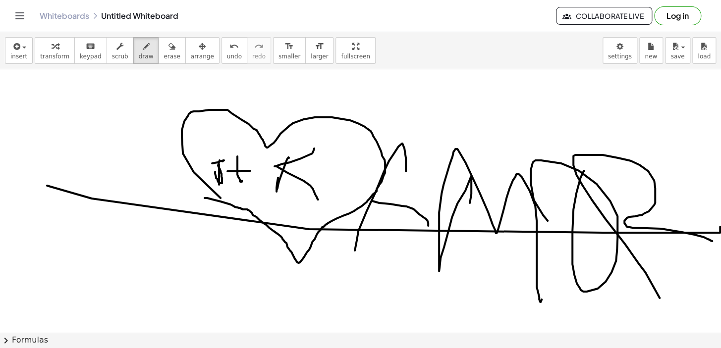
drag, startPoint x: 576, startPoint y: 175, endPoint x: 0, endPoint y: 12, distance: 598.8
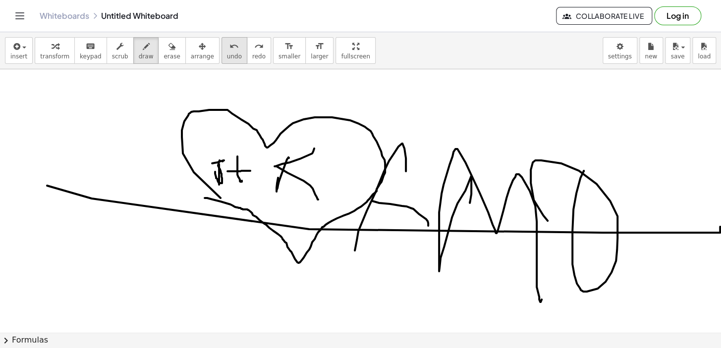
click at [227, 55] on span "undo" at bounding box center [234, 56] width 15 height 7
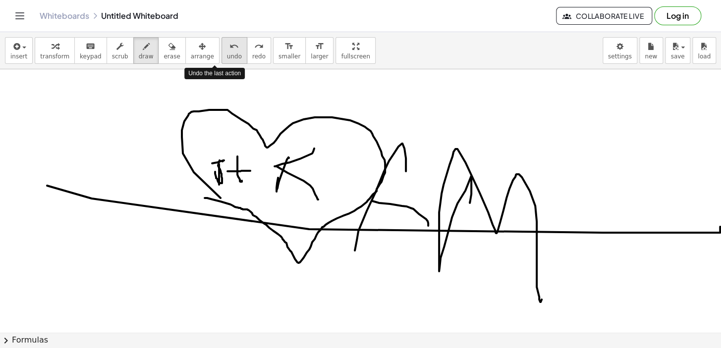
click at [227, 55] on span "undo" at bounding box center [234, 56] width 15 height 7
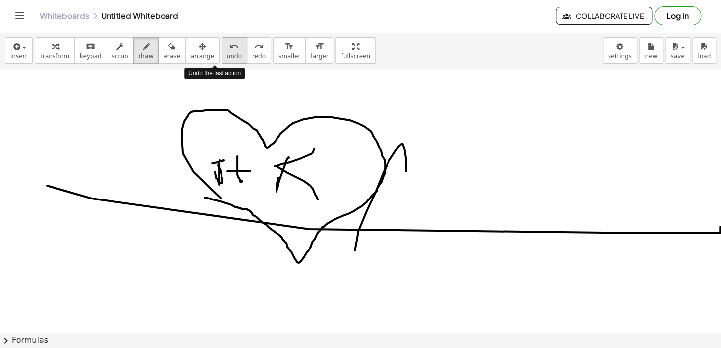
click at [227, 55] on span "undo" at bounding box center [234, 56] width 15 height 7
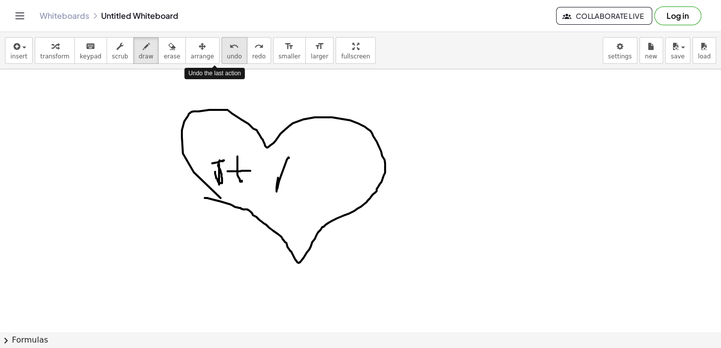
click at [227, 55] on span "undo" at bounding box center [234, 56] width 15 height 7
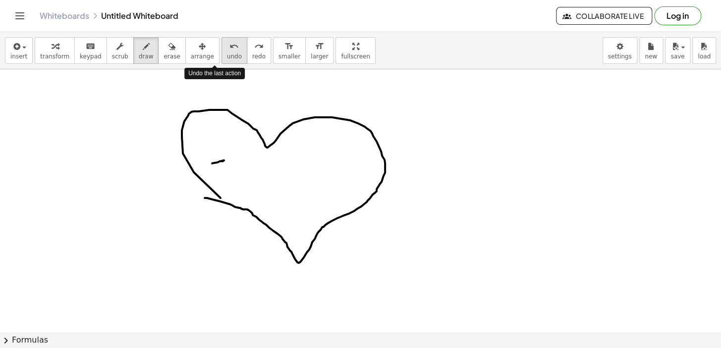
click at [227, 55] on span "undo" at bounding box center [234, 56] width 15 height 7
click at [227, 53] on span "undo" at bounding box center [234, 56] width 15 height 7
click at [222, 58] on button "undo undo" at bounding box center [234, 50] width 26 height 27
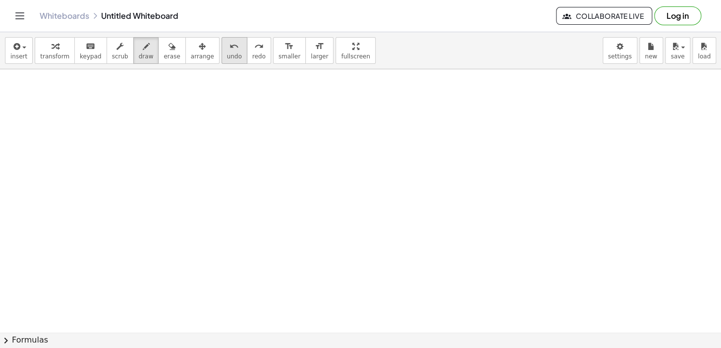
click at [222, 58] on button "undo undo" at bounding box center [234, 50] width 26 height 27
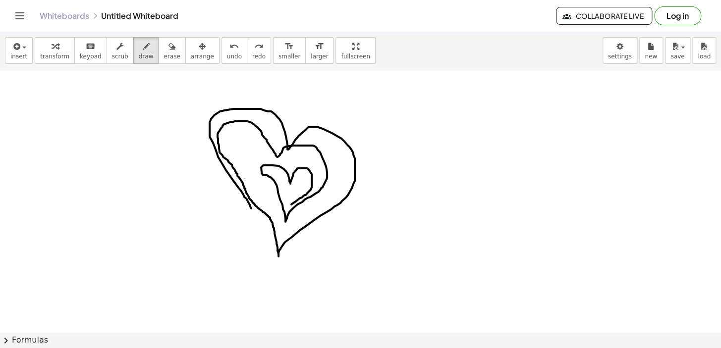
drag, startPoint x: 251, startPoint y: 209, endPoint x: 273, endPoint y: 152, distance: 60.5
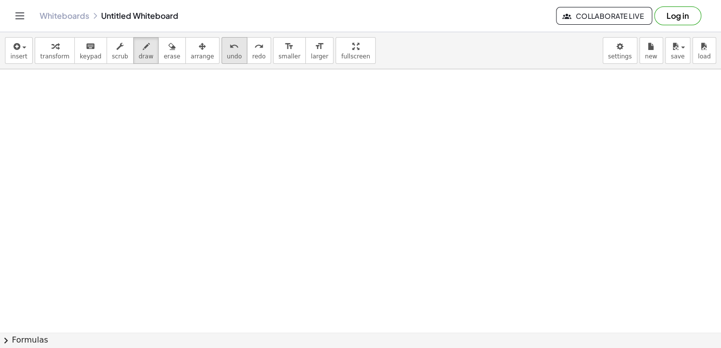
click at [227, 57] on span "undo" at bounding box center [234, 56] width 15 height 7
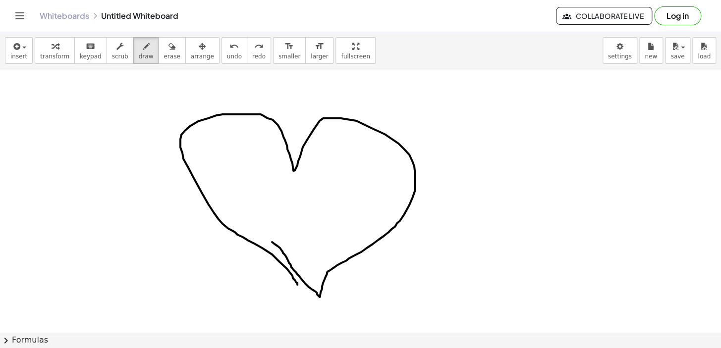
drag, startPoint x: 295, startPoint y: 281, endPoint x: 216, endPoint y: 138, distance: 163.2
click at [53, 48] on icon "button" at bounding box center [55, 47] width 7 height 12
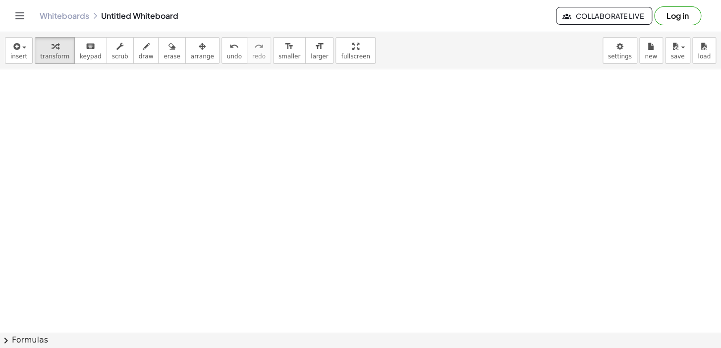
scroll to position [4525, 0]
